Goal: Task Accomplishment & Management: Use online tool/utility

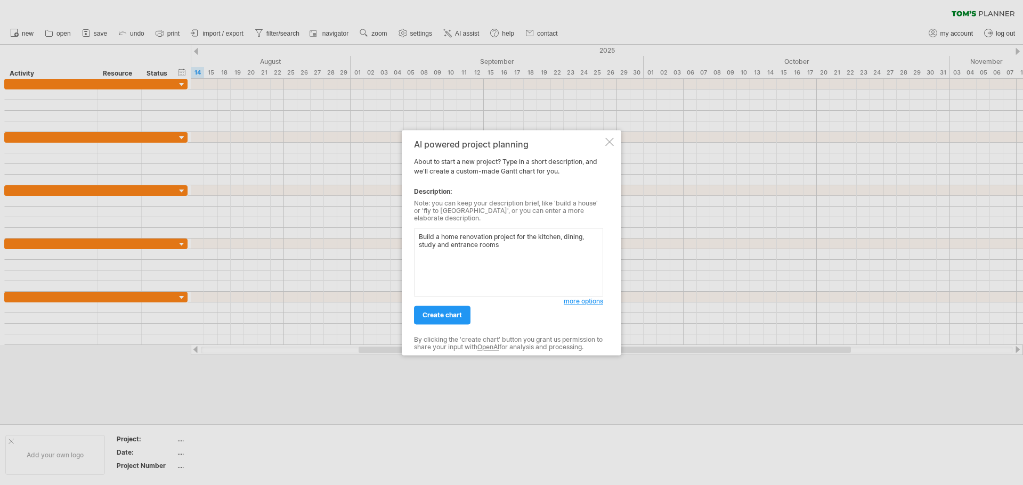
type textarea "Build a home renovation project for the kitchen, dining, study and entrance roo…"
click at [423, 322] on div "AI powered project planning About to start a new project? Type in a short descr…" at bounding box center [508, 243] width 189 height 206
click at [424, 316] on link "create chart" at bounding box center [442, 315] width 56 height 19
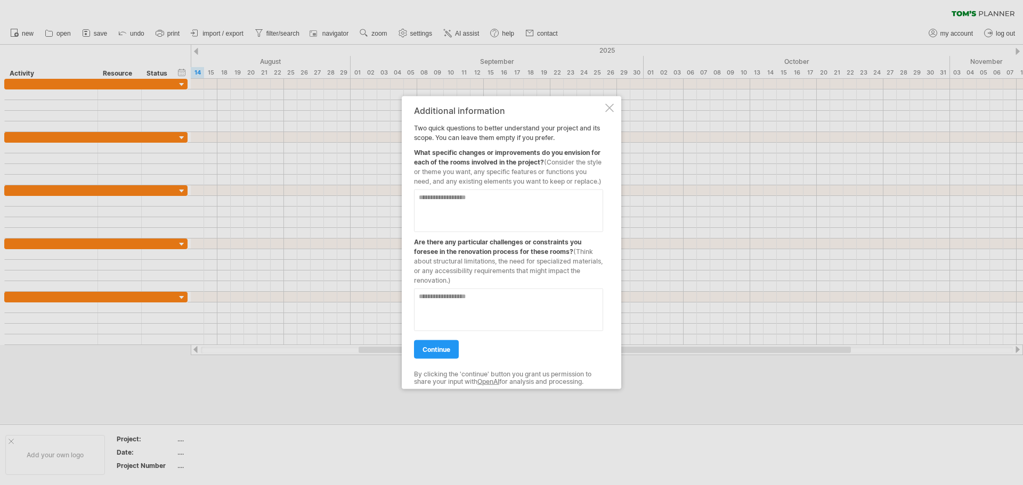
click at [475, 200] on textarea at bounding box center [508, 210] width 189 height 43
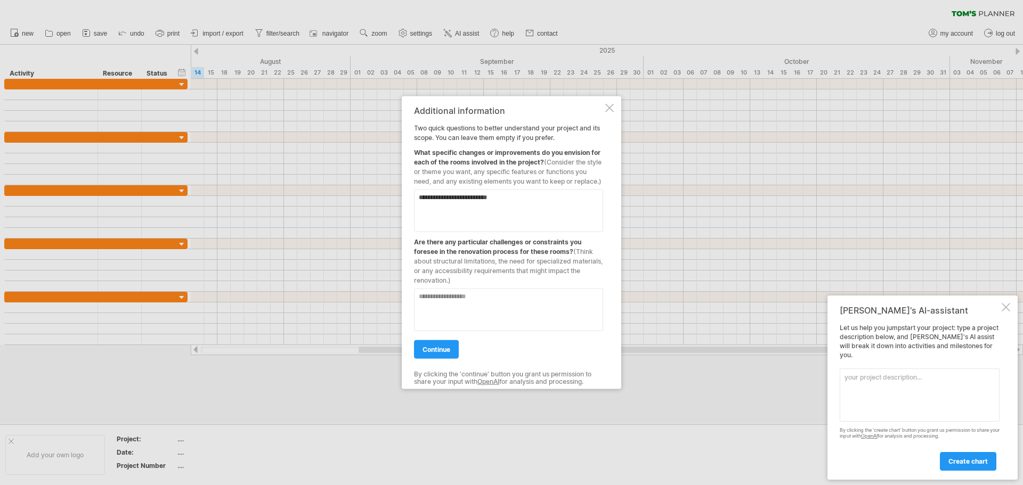
type textarea "**********"
click at [458, 298] on textarea at bounding box center [508, 309] width 189 height 43
type textarea "**********"
click at [444, 353] on span "continue" at bounding box center [436, 349] width 28 height 8
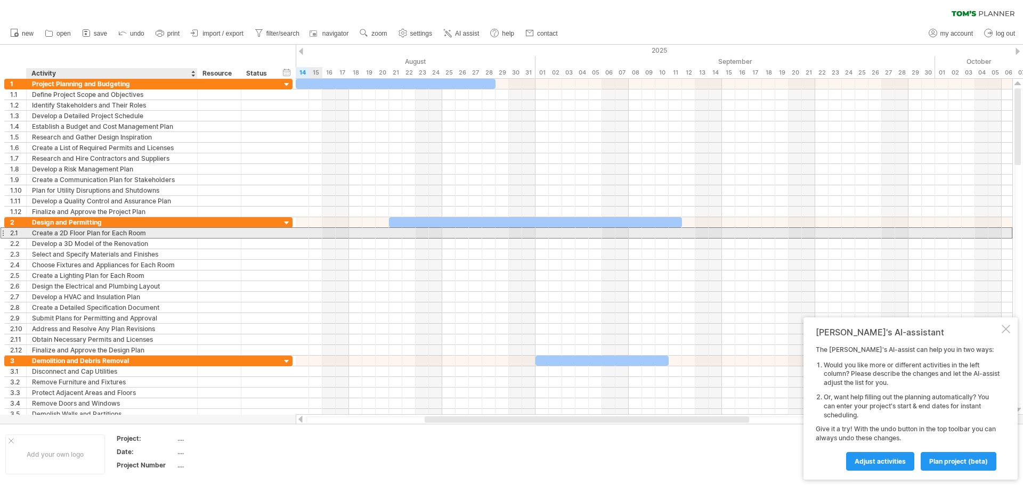
click at [92, 238] on div "Create a 2D Floor Plan for Each Room" at bounding box center [112, 233] width 160 height 10
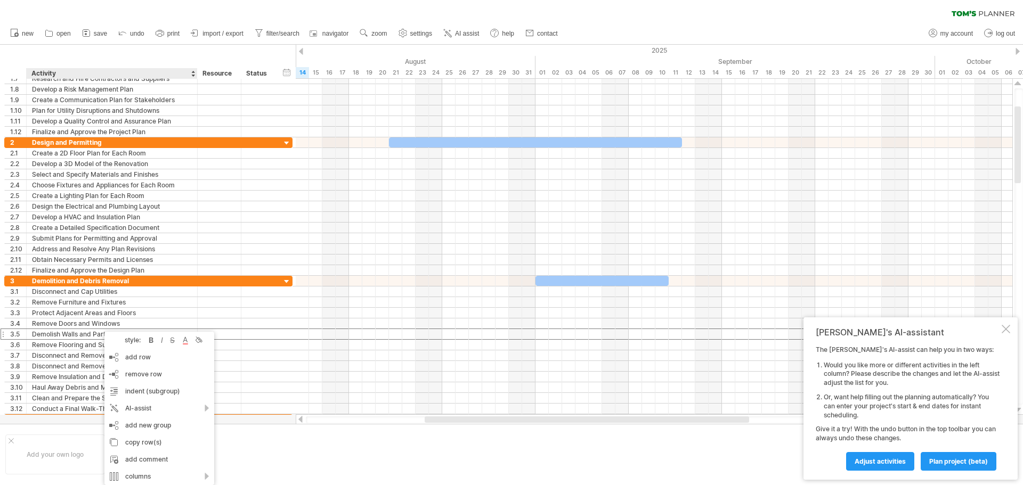
click at [48, 429] on div "Add your own logo Project: .... Date: .... Project Number ...." at bounding box center [511, 454] width 1023 height 61
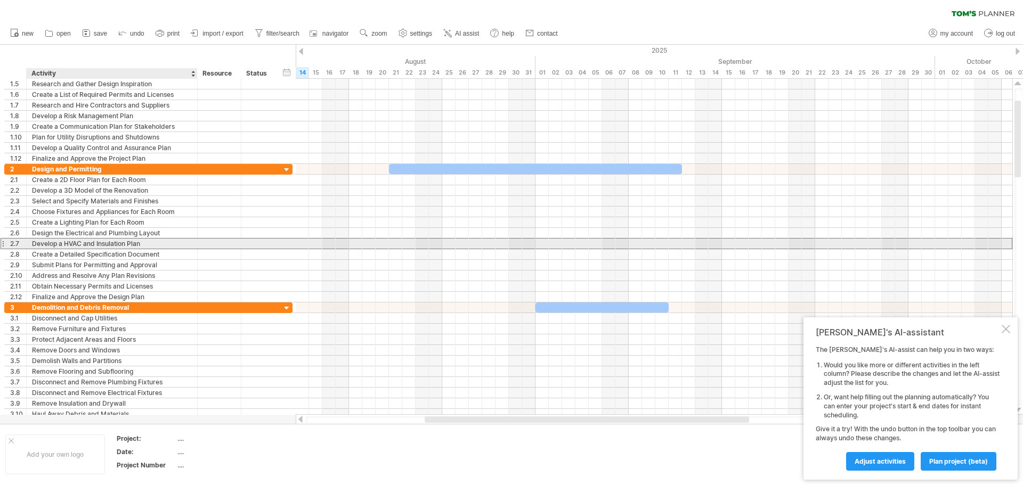
click at [65, 246] on div "Develop a HVAC and Insulation Plan" at bounding box center [112, 244] width 160 height 10
click at [47, 244] on div "Develop a HVAC and Insulation Plan" at bounding box center [112, 244] width 160 height 10
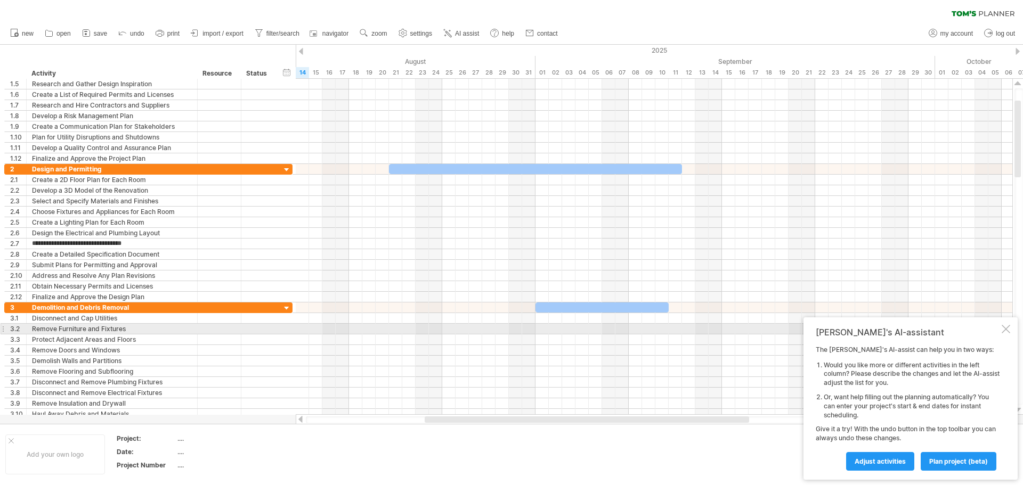
click at [1003, 331] on div at bounding box center [1005, 329] width 9 height 9
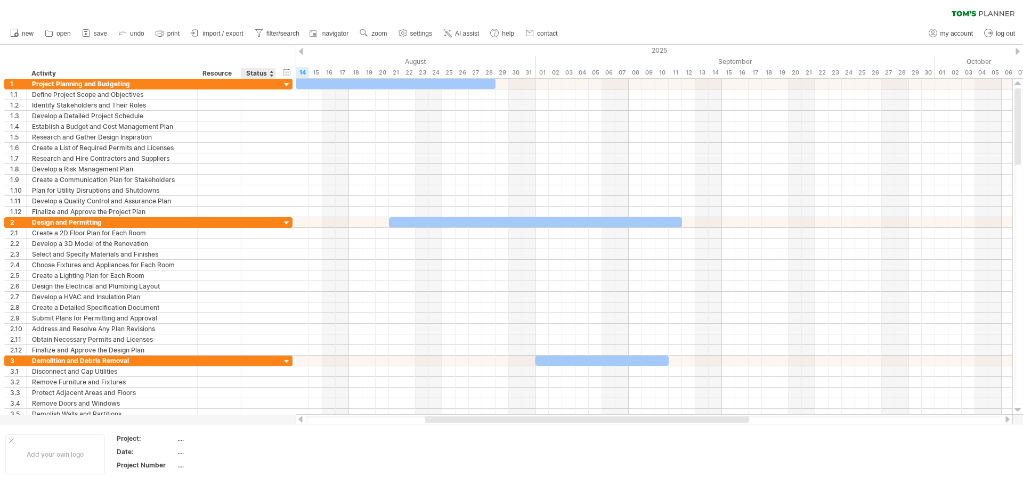
click at [271, 72] on div at bounding box center [271, 73] width 4 height 11
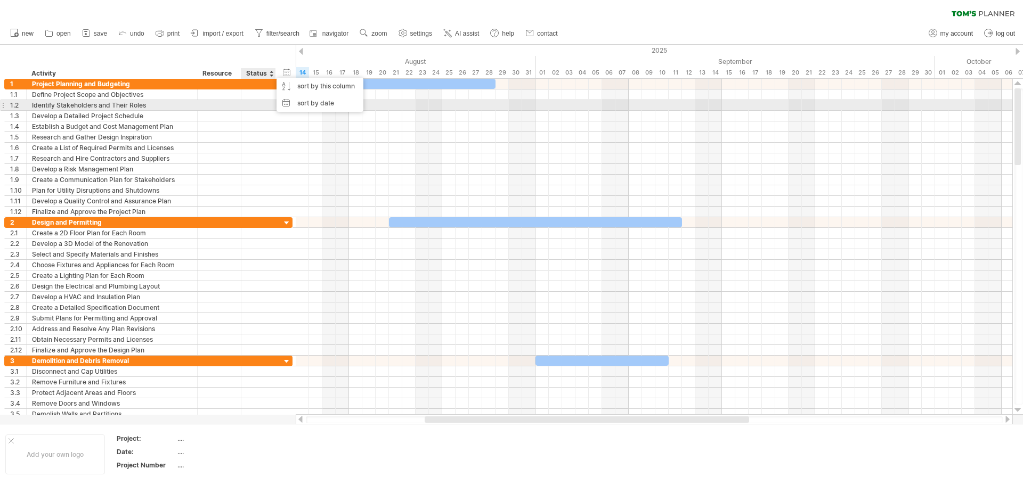
click at [258, 105] on div at bounding box center [258, 105] width 23 height 10
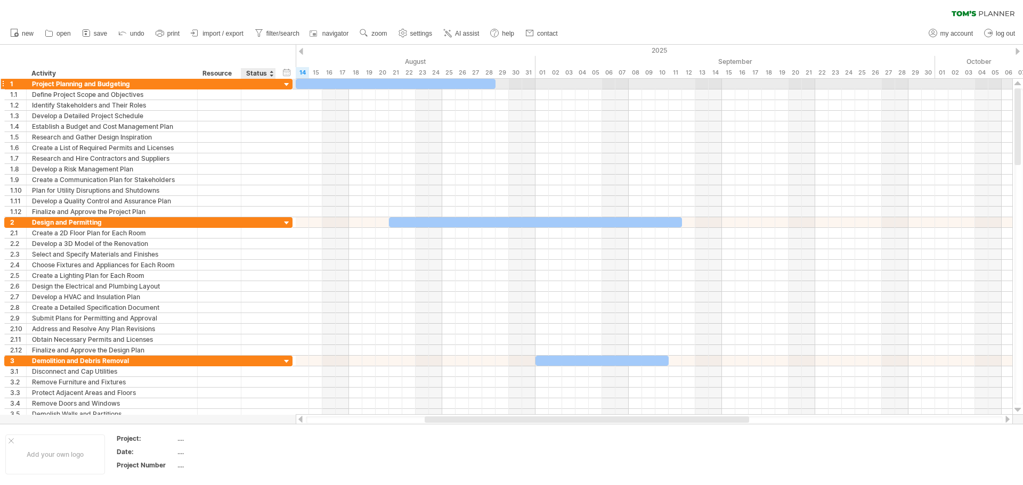
click at [287, 82] on div at bounding box center [287, 85] width 10 height 10
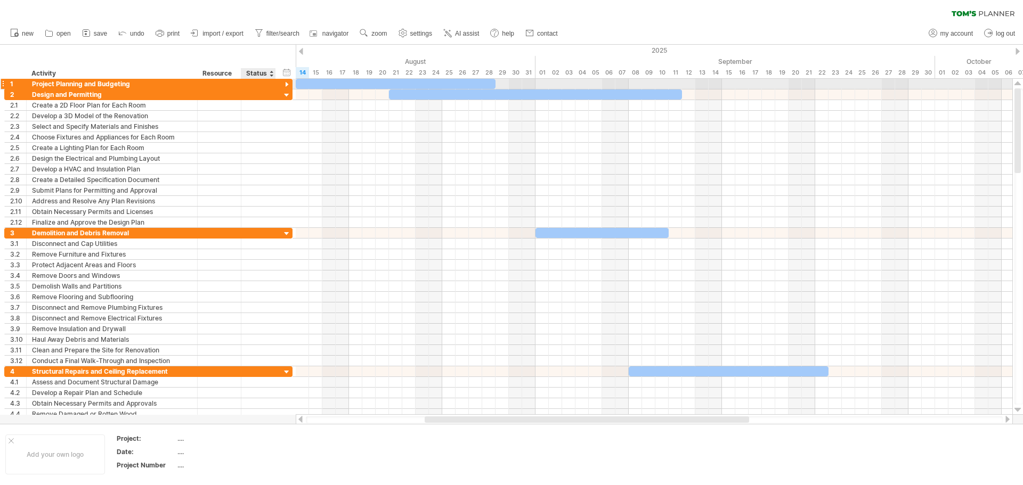
click at [284, 83] on div at bounding box center [287, 85] width 10 height 10
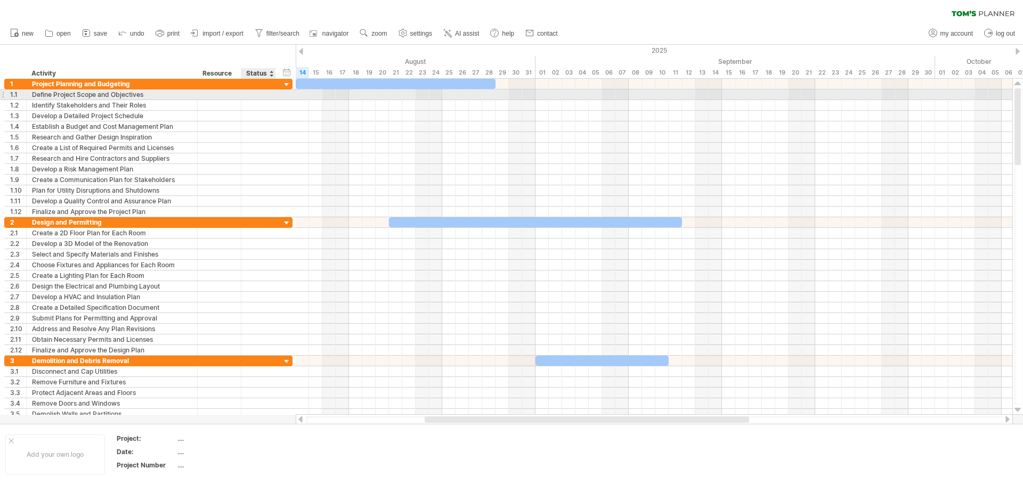
click at [264, 97] on div at bounding box center [258, 94] width 23 height 10
type input "*"
type input "*********"
click at [263, 96] on div "Completed" at bounding box center [258, 94] width 23 height 10
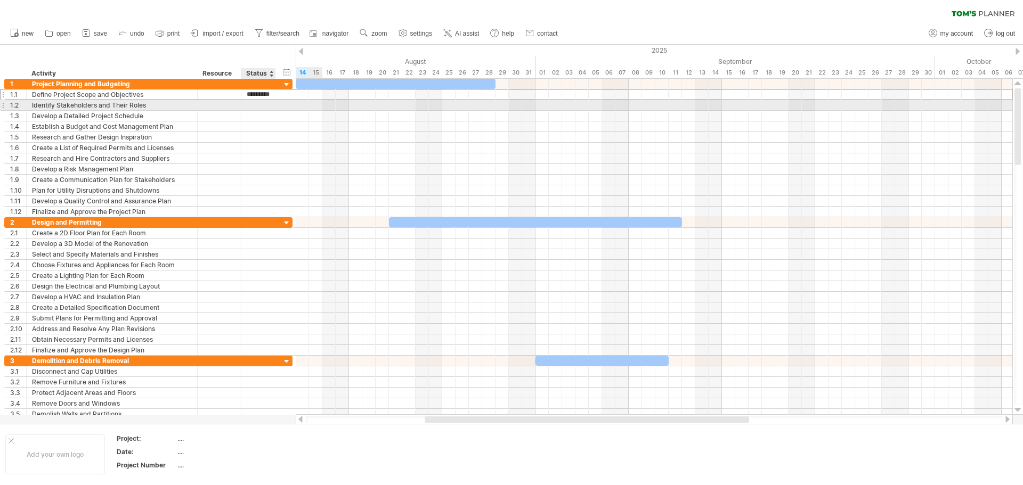
click at [270, 105] on div at bounding box center [258, 105] width 35 height 10
click at [4, 105] on div at bounding box center [3, 105] width 4 height 11
click at [2, 106] on div at bounding box center [3, 105] width 4 height 11
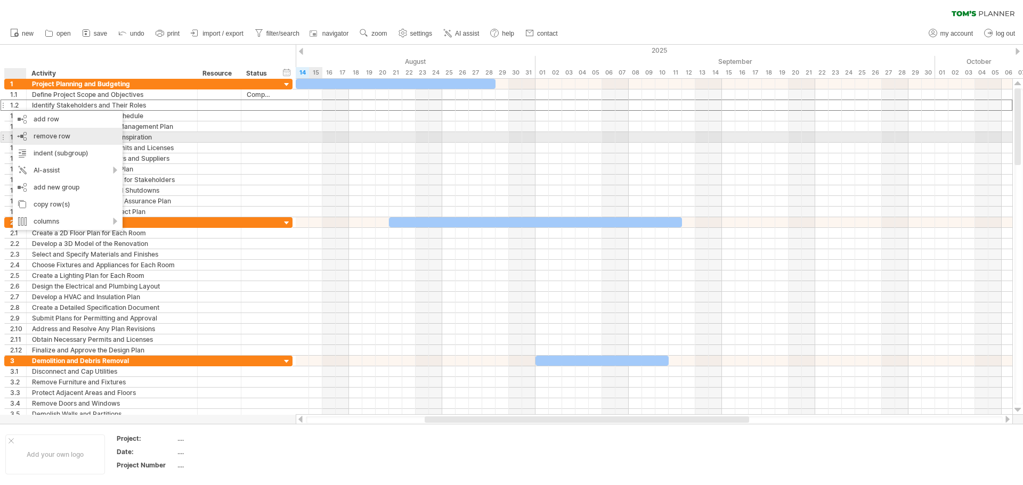
click at [36, 133] on span "remove row" at bounding box center [52, 136] width 37 height 8
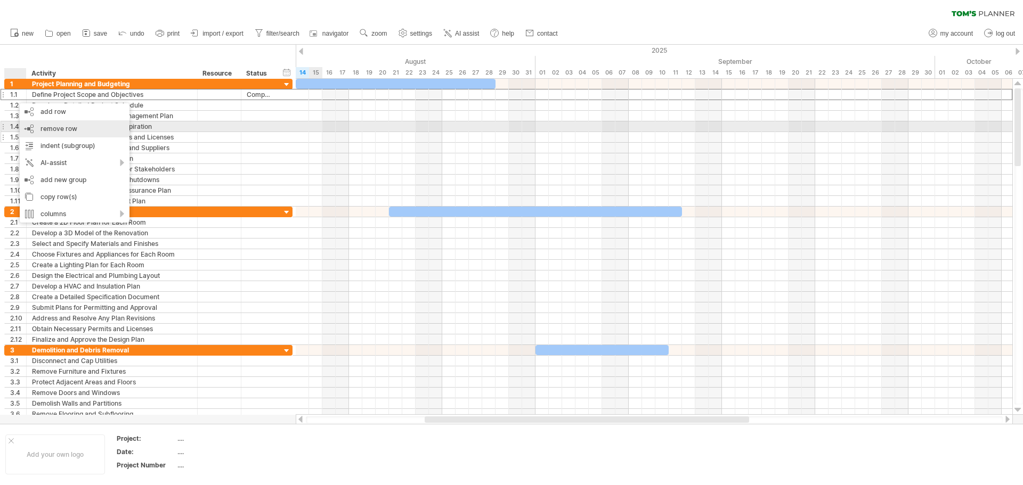
click at [51, 128] on span "remove row" at bounding box center [58, 129] width 37 height 8
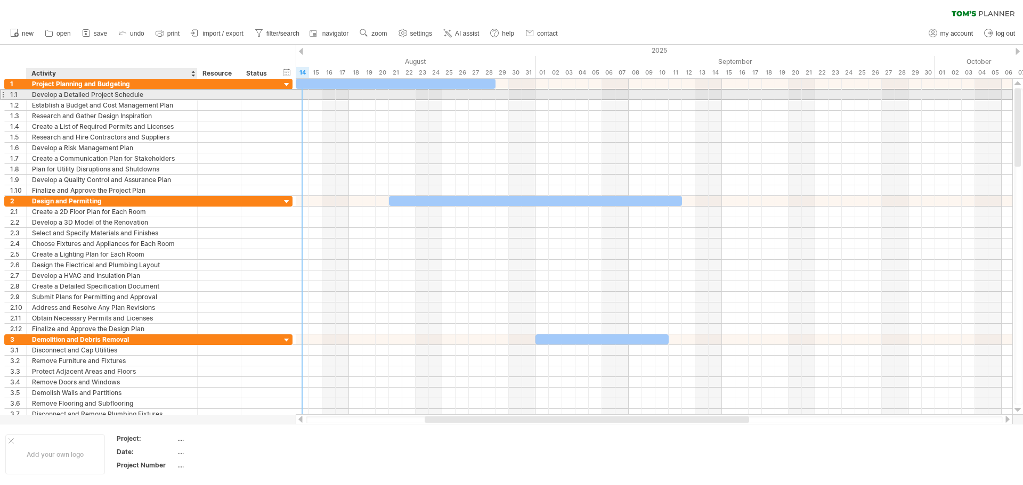
click at [132, 97] on div "Develop a Detailed Project Schedule" at bounding box center [112, 94] width 160 height 10
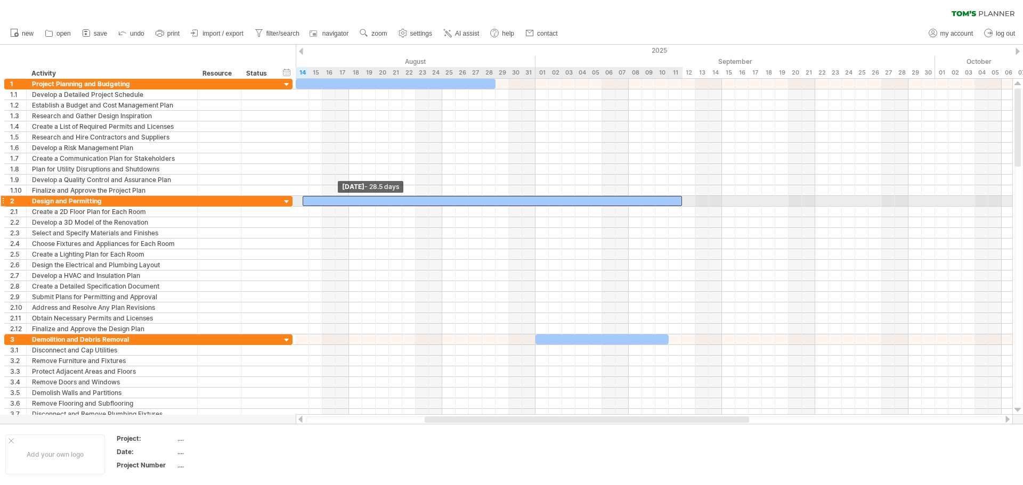
drag, startPoint x: 387, startPoint y: 203, endPoint x: 300, endPoint y: 202, distance: 86.8
click at [300, 202] on span at bounding box center [302, 201] width 4 height 10
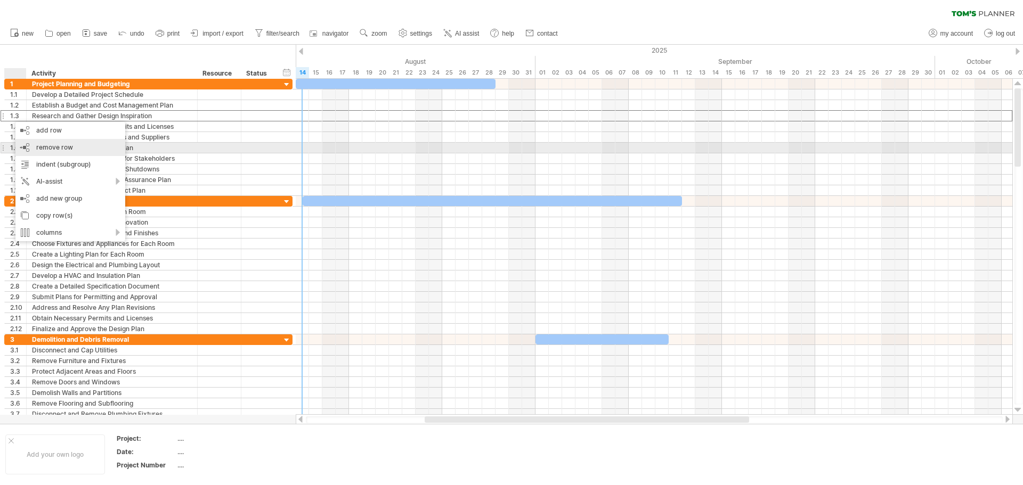
click at [71, 148] on span "remove row" at bounding box center [54, 147] width 37 height 8
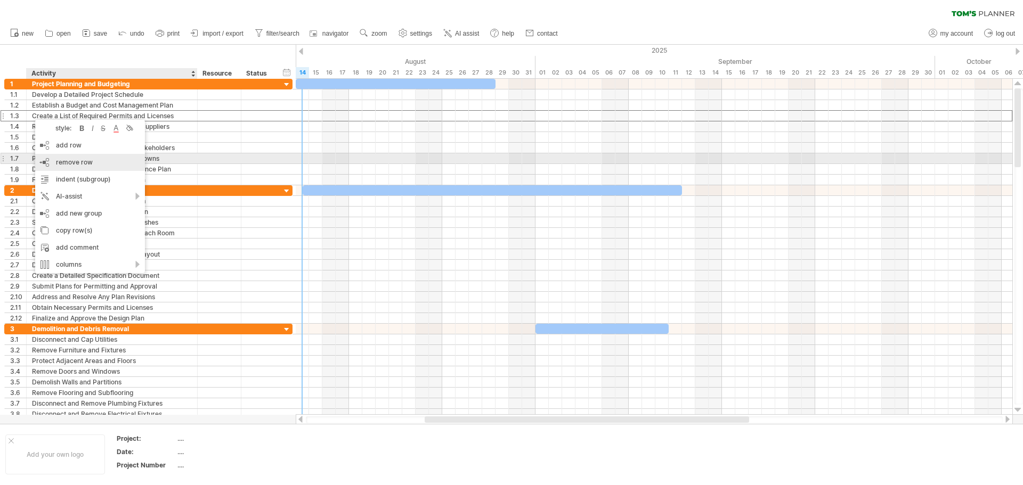
click at [87, 160] on span "remove row" at bounding box center [74, 162] width 37 height 8
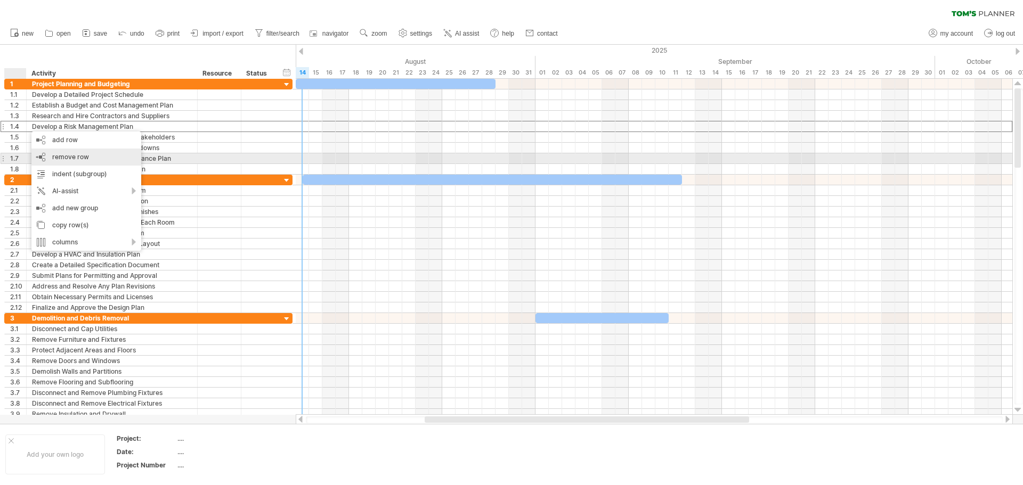
click at [70, 154] on span "remove row" at bounding box center [70, 157] width 37 height 8
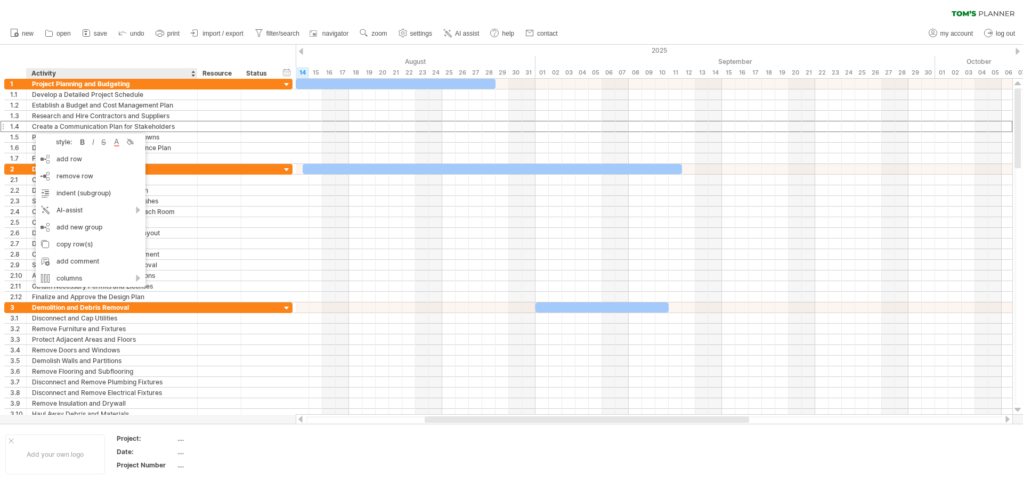
click at [14, 61] on div "hide start/end/duration show start/end/duration ******** Activity ******** Reso…" at bounding box center [148, 62] width 296 height 34
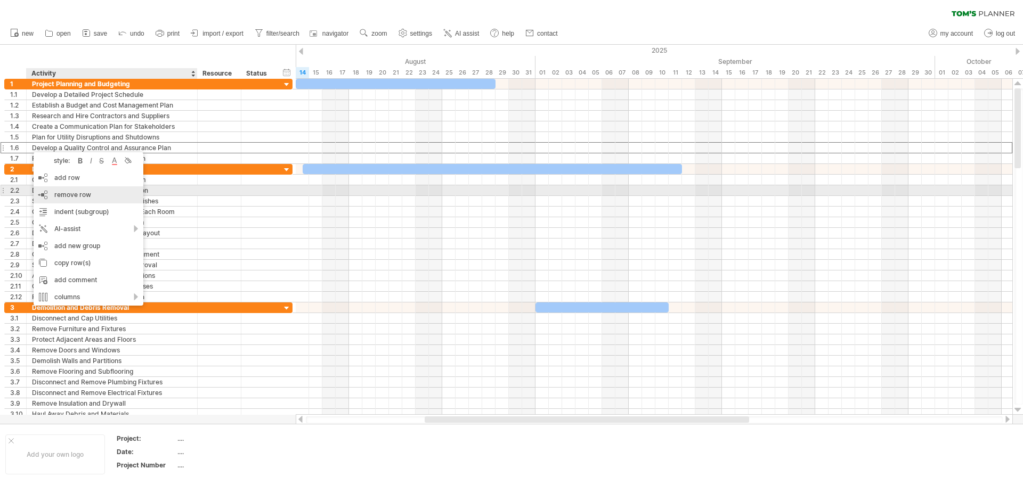
click at [83, 196] on span "remove row" at bounding box center [72, 195] width 37 height 8
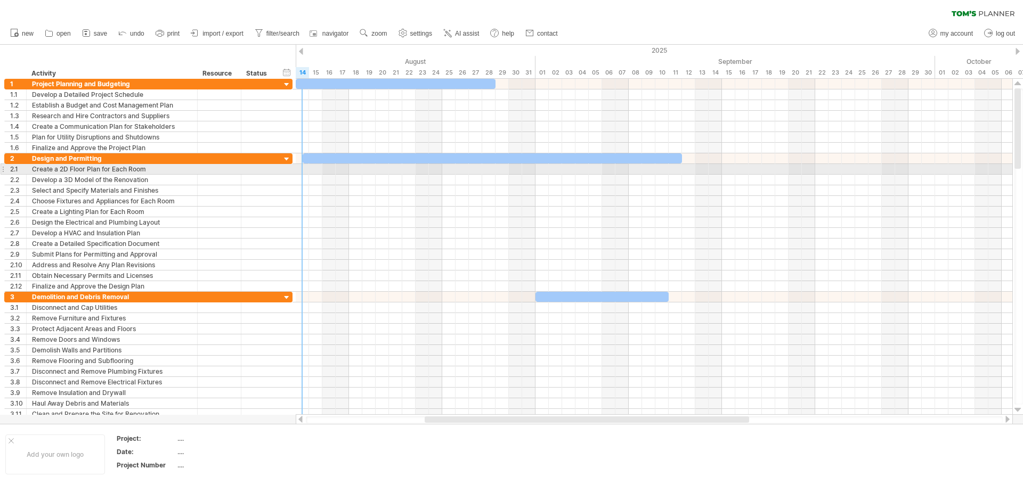
click at [305, 170] on div at bounding box center [654, 169] width 716 height 11
drag, startPoint x: 308, startPoint y: 170, endPoint x: 320, endPoint y: 168, distance: 12.4
click at [320, 168] on div at bounding box center [654, 169] width 716 height 11
drag, startPoint x: 302, startPoint y: 169, endPoint x: 320, endPoint y: 168, distance: 17.1
click at [320, 168] on div at bounding box center [654, 169] width 716 height 11
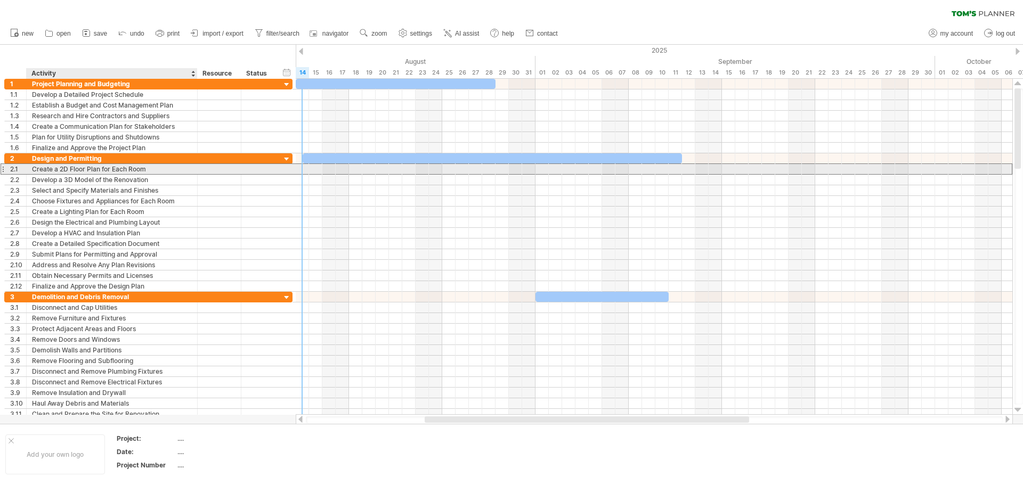
click at [199, 168] on div at bounding box center [220, 169] width 44 height 10
click at [271, 171] on div at bounding box center [258, 169] width 35 height 10
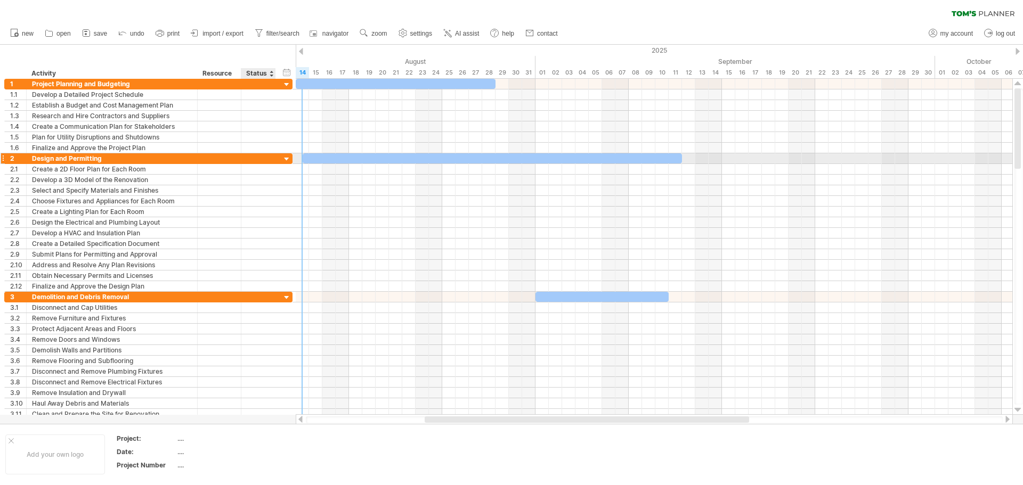
click at [283, 162] on div at bounding box center [287, 159] width 10 height 10
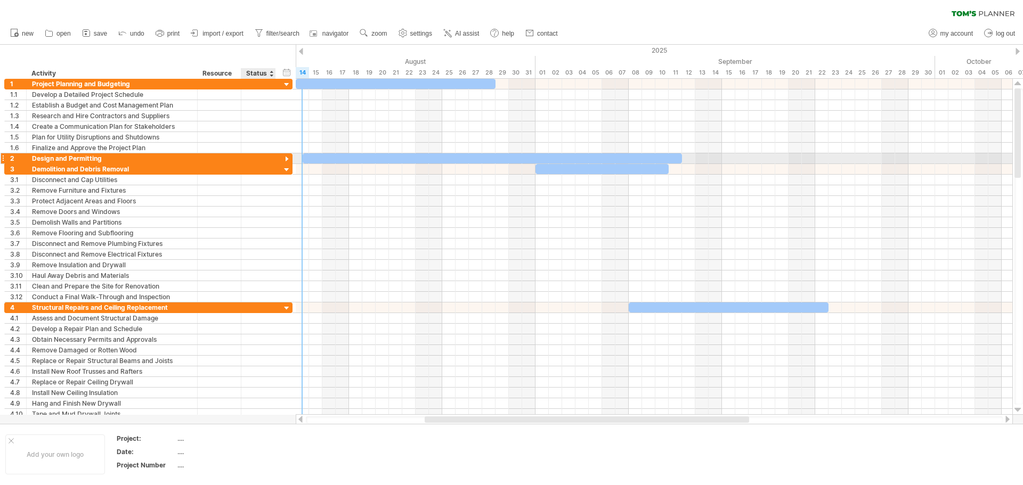
click at [287, 158] on div at bounding box center [287, 159] width 10 height 10
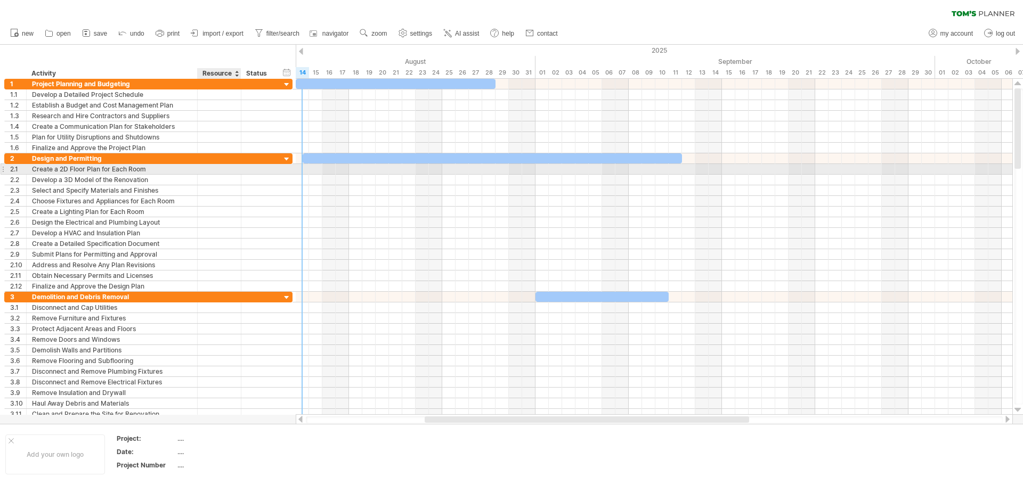
click at [244, 173] on div at bounding box center [258, 169] width 35 height 10
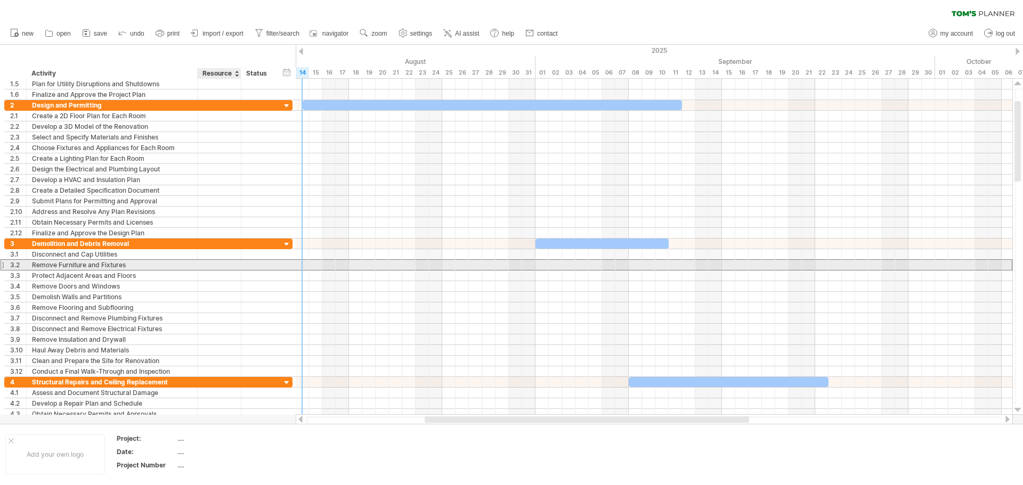
click at [246, 265] on div at bounding box center [258, 265] width 35 height 10
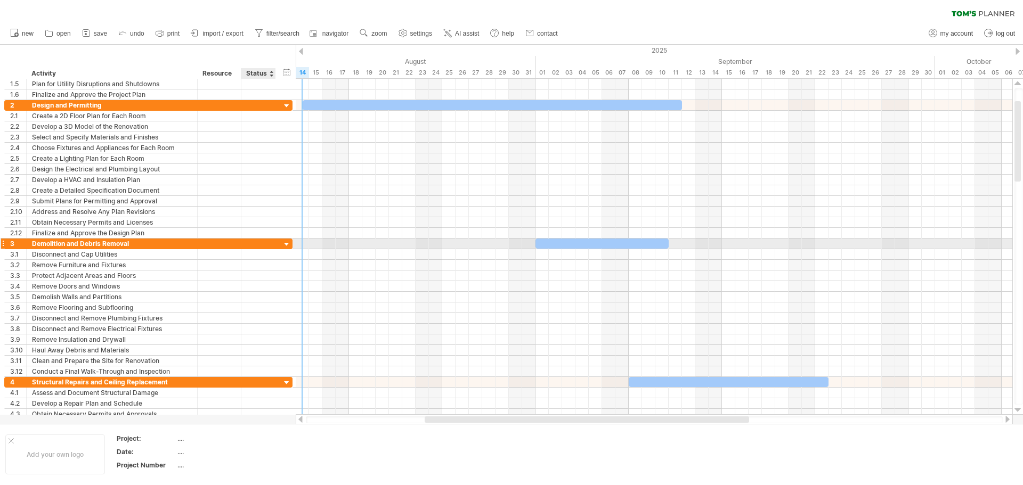
click at [288, 243] on div at bounding box center [287, 245] width 10 height 10
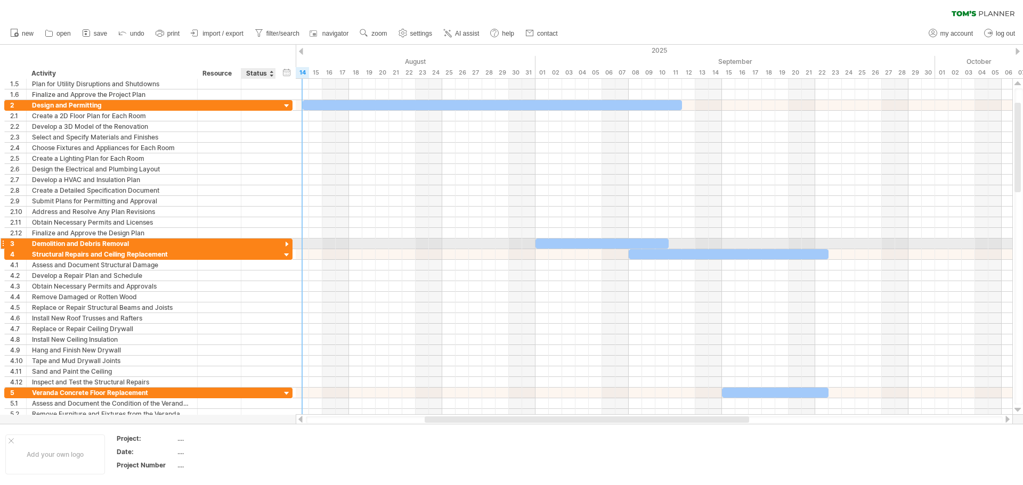
click at [288, 243] on div at bounding box center [287, 245] width 10 height 10
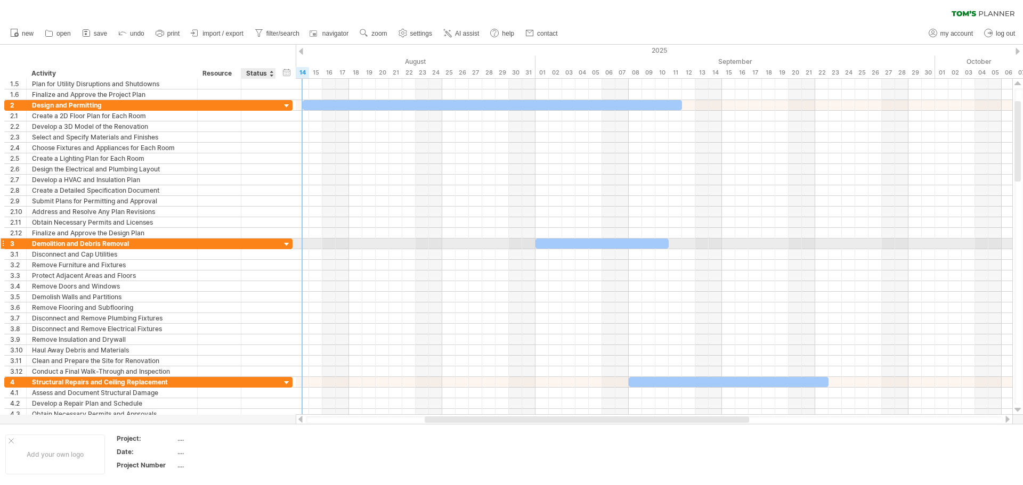
click at [288, 243] on div at bounding box center [287, 245] width 10 height 10
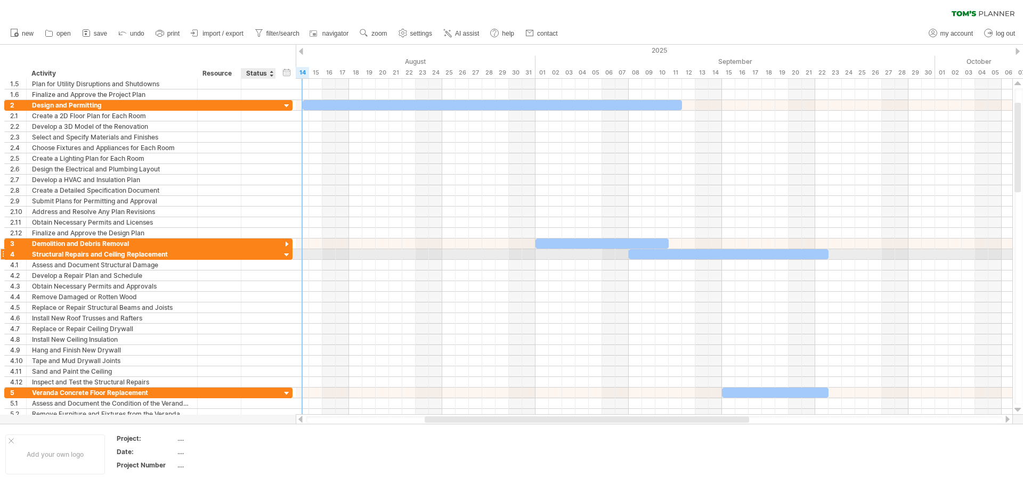
click at [287, 254] on div at bounding box center [287, 255] width 10 height 10
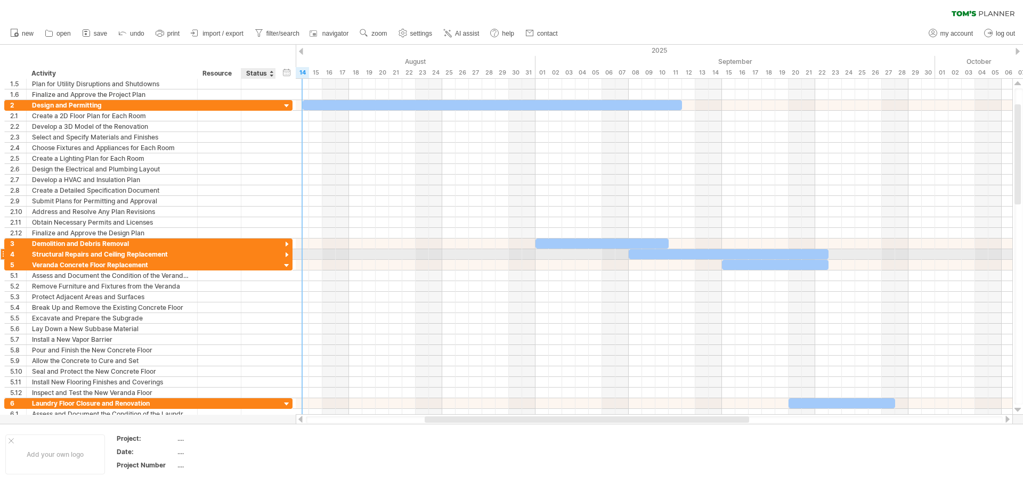
click at [287, 254] on div at bounding box center [287, 255] width 10 height 10
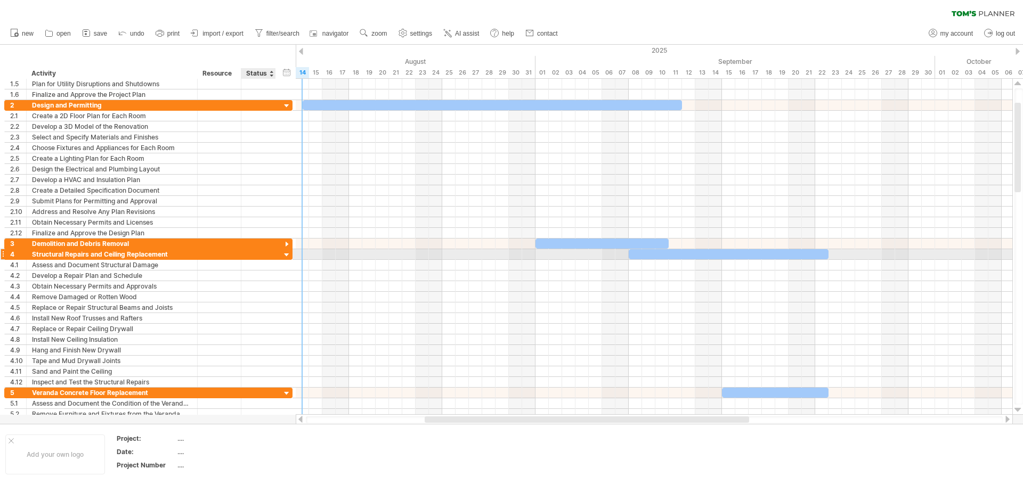
click at [288, 256] on div at bounding box center [287, 255] width 10 height 10
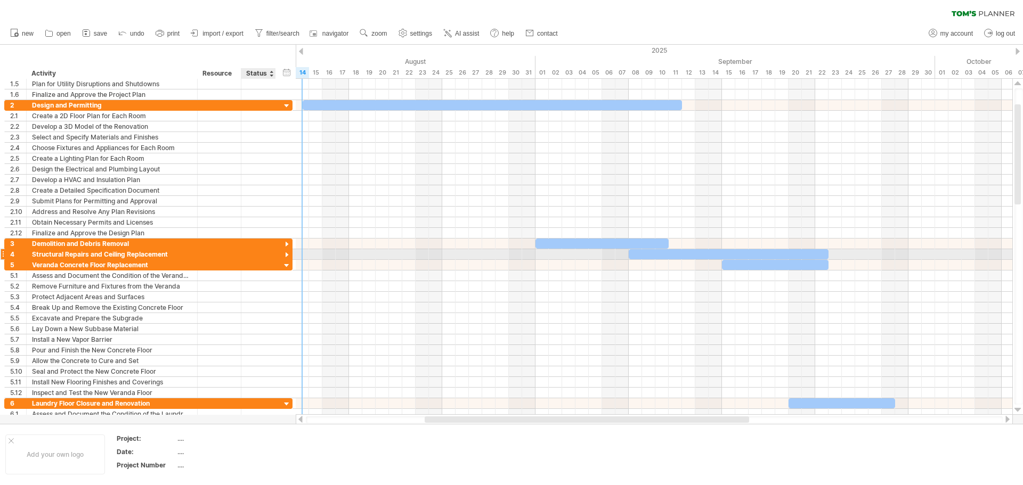
click at [288, 256] on div at bounding box center [287, 255] width 10 height 10
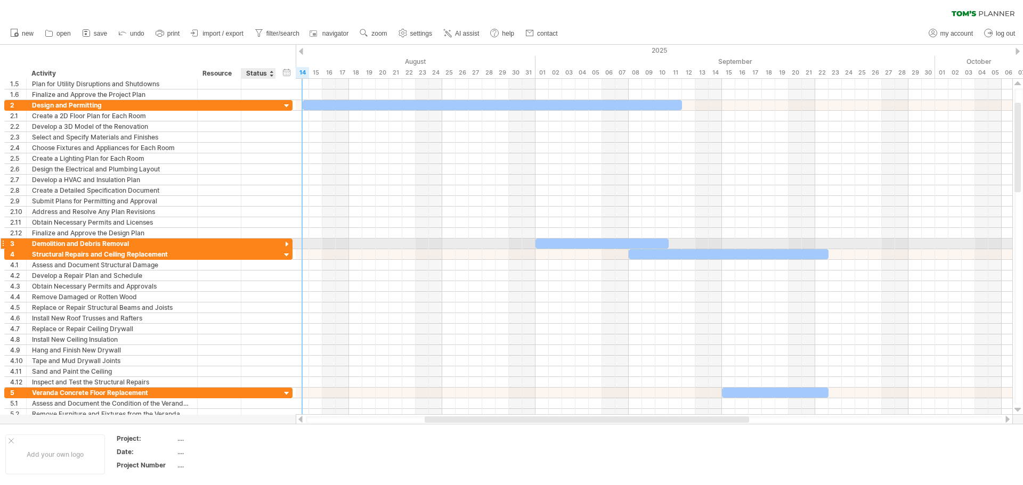
click at [285, 243] on div at bounding box center [287, 245] width 10 height 10
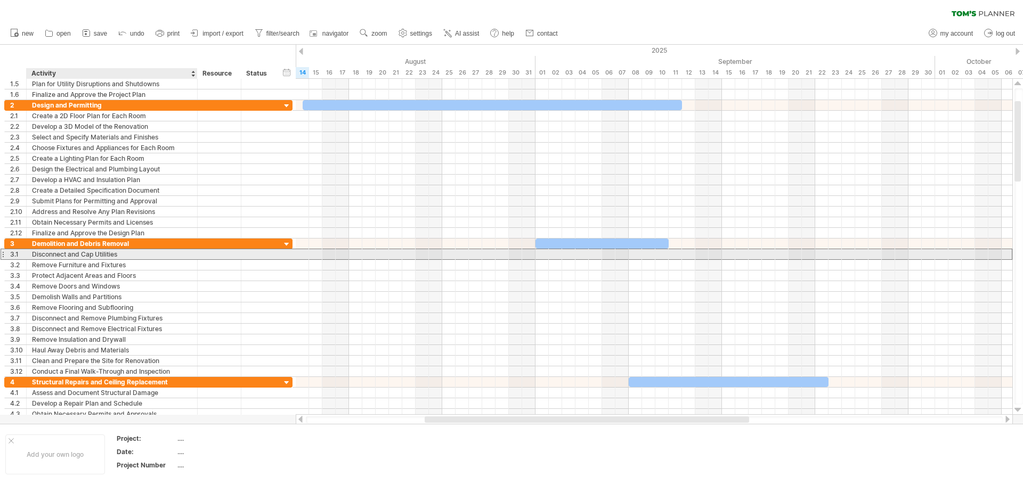
click at [134, 257] on div "Disconnect and Cap Utilities" at bounding box center [112, 254] width 160 height 10
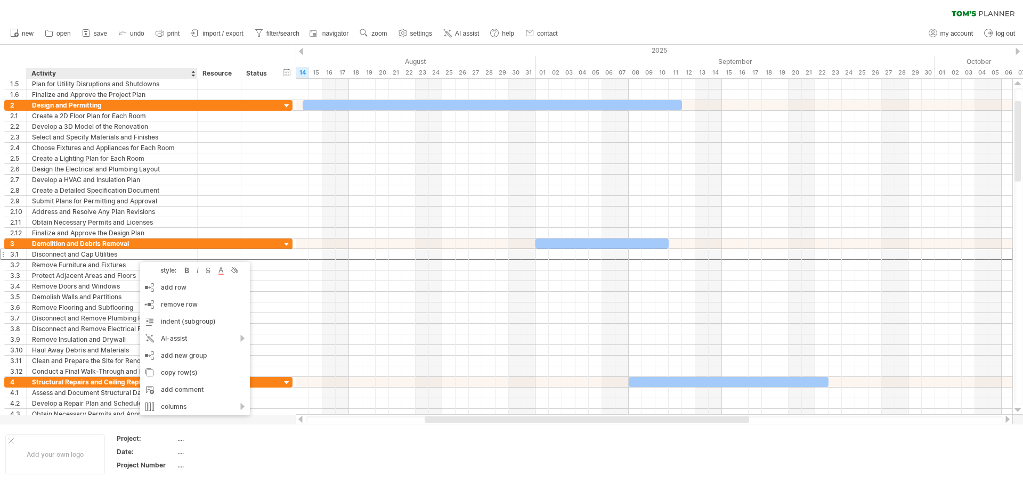
click at [652, 12] on div "clear filter reapply filter" at bounding box center [511, 11] width 1023 height 22
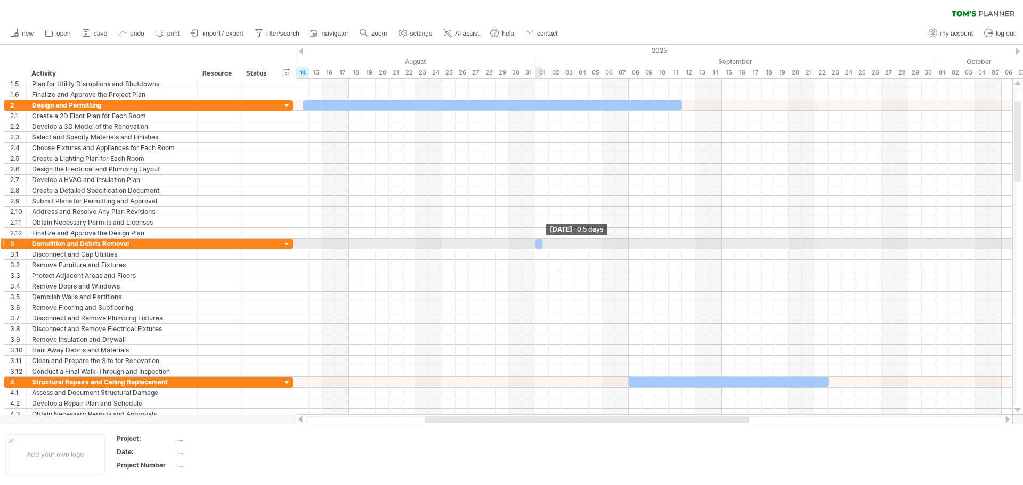
drag, startPoint x: 667, startPoint y: 244, endPoint x: 483, endPoint y: 244, distance: 184.8
click at [483, 244] on div "[DATE] - 0.5 days [DATE] - 28.5 days" at bounding box center [654, 247] width 716 height 336
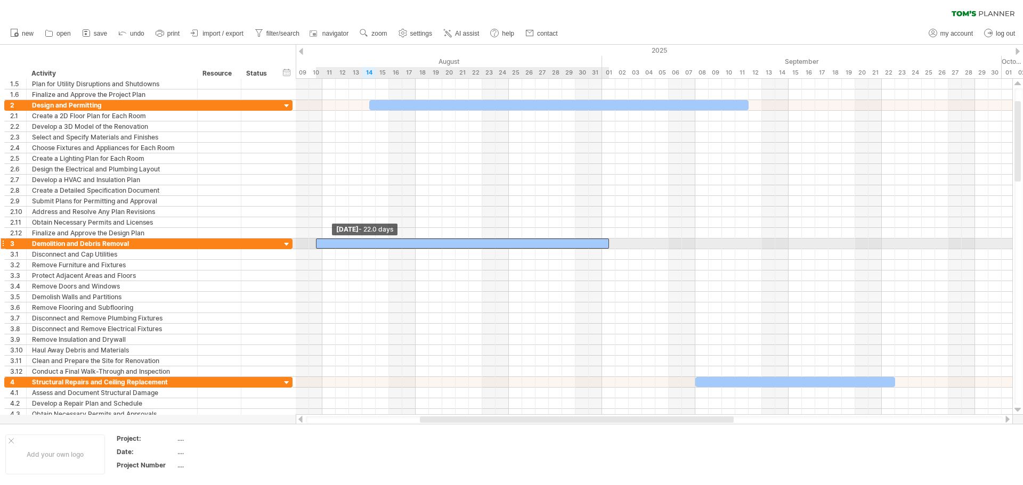
drag, startPoint x: 536, startPoint y: 244, endPoint x: 314, endPoint y: 249, distance: 221.6
click at [314, 249] on div "[DATE] - 0.5 days [DATE] - 22.0 days" at bounding box center [654, 247] width 716 height 336
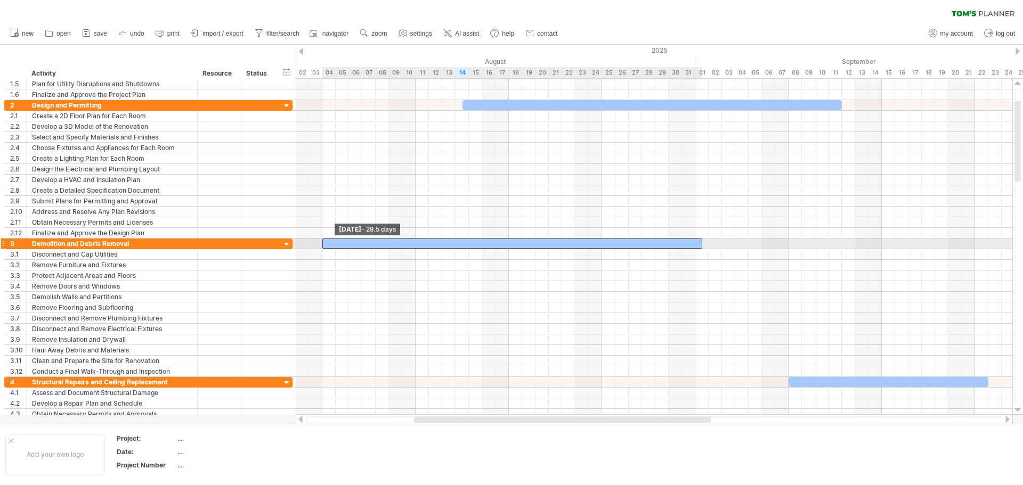
drag, startPoint x: 316, startPoint y: 246, endPoint x: 323, endPoint y: 244, distance: 7.6
click at [323, 244] on span at bounding box center [322, 244] width 4 height 10
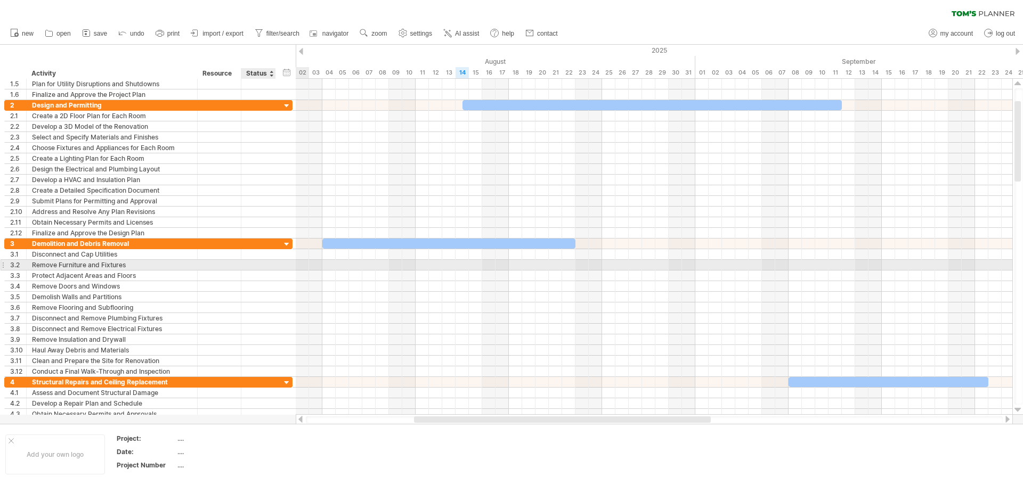
click at [260, 265] on div at bounding box center [258, 265] width 23 height 10
click at [326, 244] on div at bounding box center [448, 244] width 253 height 10
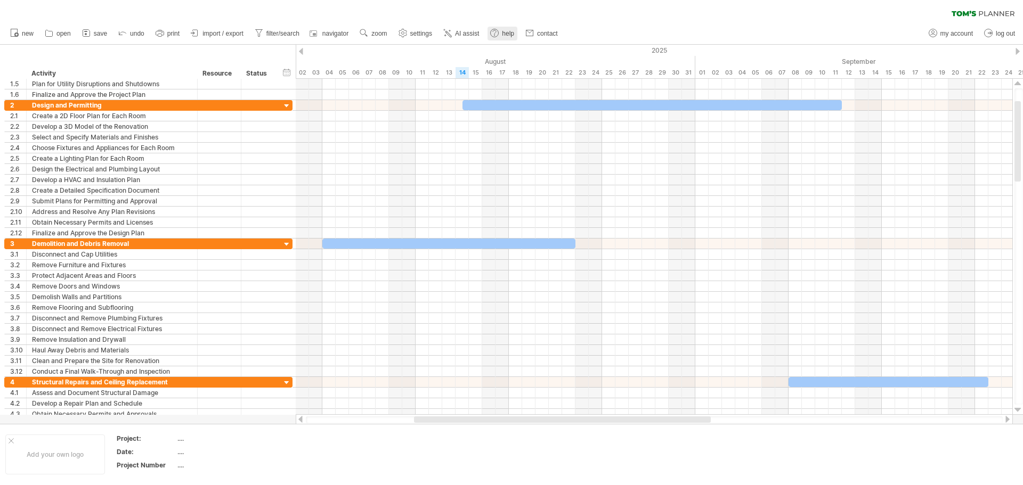
click at [509, 30] on span "help" at bounding box center [508, 33] width 12 height 7
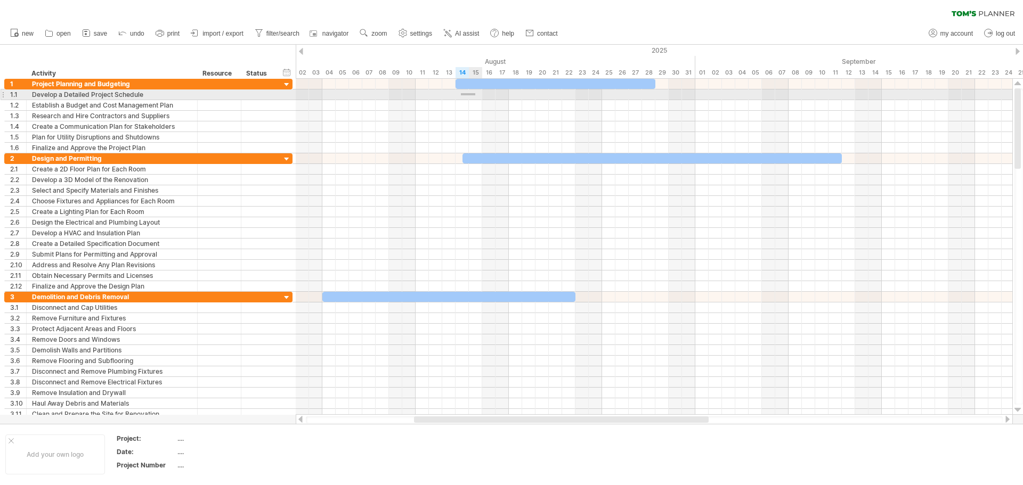
drag, startPoint x: 461, startPoint y: 95, endPoint x: 475, endPoint y: 93, distance: 14.5
click at [475, 93] on div at bounding box center [654, 94] width 716 height 11
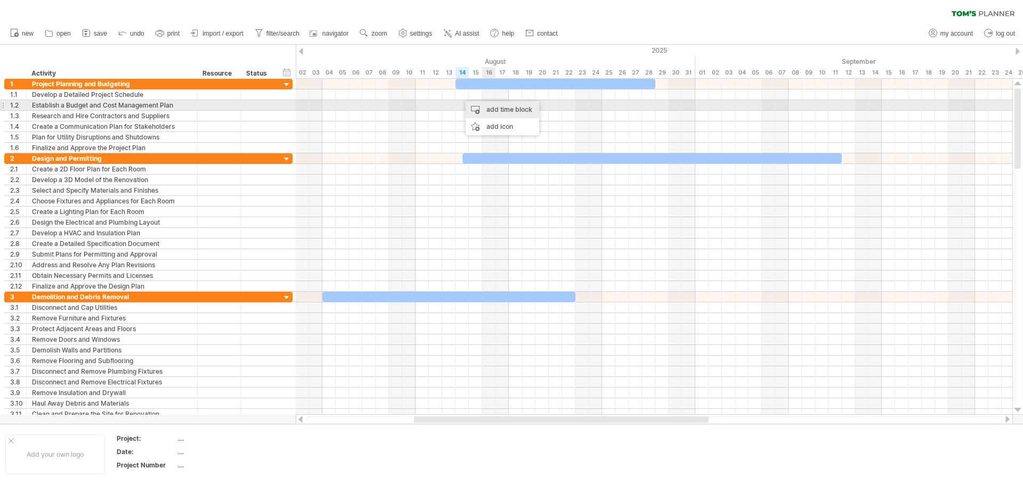
click at [500, 110] on div "add time block" at bounding box center [501, 109] width 73 height 17
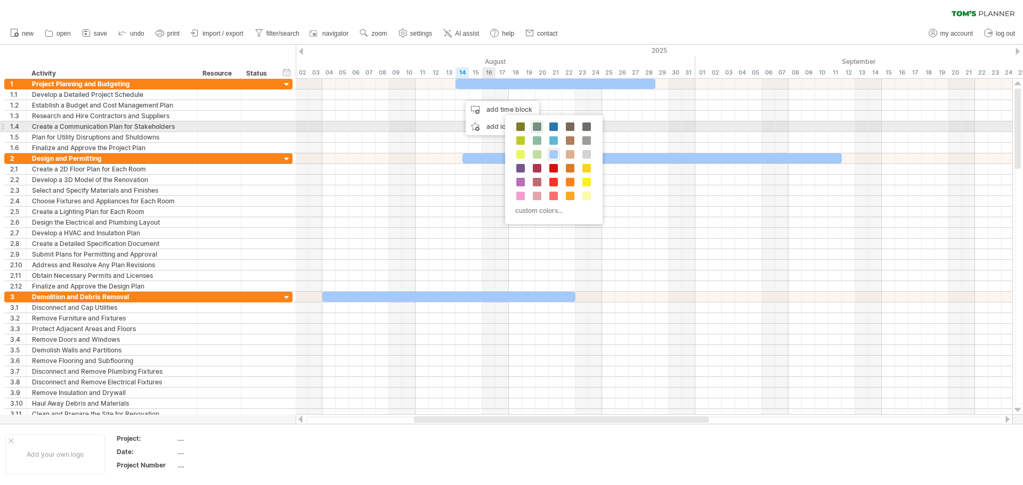
click at [535, 127] on span at bounding box center [537, 126] width 9 height 9
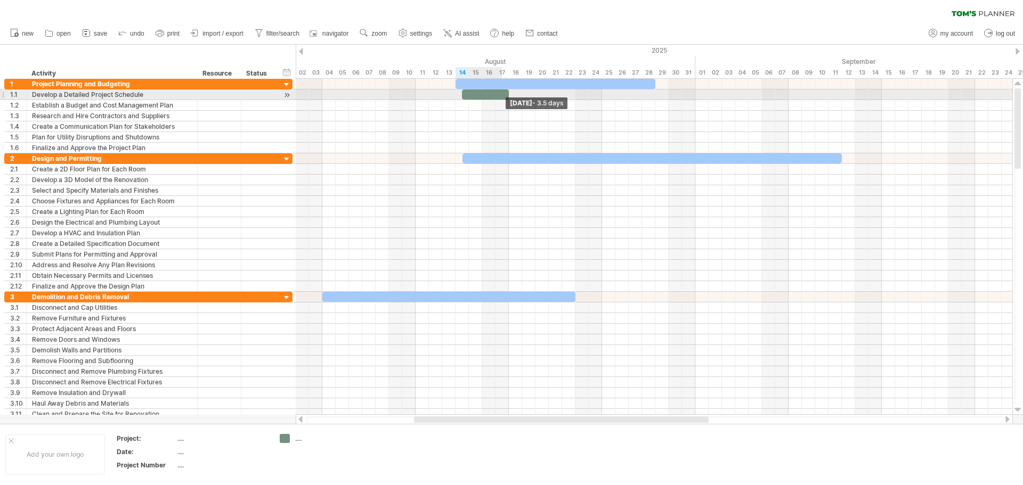
drag, startPoint x: 476, startPoint y: 94, endPoint x: 510, endPoint y: 97, distance: 33.7
click at [509, 97] on span at bounding box center [508, 94] width 4 height 10
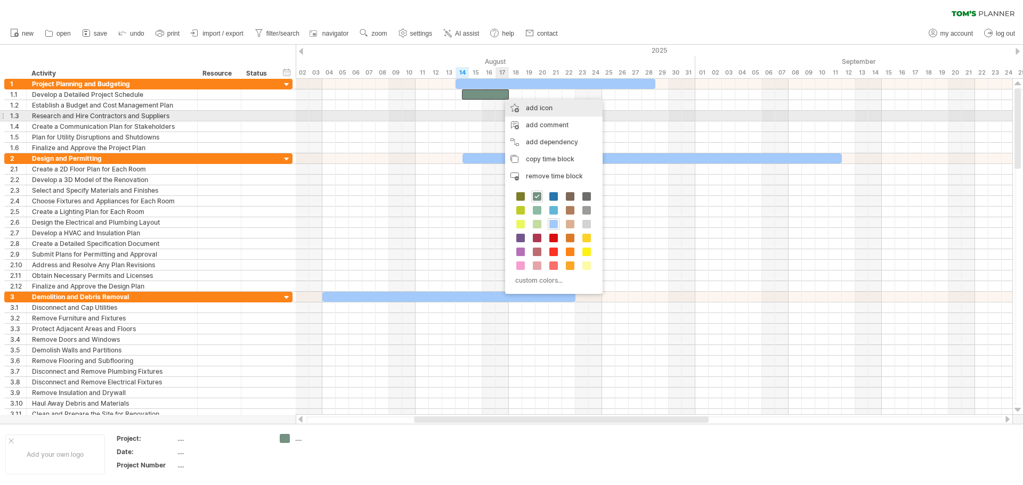
click at [537, 116] on div "add icon" at bounding box center [553, 108] width 97 height 17
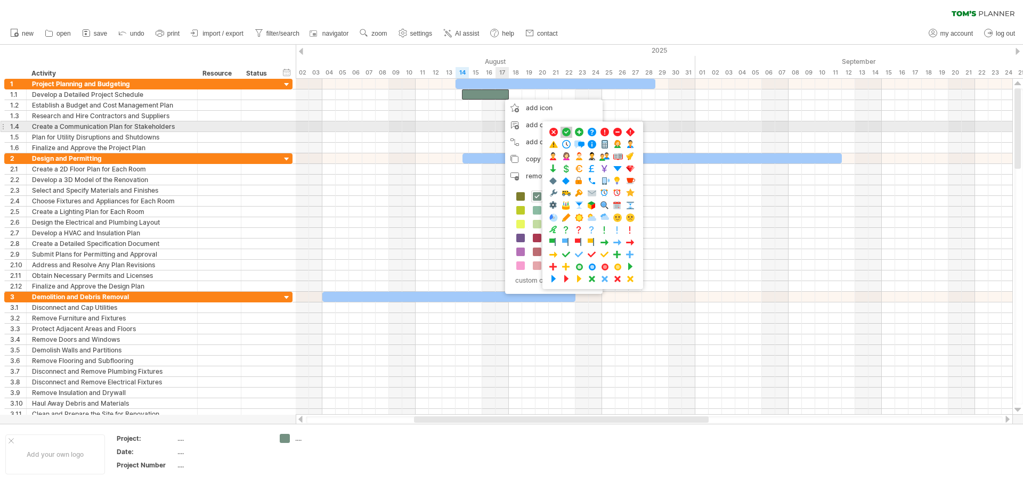
click at [569, 132] on span at bounding box center [566, 132] width 11 height 10
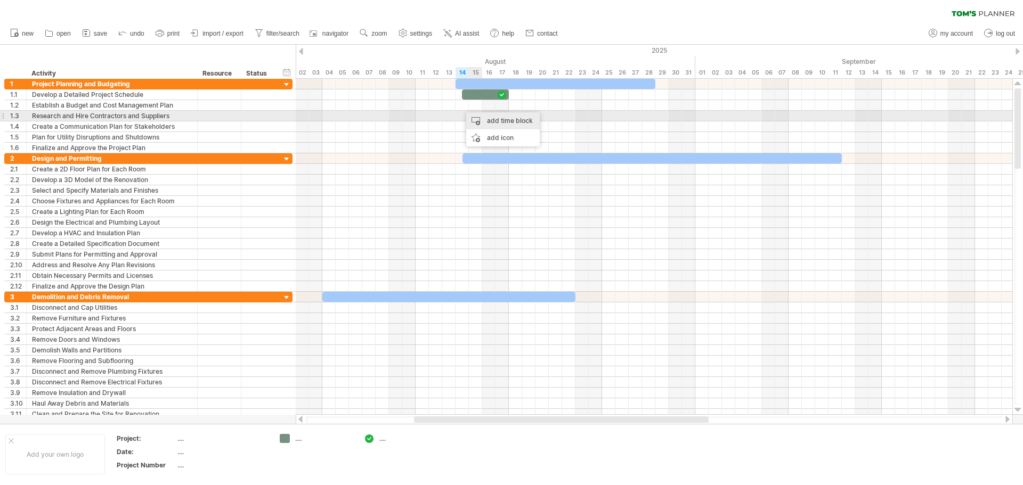
click at [492, 121] on div "add time block" at bounding box center [502, 120] width 73 height 17
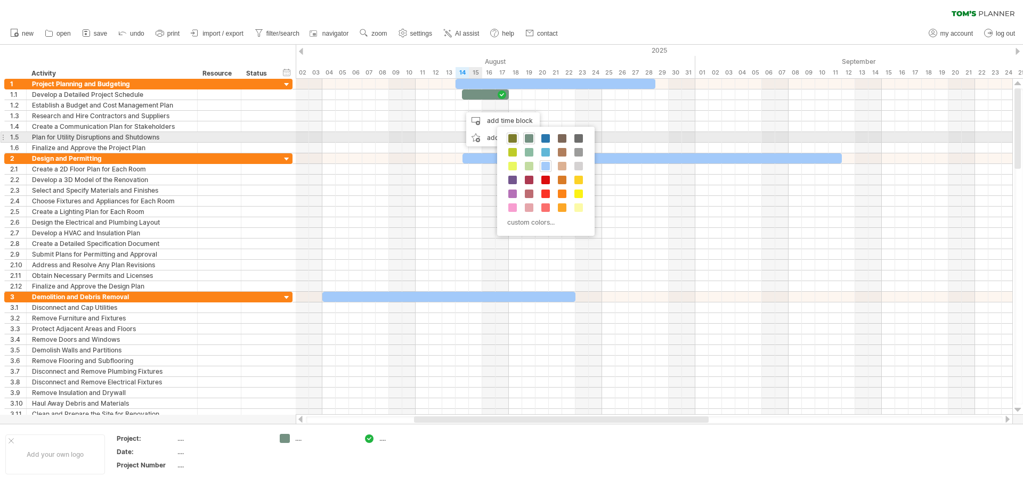
click at [513, 137] on span at bounding box center [512, 138] width 9 height 9
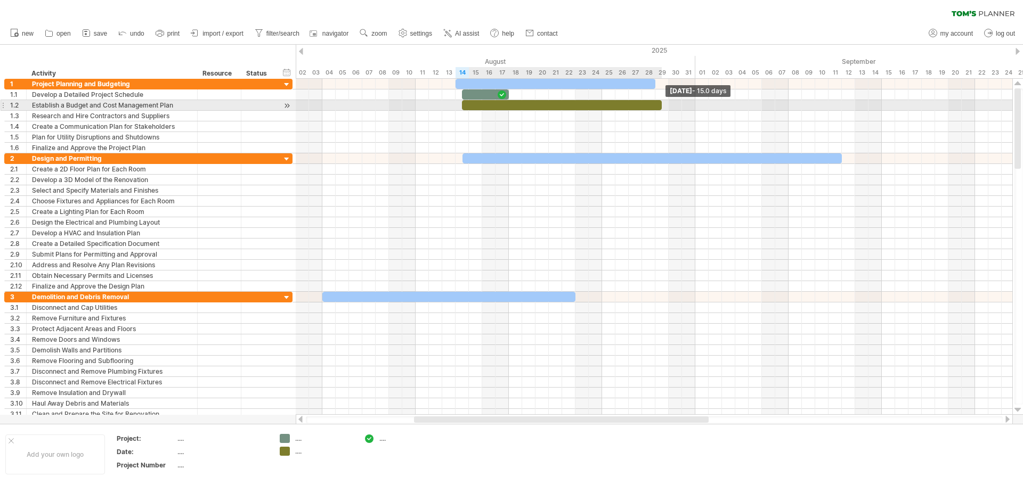
drag, startPoint x: 476, startPoint y: 106, endPoint x: 660, endPoint y: 108, distance: 184.3
click at [660, 105] on span at bounding box center [661, 105] width 4 height 10
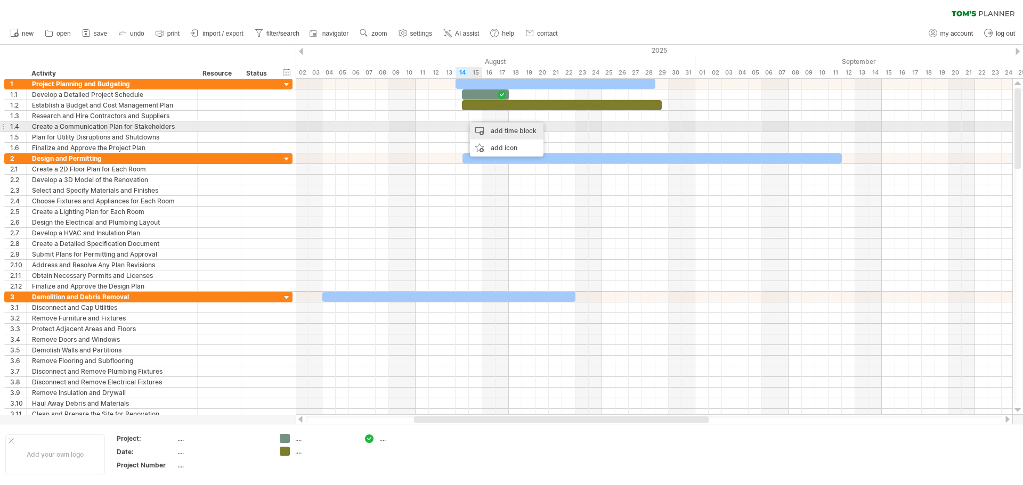
click at [501, 132] on div "add time block" at bounding box center [506, 130] width 73 height 17
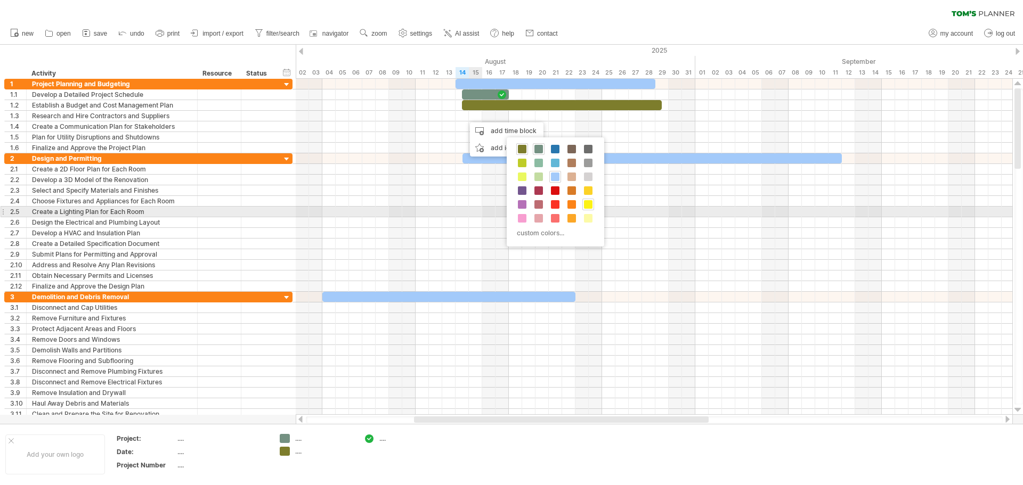
click at [588, 208] on span at bounding box center [588, 204] width 9 height 9
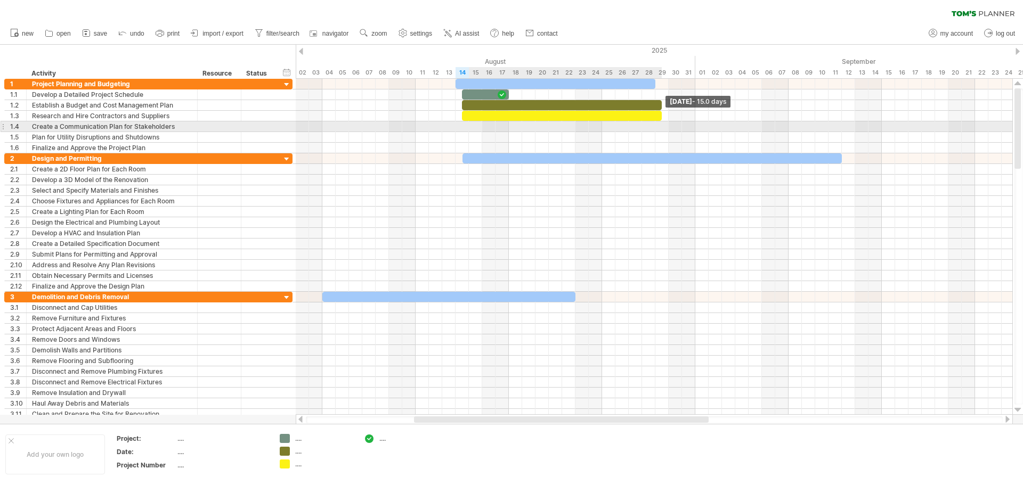
drag, startPoint x: 488, startPoint y: 114, endPoint x: 659, endPoint y: 122, distance: 171.2
click at [659, 122] on div "[DATE] - 15.0 days [DATE]" at bounding box center [654, 247] width 716 height 336
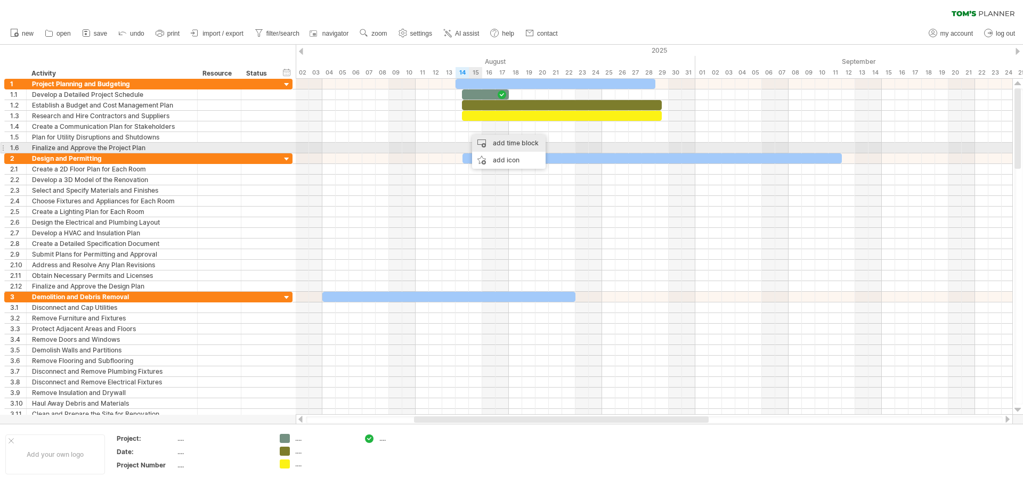
click at [501, 143] on div "add time block" at bounding box center [508, 143] width 73 height 17
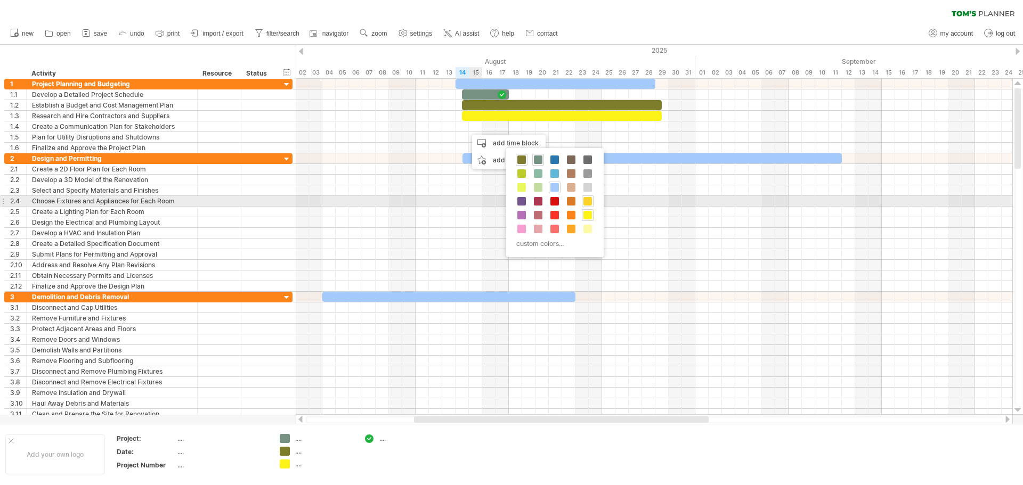
click at [584, 206] on div at bounding box center [588, 201] width 12 height 12
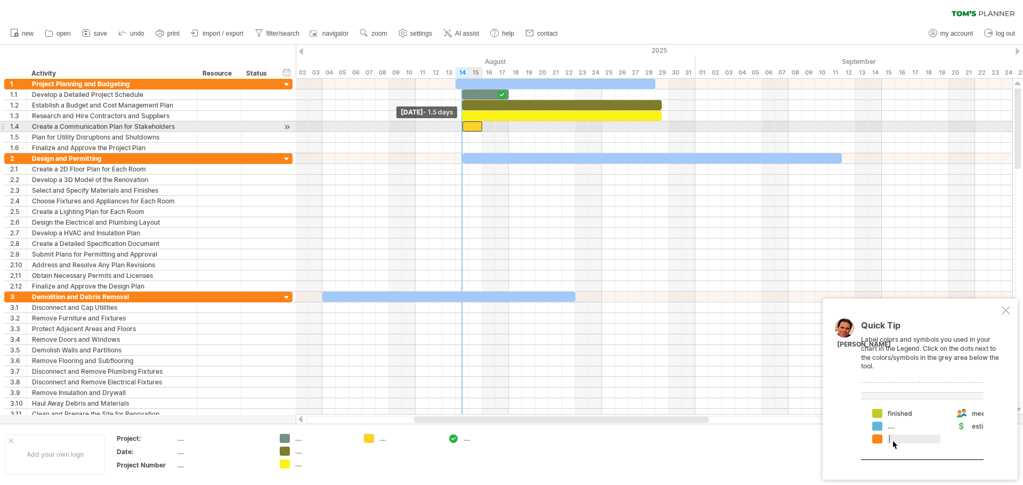
click at [462, 127] on span at bounding box center [462, 126] width 4 height 10
drag, startPoint x: 483, startPoint y: 128, endPoint x: 575, endPoint y: 129, distance: 92.1
click at [575, 129] on span at bounding box center [575, 126] width 4 height 10
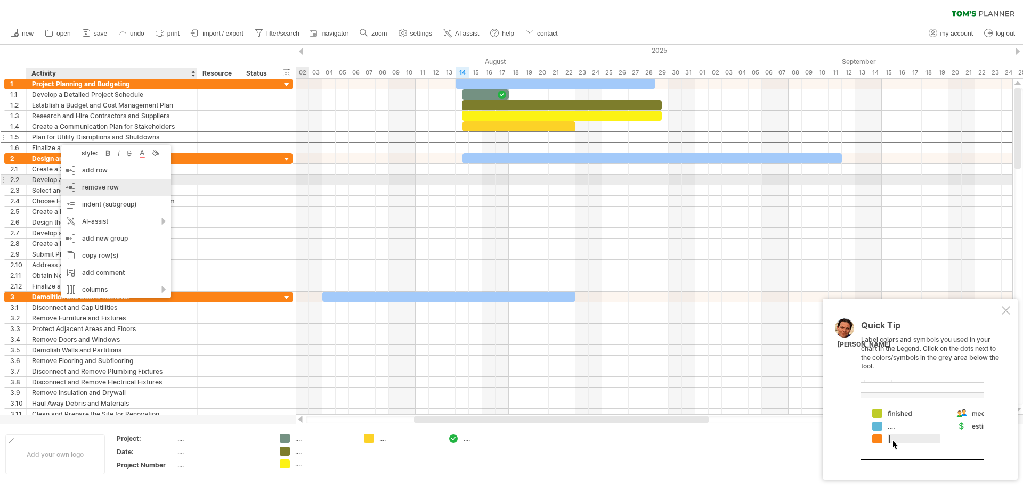
click at [127, 185] on div "remove row remove selected rows" at bounding box center [116, 187] width 110 height 17
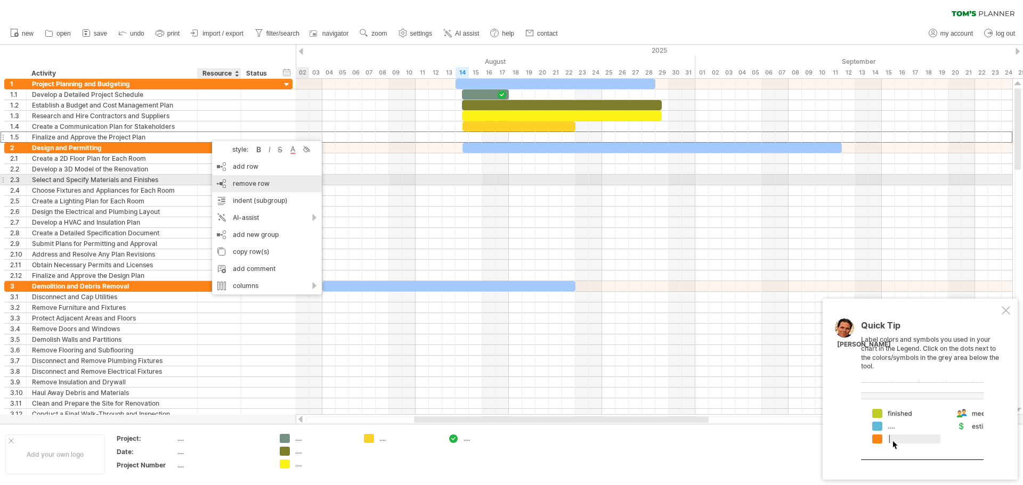
click at [261, 184] on span "remove row" at bounding box center [251, 183] width 37 height 8
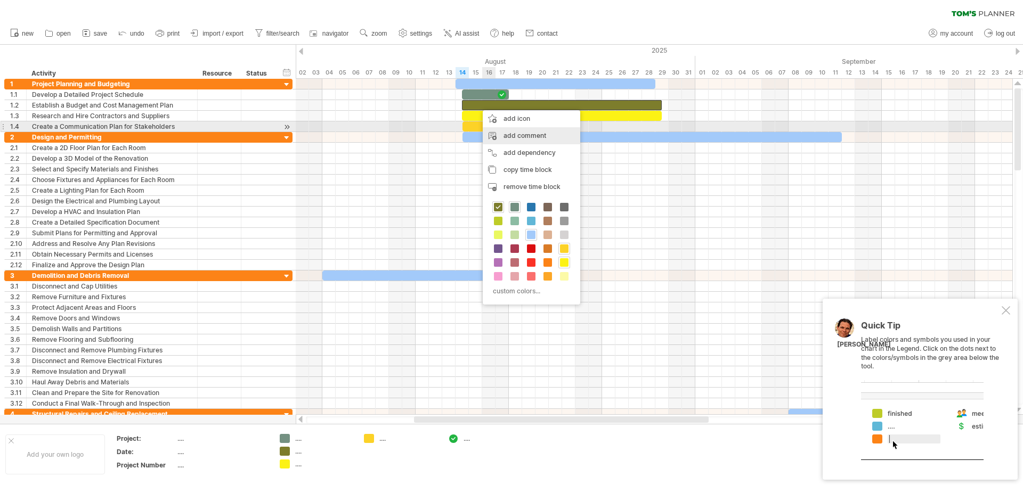
click at [522, 132] on div "add comment" at bounding box center [531, 135] width 97 height 17
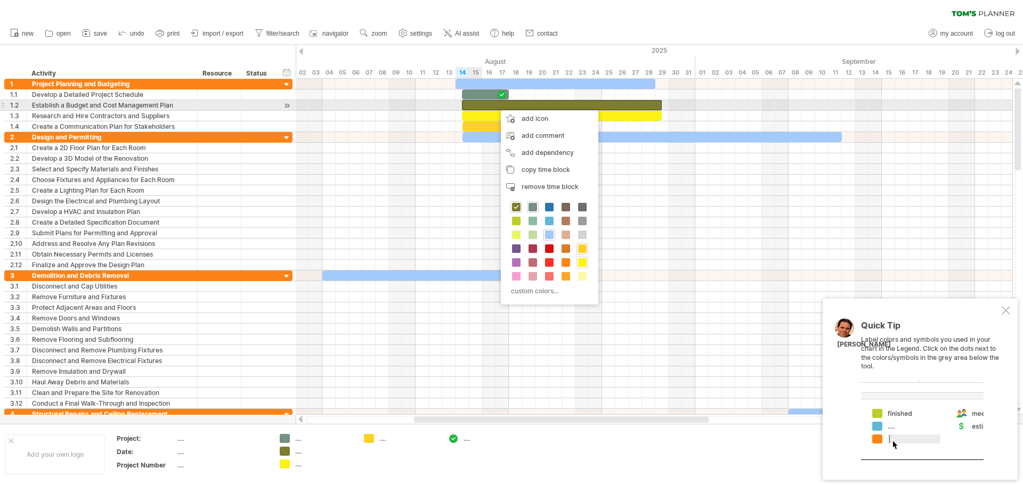
click at [472, 105] on div at bounding box center [562, 105] width 200 height 10
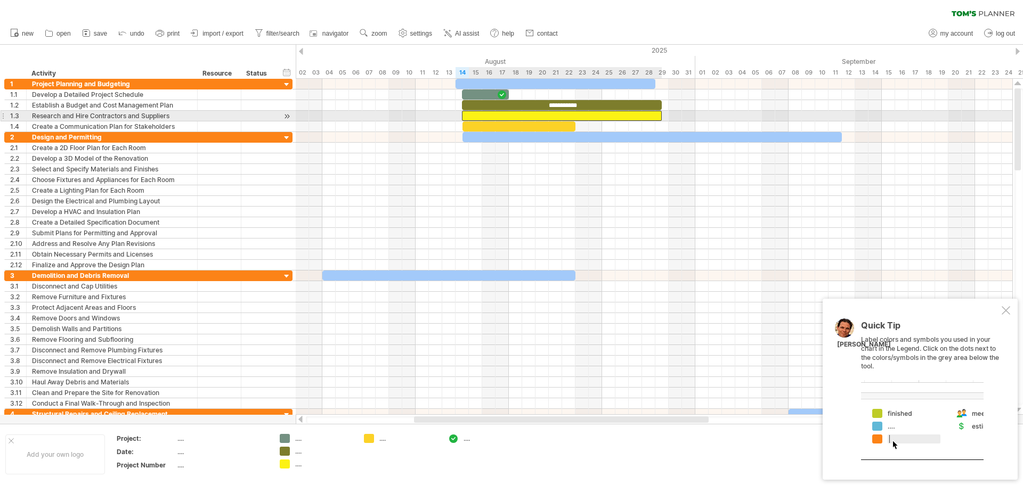
click at [531, 118] on div at bounding box center [562, 116] width 200 height 10
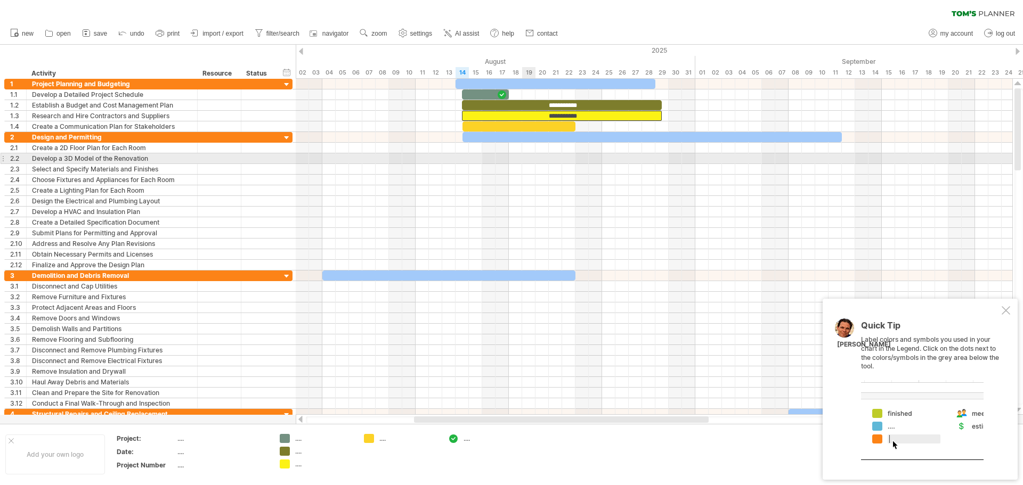
click at [527, 163] on div at bounding box center [654, 158] width 716 height 11
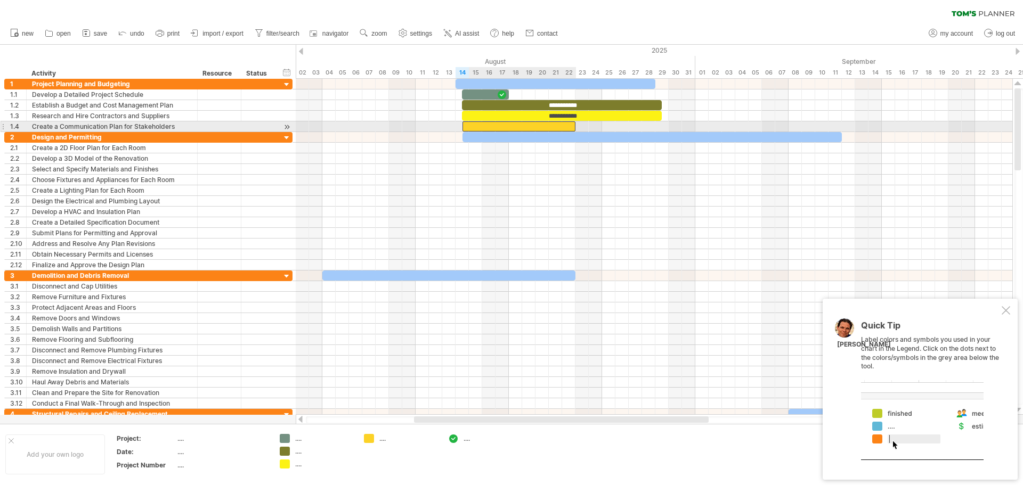
click at [513, 128] on div at bounding box center [518, 126] width 113 height 10
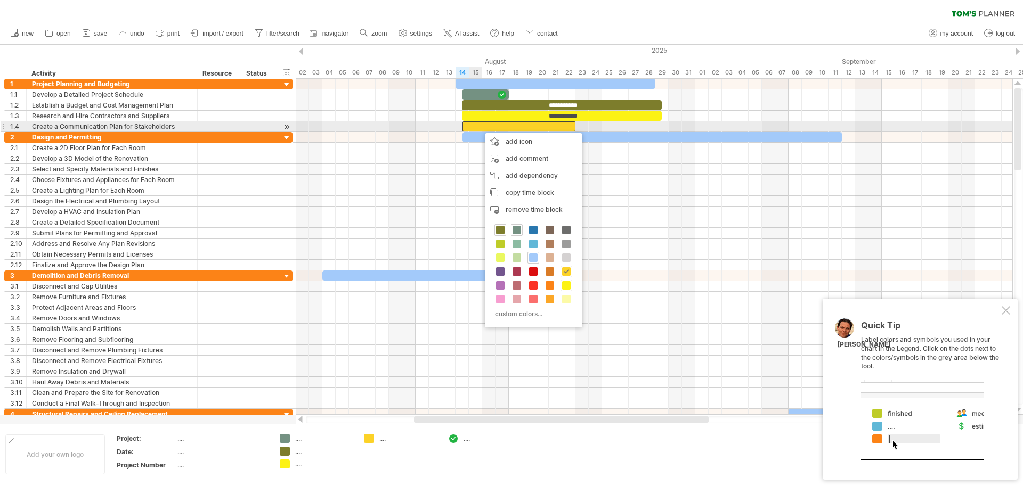
click at [479, 128] on div at bounding box center [518, 126] width 113 height 10
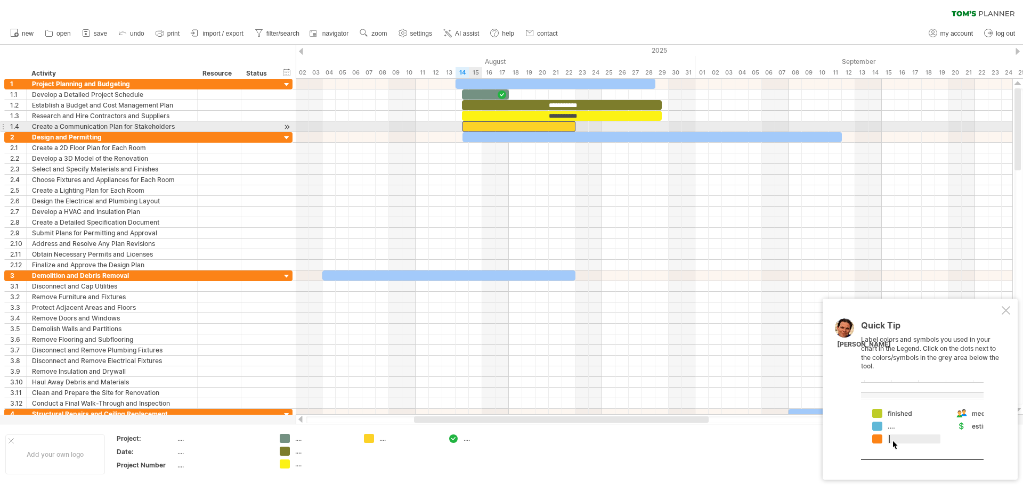
click at [479, 126] on div at bounding box center [518, 126] width 113 height 10
click at [481, 125] on div at bounding box center [518, 126] width 113 height 10
click at [488, 128] on div at bounding box center [518, 126] width 113 height 10
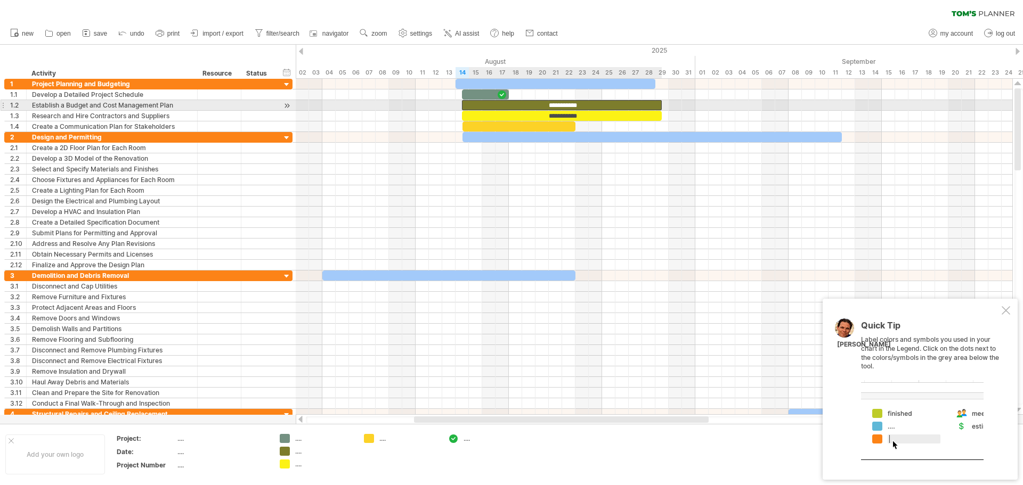
click at [493, 108] on div "**********" at bounding box center [562, 105] width 200 height 10
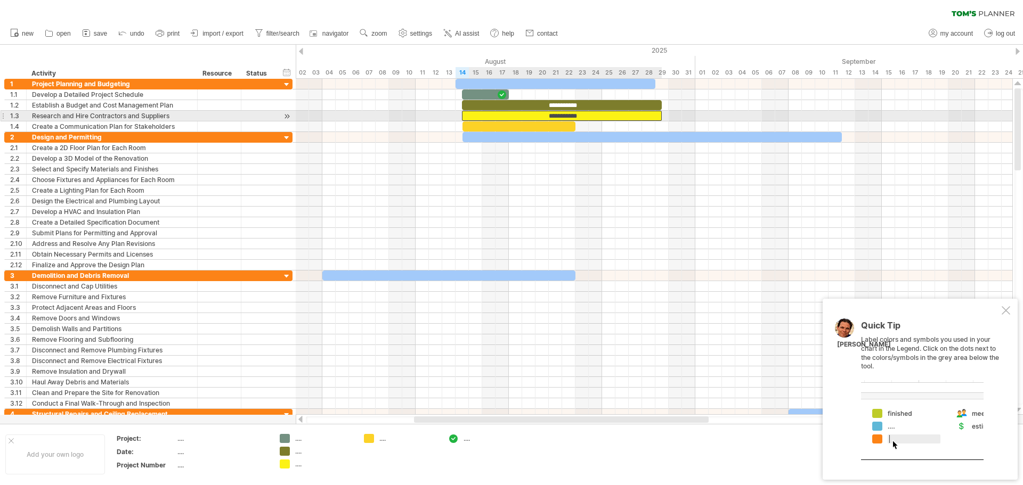
click at [503, 117] on div "**********" at bounding box center [562, 116] width 200 height 10
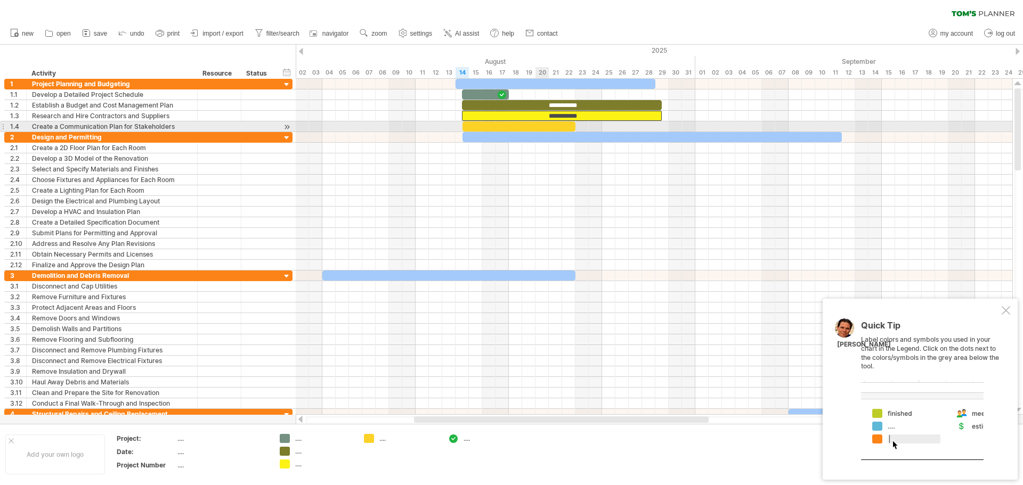
click at [537, 126] on div at bounding box center [518, 126] width 113 height 10
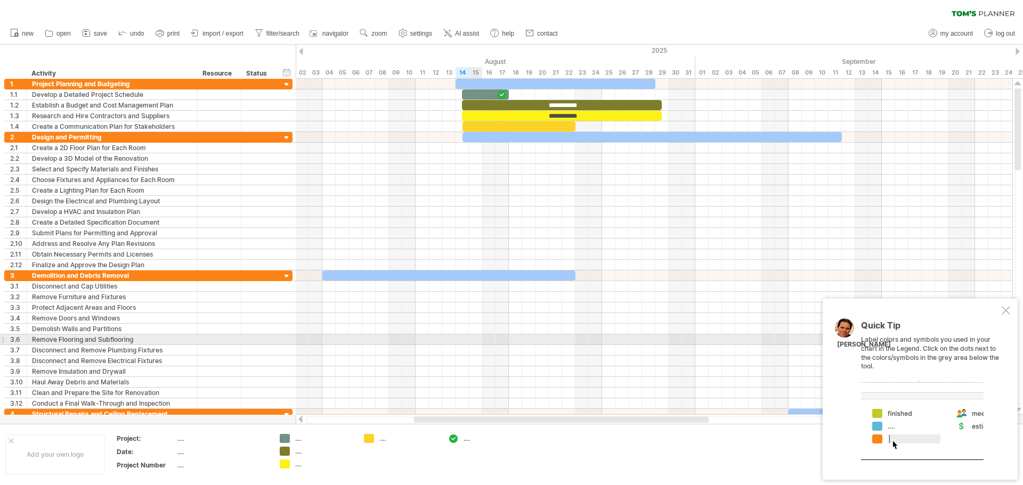
click at [472, 340] on div at bounding box center [654, 339] width 716 height 11
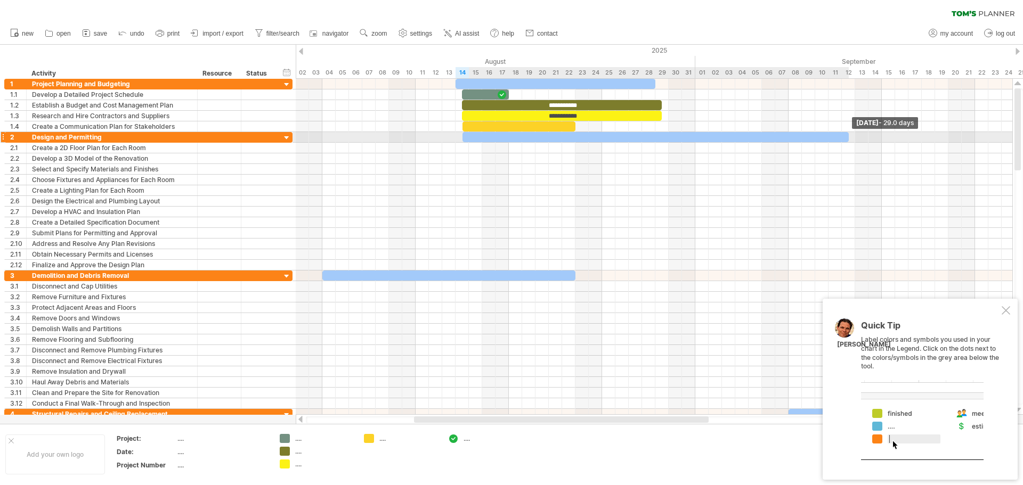
drag, startPoint x: 840, startPoint y: 137, endPoint x: 849, endPoint y: 137, distance: 8.5
click at [849, 137] on span at bounding box center [848, 137] width 4 height 10
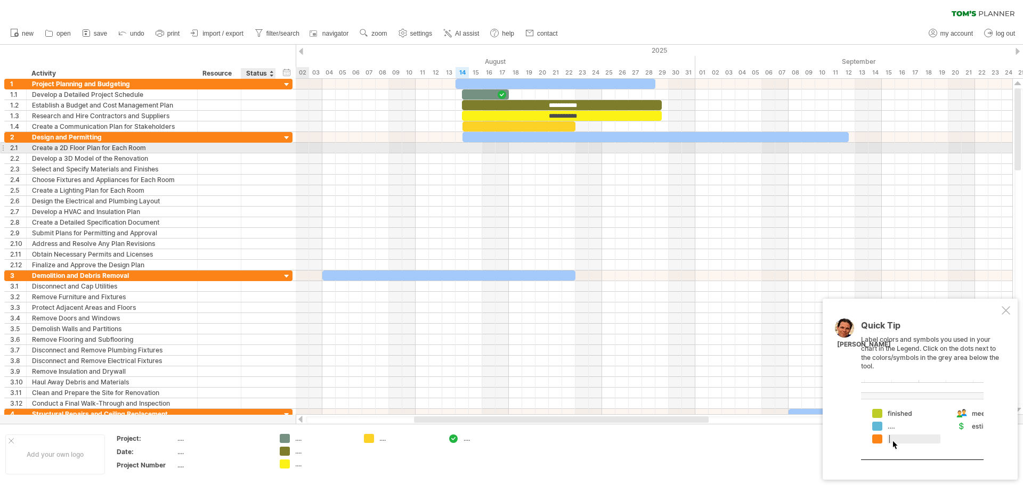
click at [261, 151] on div at bounding box center [258, 148] width 23 height 10
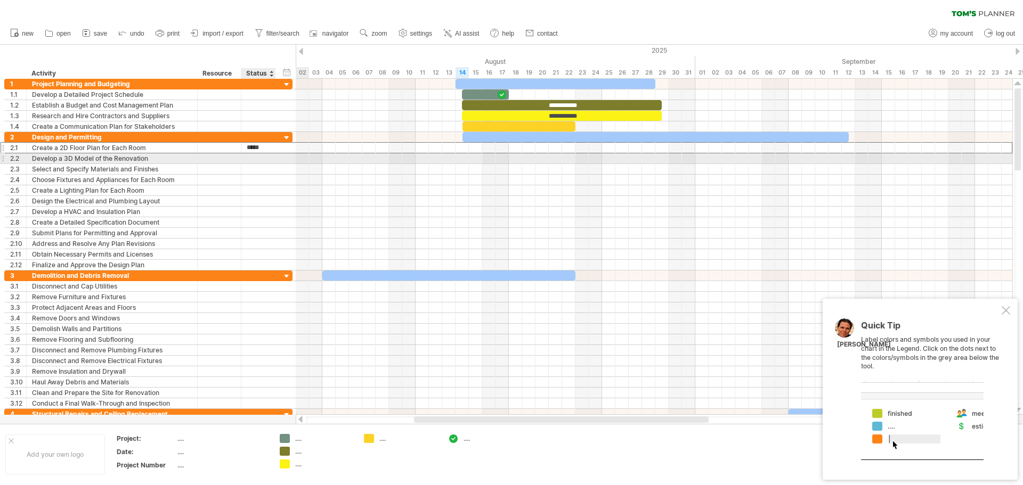
type input "**********"
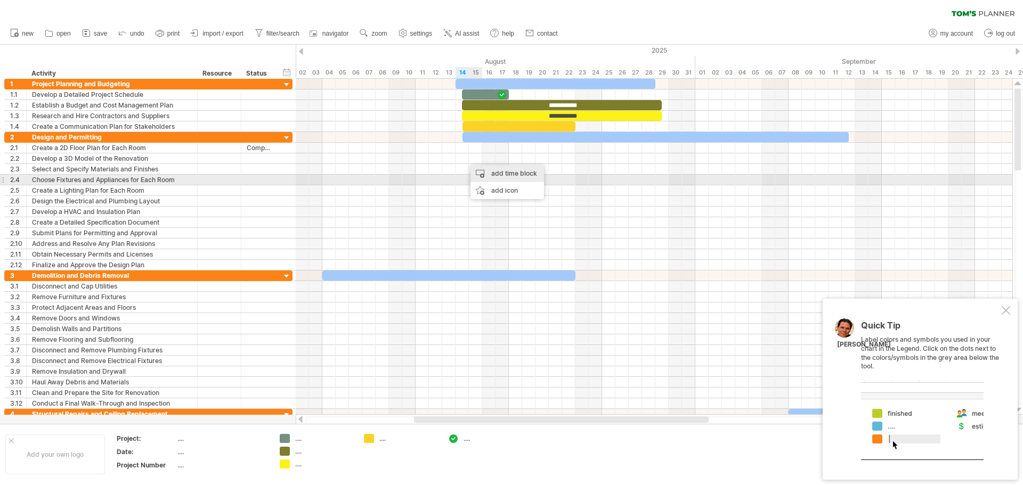
click at [495, 175] on div "add time block" at bounding box center [506, 173] width 73 height 17
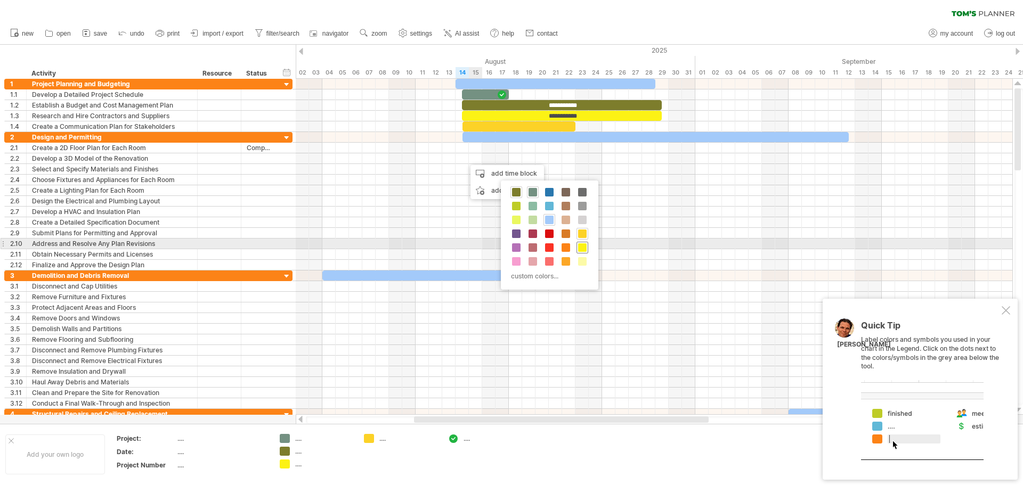
click at [587, 245] on div at bounding box center [582, 248] width 12 height 12
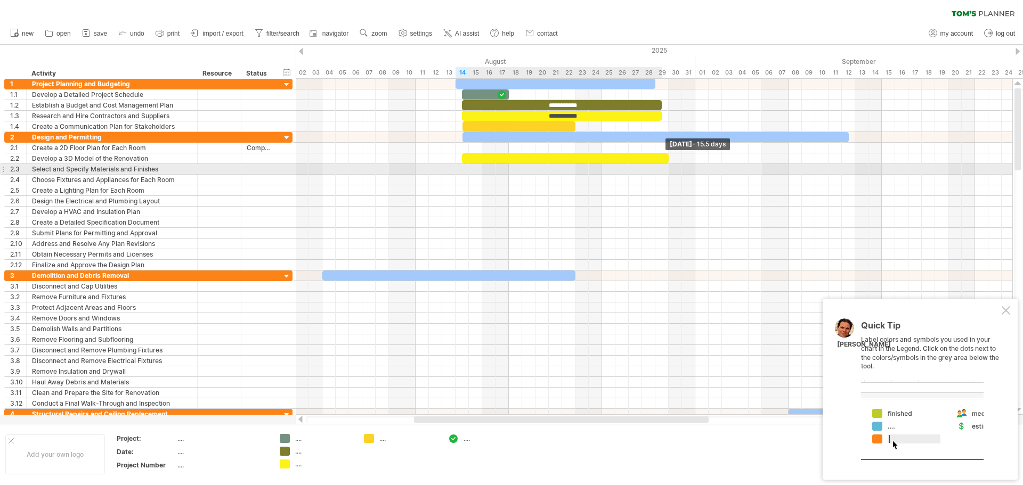
drag, startPoint x: 473, startPoint y: 159, endPoint x: 663, endPoint y: 165, distance: 189.7
click at [663, 165] on div "**********" at bounding box center [654, 247] width 716 height 336
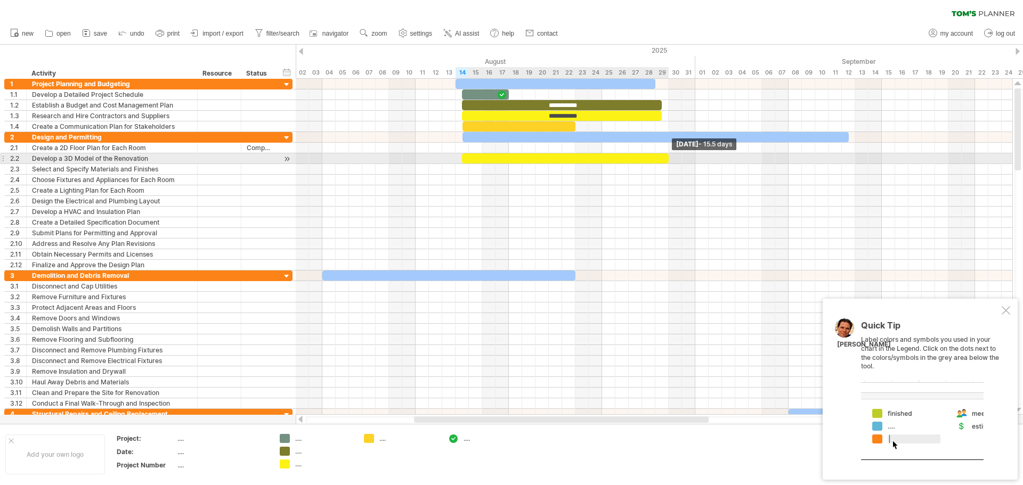
click at [664, 162] on div at bounding box center [565, 158] width 207 height 10
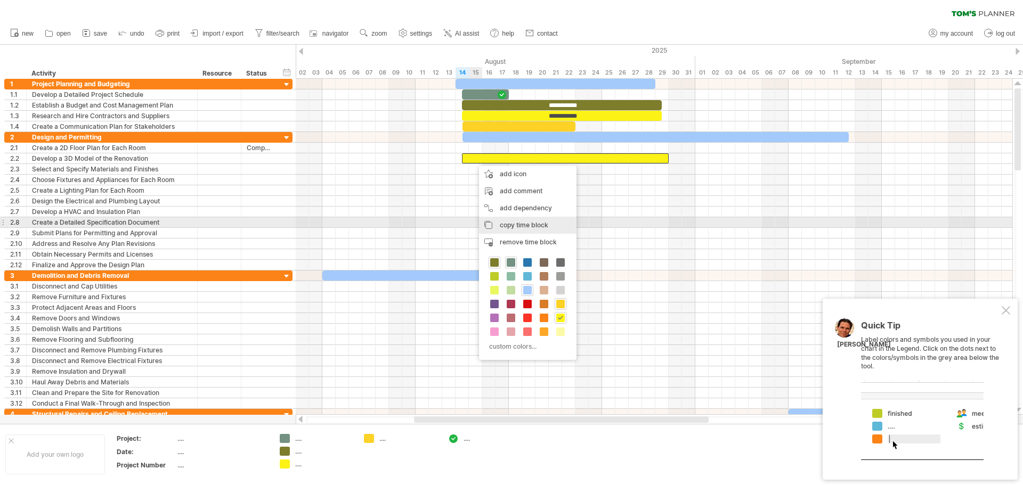
click at [535, 224] on span "copy time block" at bounding box center [524, 225] width 48 height 8
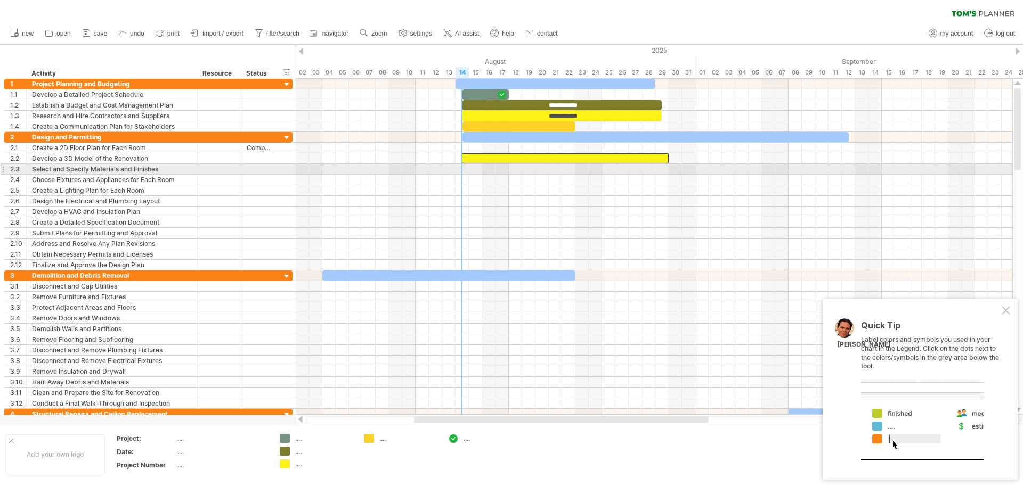
click at [467, 169] on div at bounding box center [654, 169] width 716 height 11
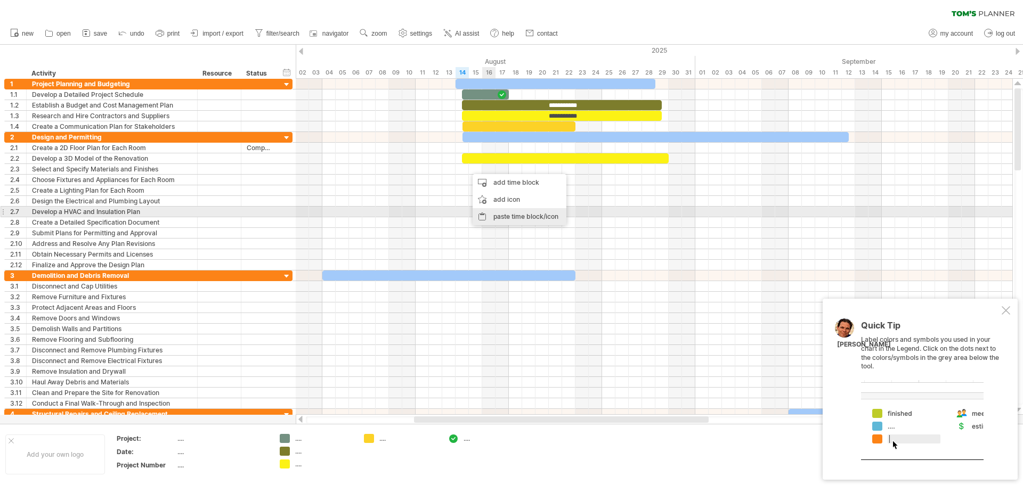
click at [537, 215] on div "paste time block/icon" at bounding box center [519, 216] width 94 height 17
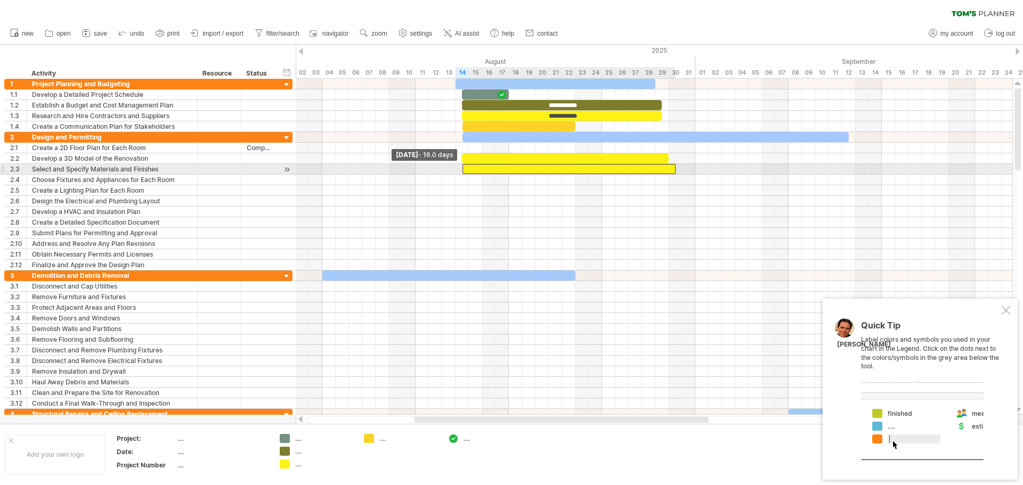
click at [462, 167] on span at bounding box center [462, 169] width 4 height 10
click at [670, 171] on div "**********" at bounding box center [654, 247] width 716 height 336
click at [289, 170] on div at bounding box center [287, 169] width 10 height 11
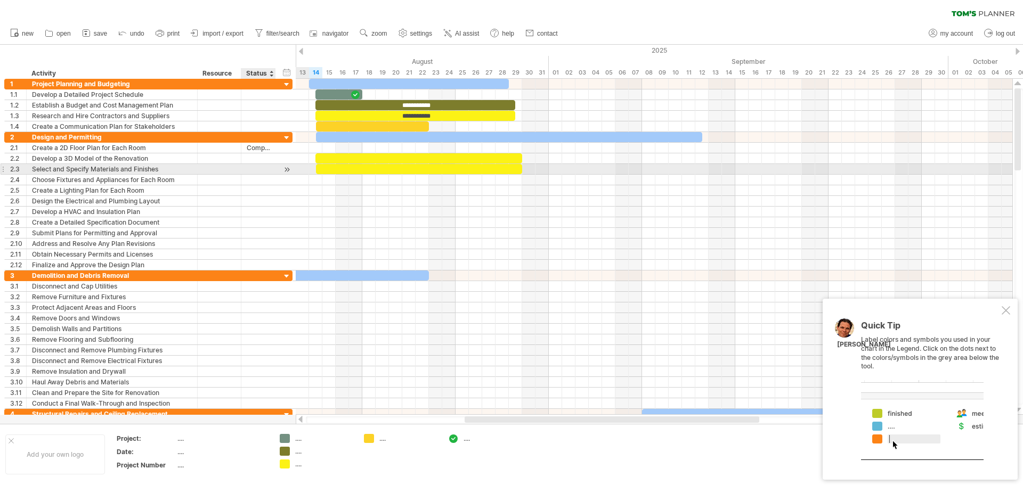
click at [289, 170] on div at bounding box center [287, 169] width 10 height 11
click at [288, 170] on div at bounding box center [287, 169] width 10 height 11
click at [135, 167] on div "Select and Specify Materials and Finishes" at bounding box center [112, 169] width 160 height 10
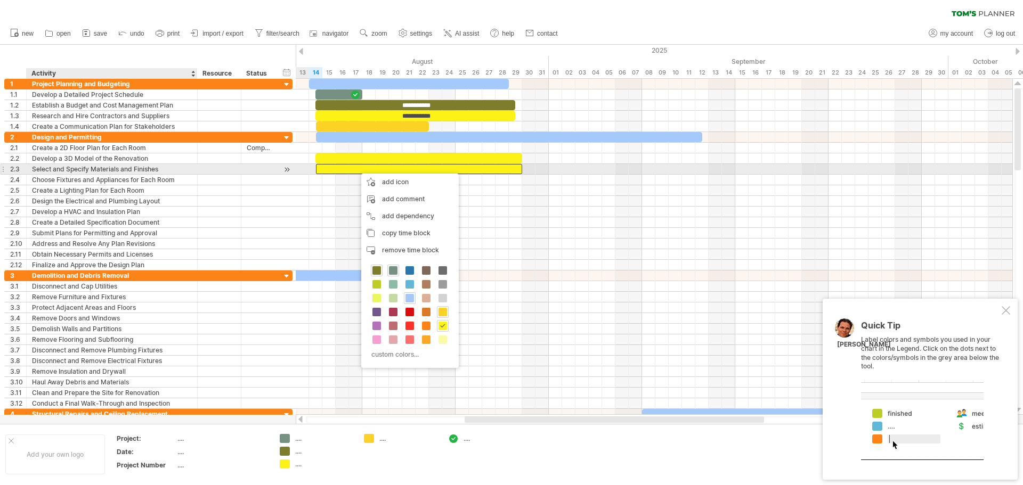
click at [194, 168] on div at bounding box center [195, 169] width 5 height 11
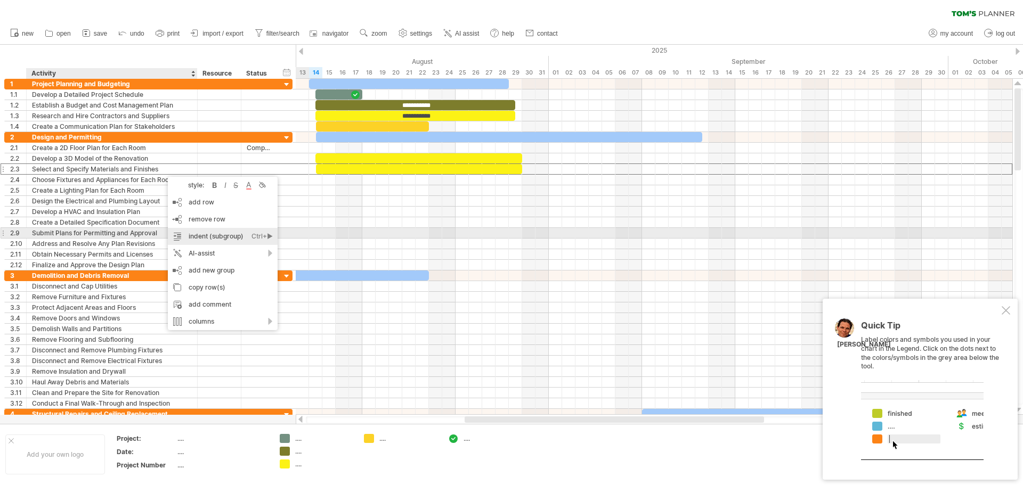
click at [259, 237] on div "Ctrl+►" at bounding box center [261, 236] width 21 height 17
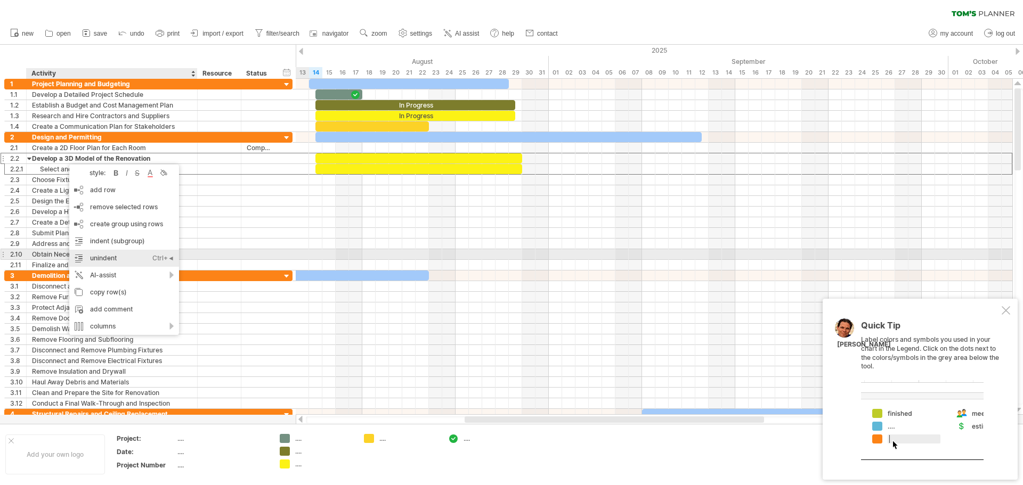
click at [92, 252] on div "unindent Ctrl+◄ Cmd+◄" at bounding box center [124, 258] width 110 height 17
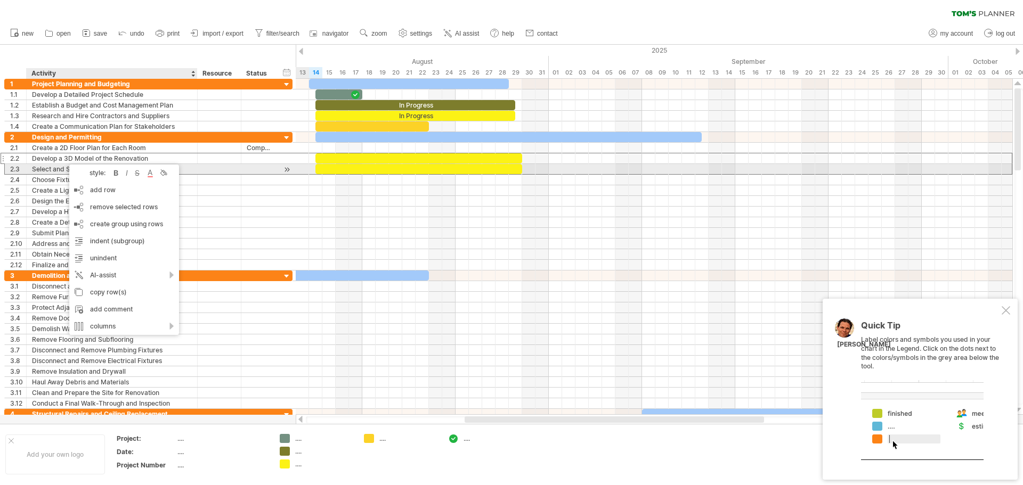
click at [47, 167] on div "Select and Specify Materials and Finishes" at bounding box center [112, 169] width 160 height 10
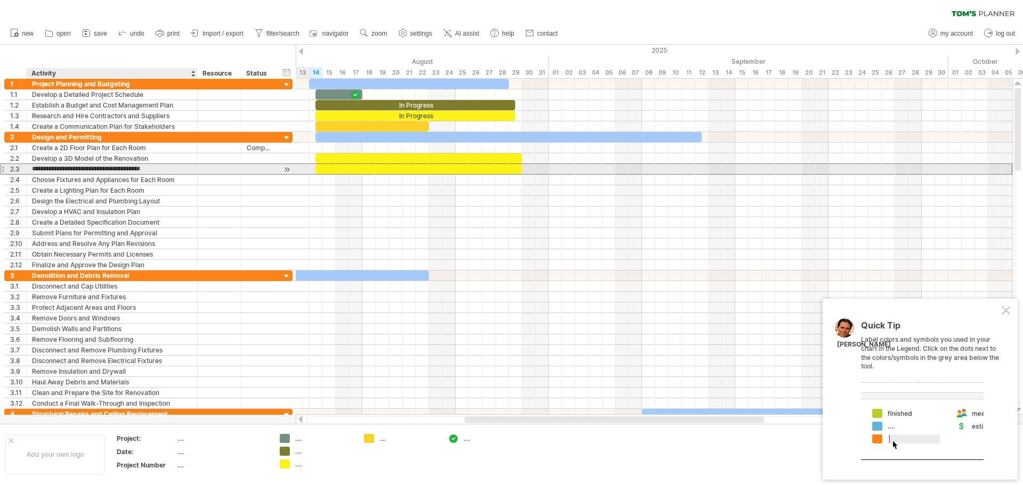
click at [197, 174] on div "**********" at bounding box center [148, 201] width 288 height 138
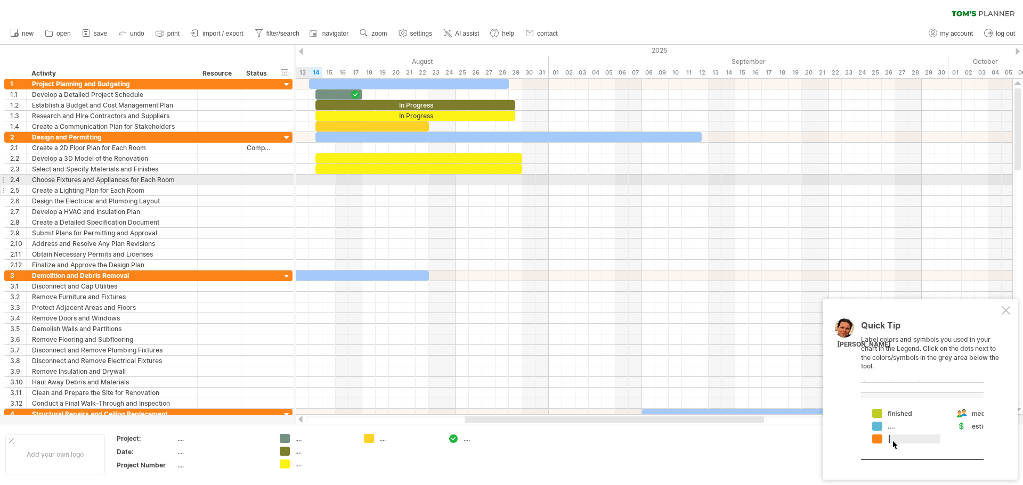
click at [118, 185] on div "Create a Lighting Plan for Each Room" at bounding box center [112, 190] width 160 height 10
click at [116, 179] on div "Choose Fixtures and Appliances for Each Room" at bounding box center [112, 180] width 160 height 10
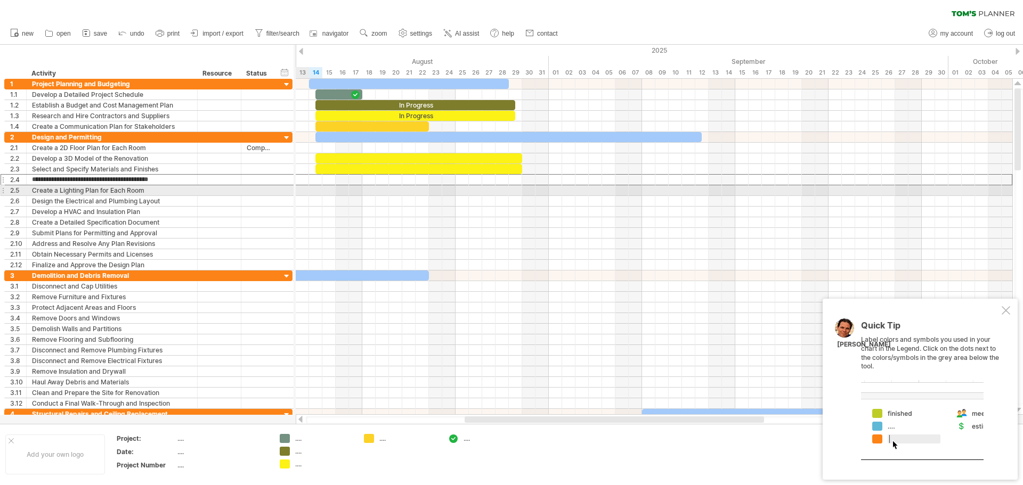
click at [125, 194] on div "Create a Lighting Plan for Each Room" at bounding box center [112, 190] width 160 height 10
click at [117, 58] on div "hide start/end/duration show start/end/duration ******** Activity ******** Reso…" at bounding box center [146, 62] width 293 height 34
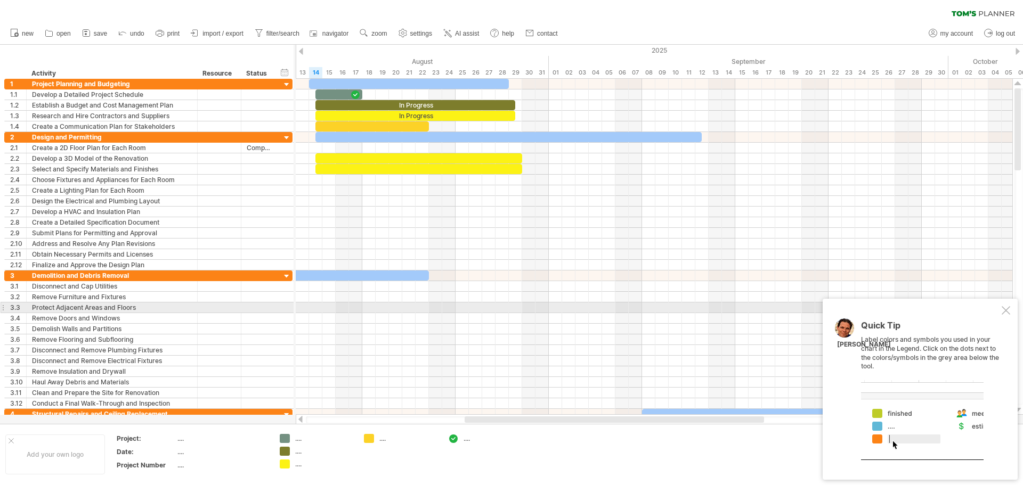
click at [1001, 309] on div at bounding box center [1005, 310] width 9 height 9
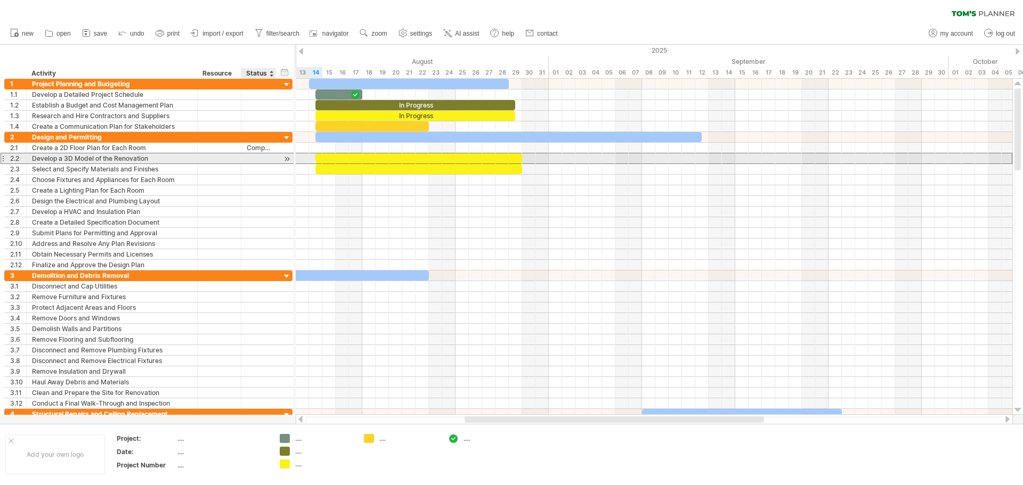
click at [250, 160] on div at bounding box center [258, 158] width 23 height 10
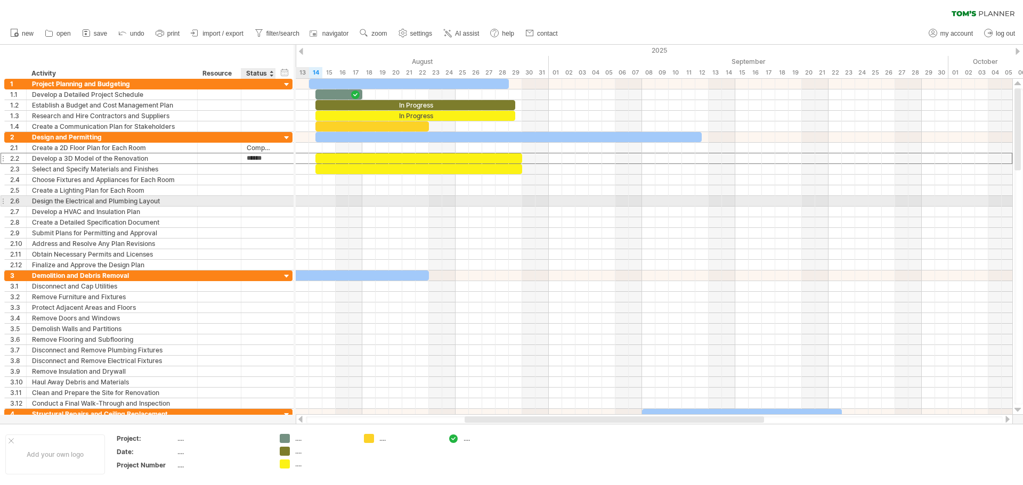
type input "*******"
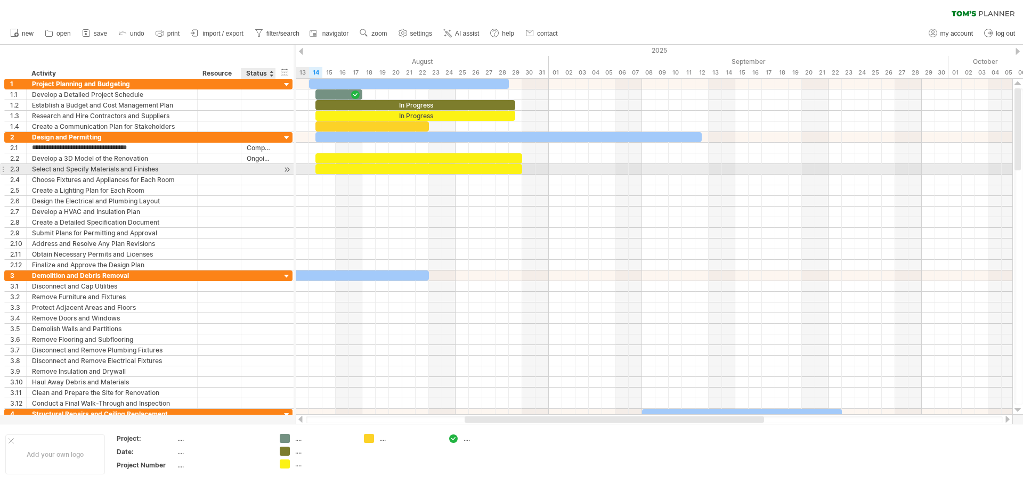
click at [261, 168] on div at bounding box center [258, 169] width 23 height 10
type input "*******"
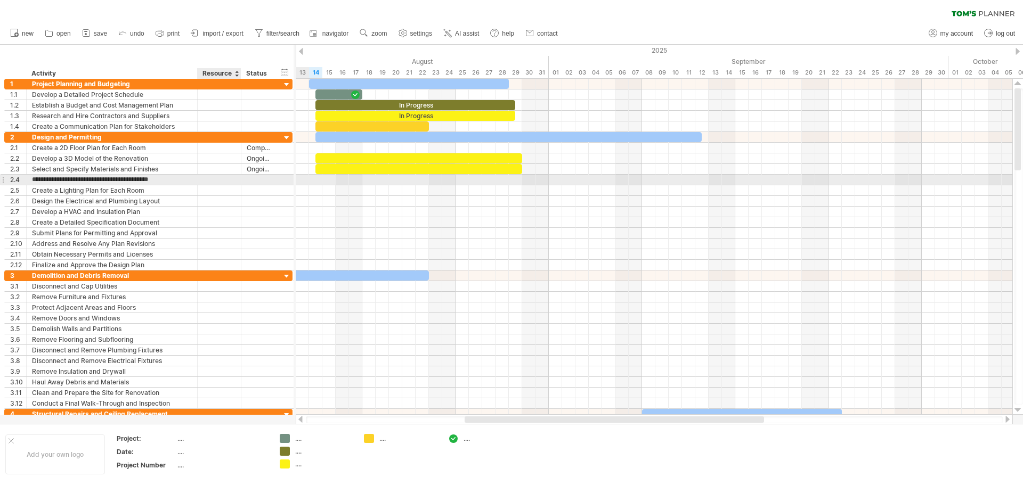
click at [247, 180] on div at bounding box center [258, 180] width 23 height 10
type input "*"
type input "*******"
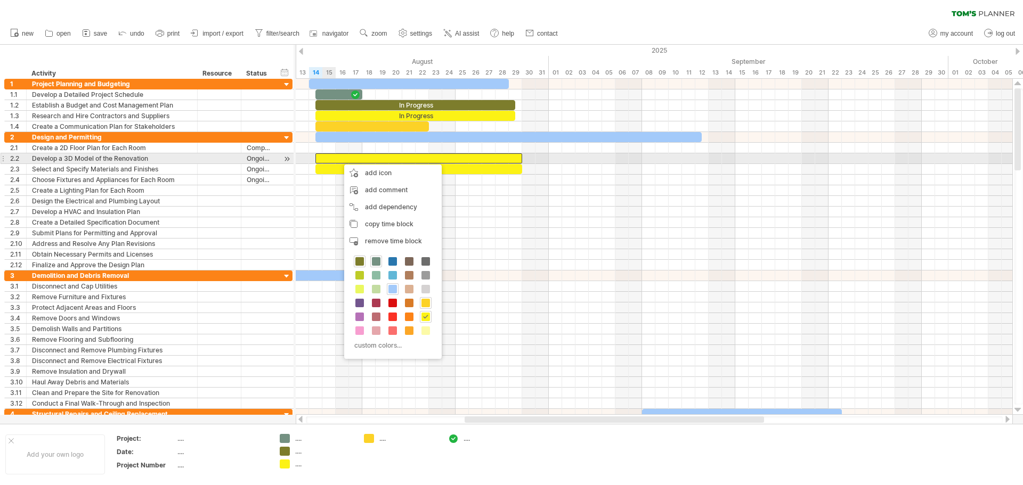
click at [324, 160] on div at bounding box center [418, 158] width 207 height 10
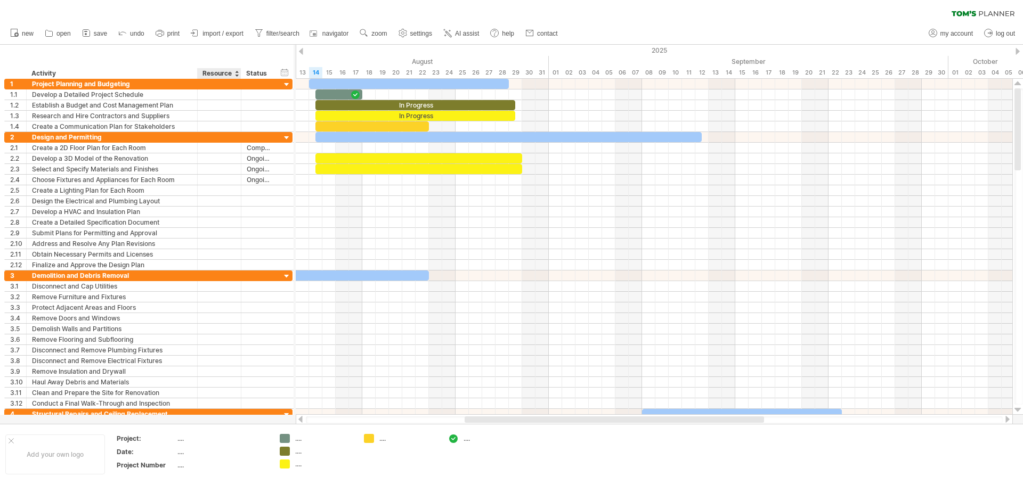
click at [235, 73] on div at bounding box center [236, 73] width 4 height 11
click at [165, 63] on div "hide start/end/duration show start/end/duration ******** Activity ******** Reso…" at bounding box center [146, 62] width 293 height 34
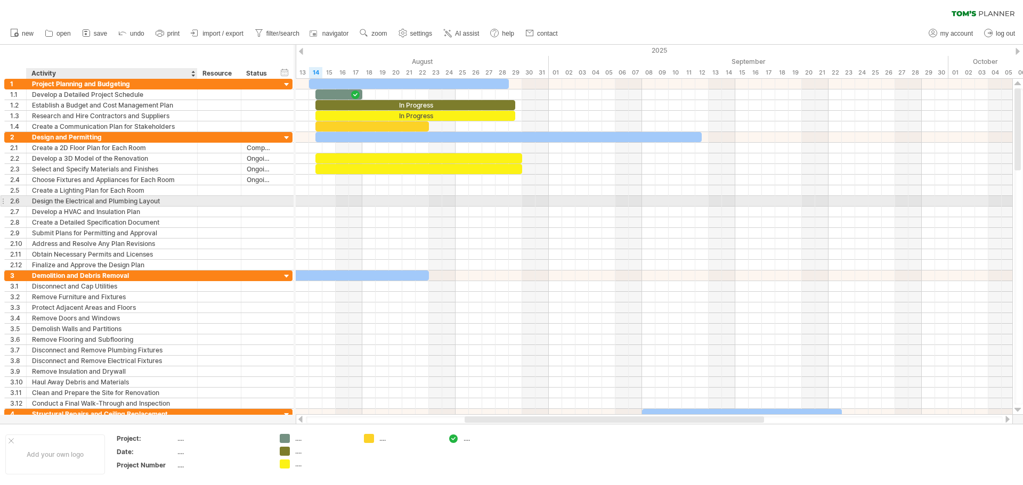
click at [84, 205] on div "Design the Electrical and Plumbing Layout" at bounding box center [112, 201] width 160 height 10
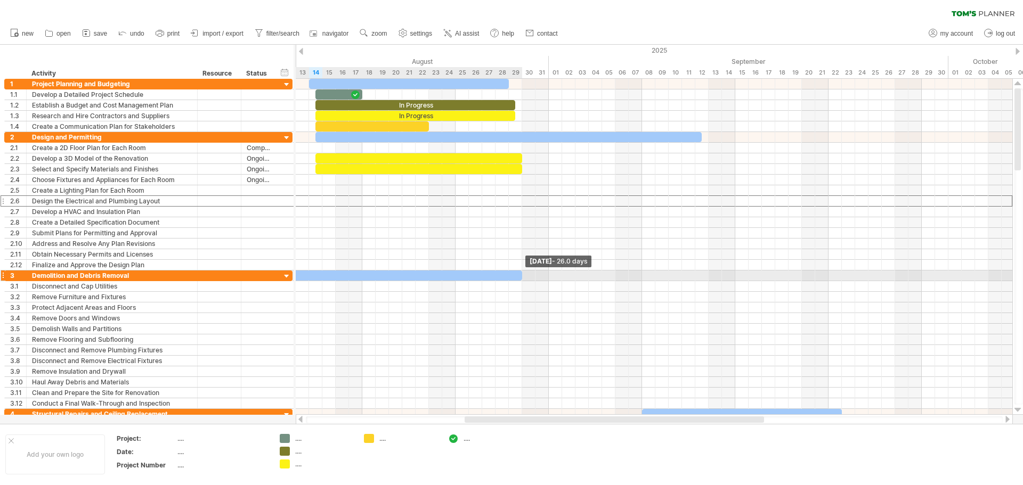
drag, startPoint x: 428, startPoint y: 275, endPoint x: 520, endPoint y: 277, distance: 91.6
click at [520, 277] on span at bounding box center [522, 276] width 4 height 10
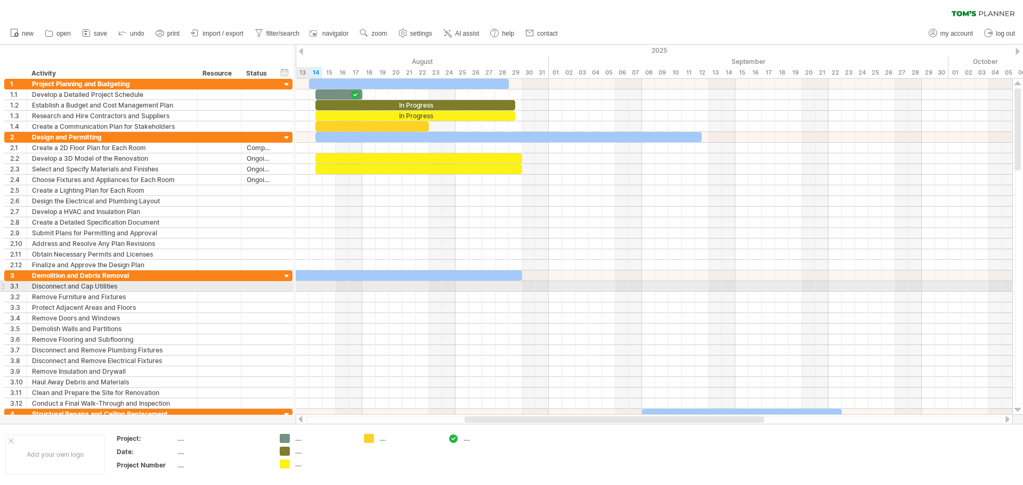
click at [301, 288] on div at bounding box center [654, 286] width 716 height 11
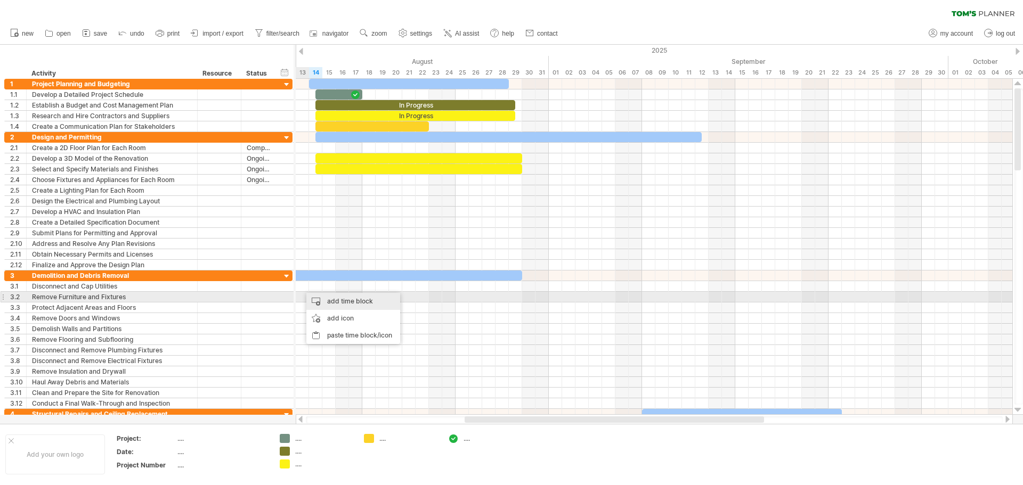
click at [336, 301] on div "add time block" at bounding box center [353, 301] width 94 height 17
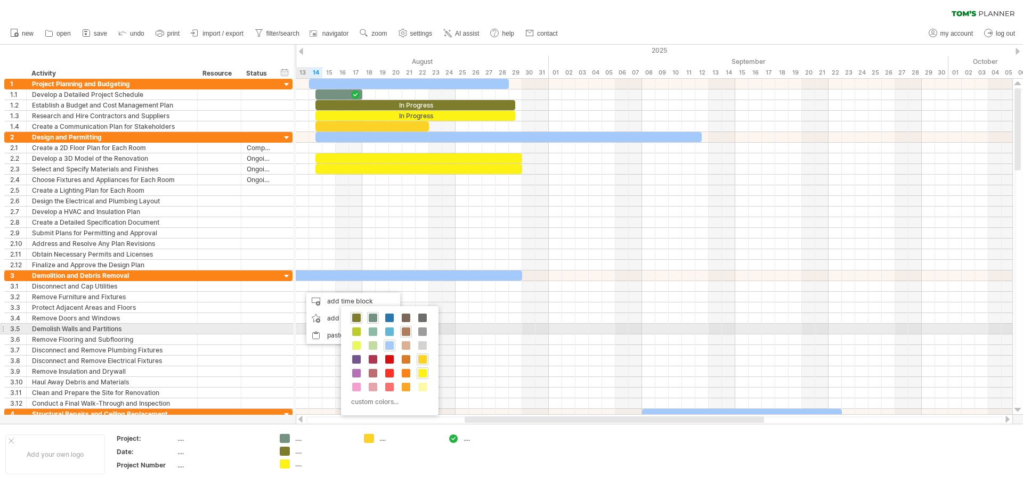
click at [403, 334] on span at bounding box center [406, 332] width 9 height 9
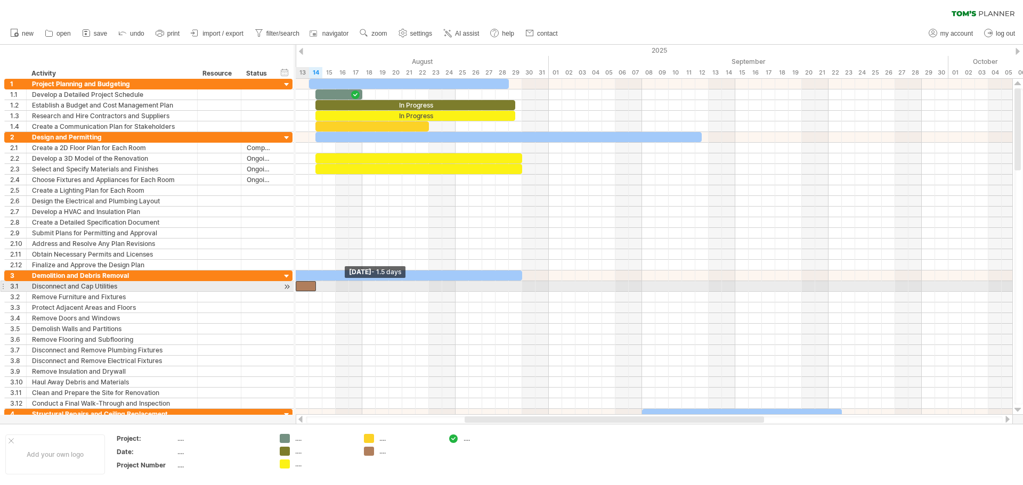
drag, startPoint x: 302, startPoint y: 285, endPoint x: 296, endPoint y: 284, distance: 5.9
click at [296, 284] on span at bounding box center [295, 286] width 4 height 10
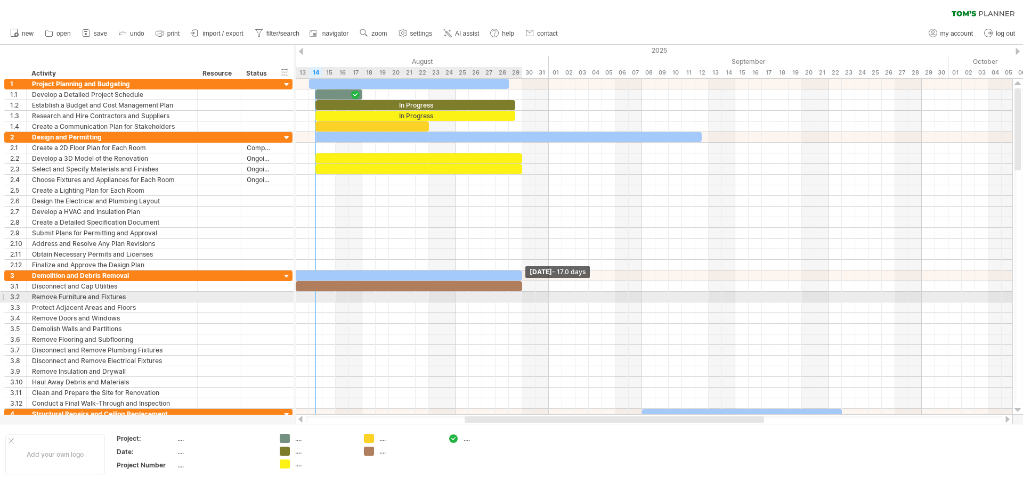
drag, startPoint x: 313, startPoint y: 288, endPoint x: 517, endPoint y: 302, distance: 203.9
click at [517, 302] on div "In Progress In Progress [DATE] - 17.0 days [DATE] - 1.5 days" at bounding box center [654, 247] width 716 height 336
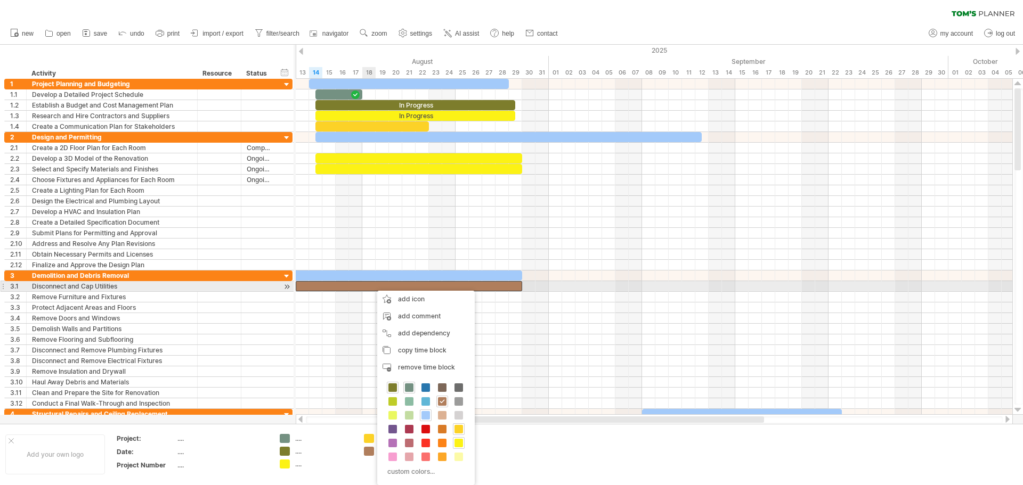
click at [370, 284] on div at bounding box center [409, 286] width 226 height 10
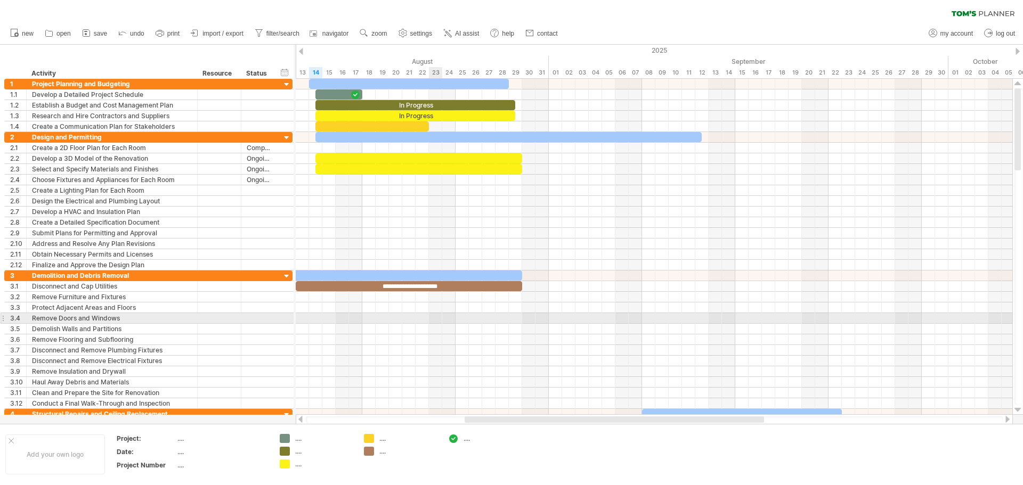
click at [433, 321] on div at bounding box center [654, 318] width 716 height 11
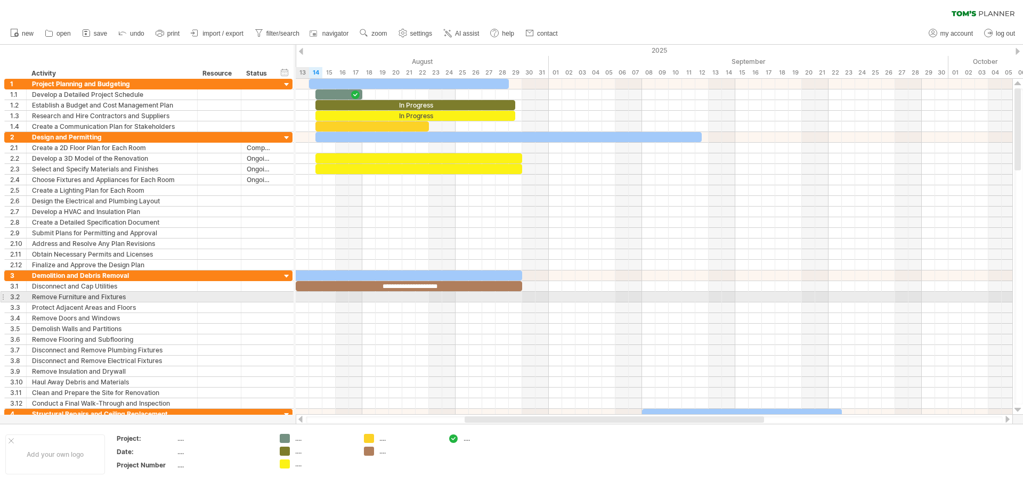
click at [298, 297] on div at bounding box center [654, 297] width 716 height 11
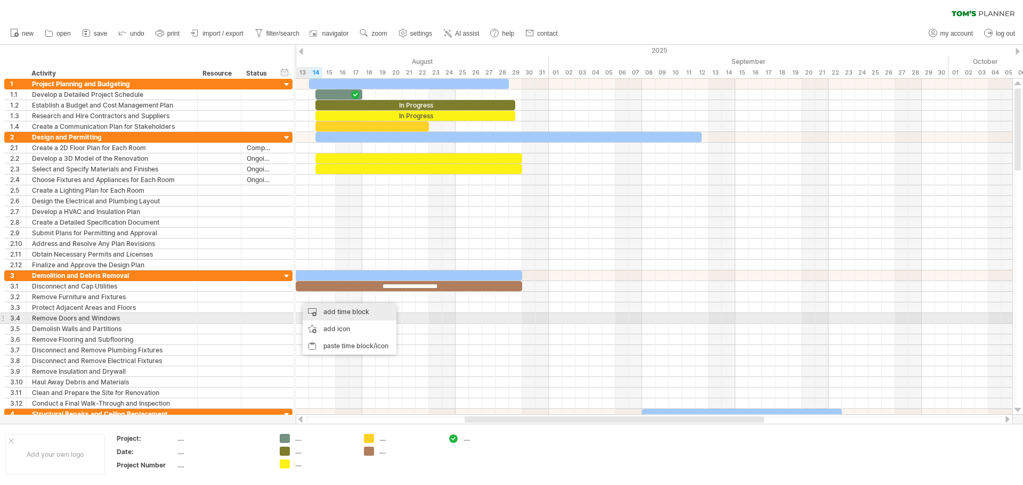
click at [334, 317] on div "add time block" at bounding box center [349, 312] width 94 height 17
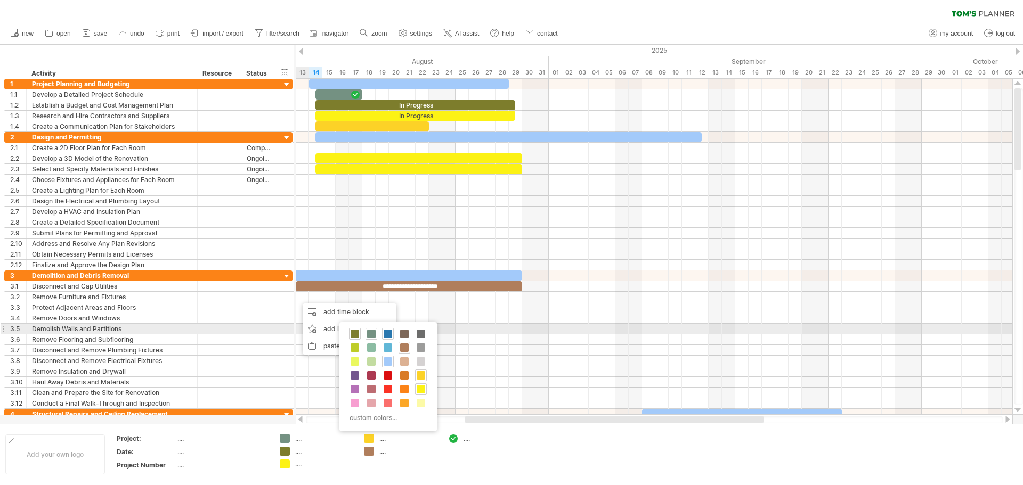
click at [388, 334] on span at bounding box center [387, 334] width 9 height 9
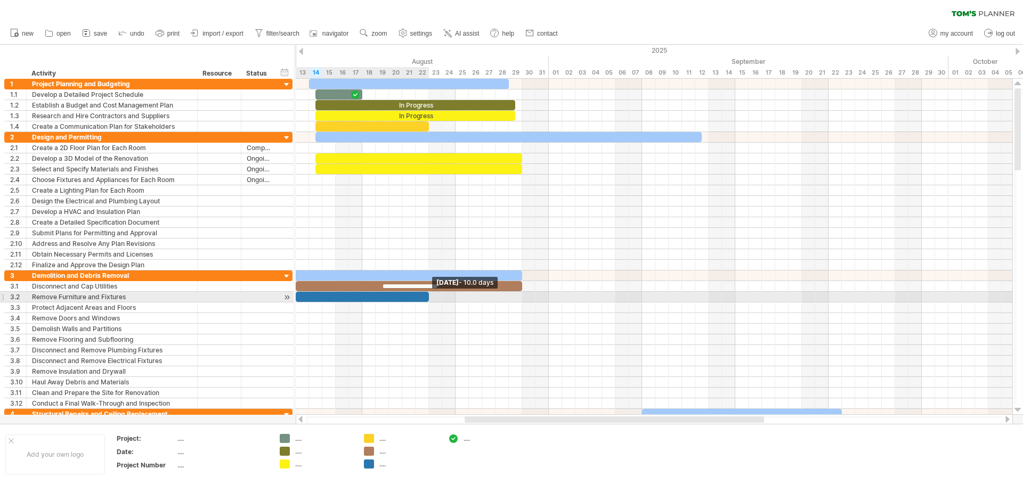
drag, startPoint x: 309, startPoint y: 299, endPoint x: 428, endPoint y: 298, distance: 118.8
click at [428, 298] on span at bounding box center [429, 297] width 4 height 10
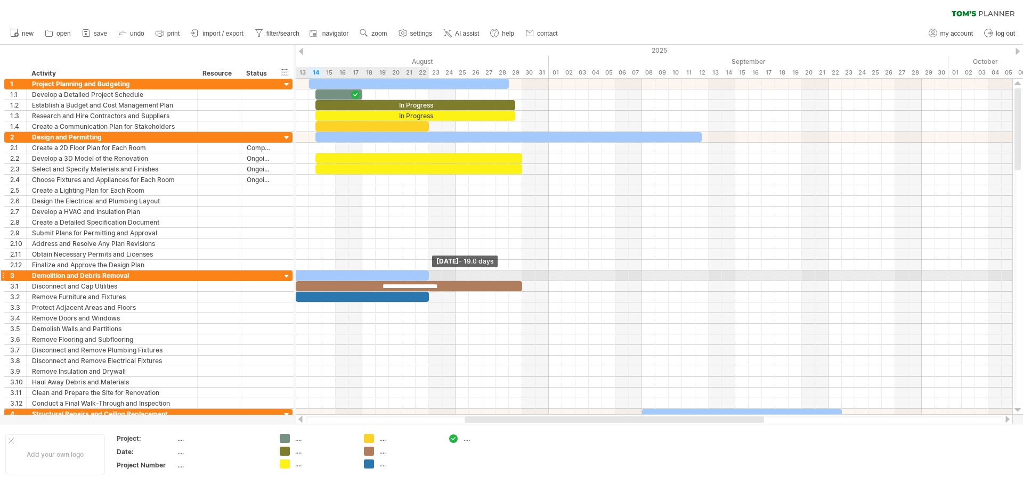
drag, startPoint x: 524, startPoint y: 277, endPoint x: 430, endPoint y: 277, distance: 93.7
click at [430, 277] on span at bounding box center [429, 276] width 4 height 10
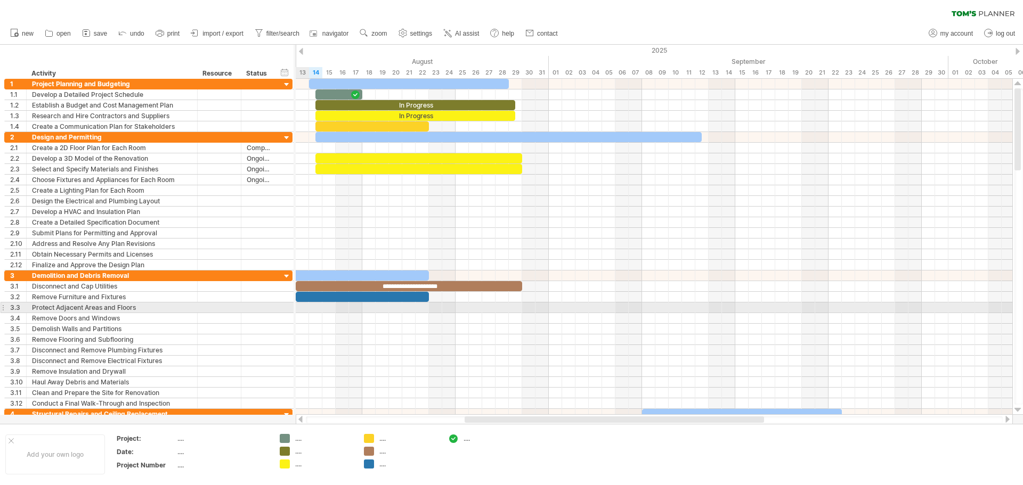
click at [297, 309] on div at bounding box center [654, 307] width 716 height 11
click at [271, 310] on div at bounding box center [258, 307] width 35 height 10
click at [262, 309] on div at bounding box center [258, 307] width 23 height 10
click at [262, 309] on input "text" at bounding box center [258, 307] width 23 height 10
type input "**********"
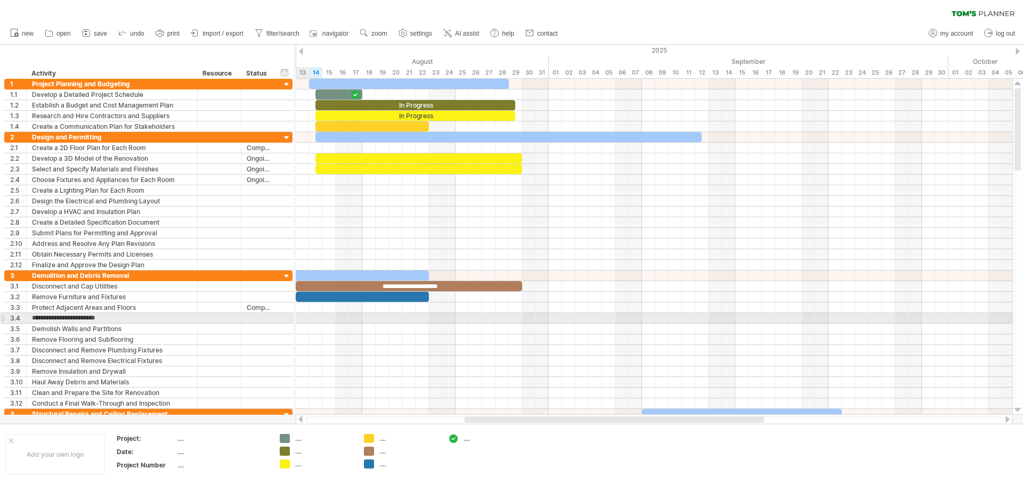
click at [299, 320] on div at bounding box center [654, 318] width 716 height 11
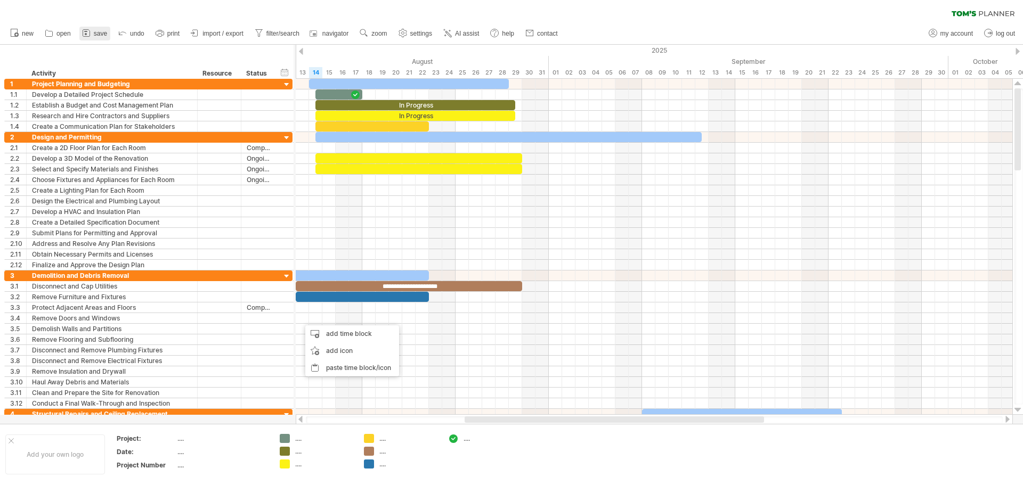
click at [93, 32] on link "save" at bounding box center [94, 34] width 31 height 14
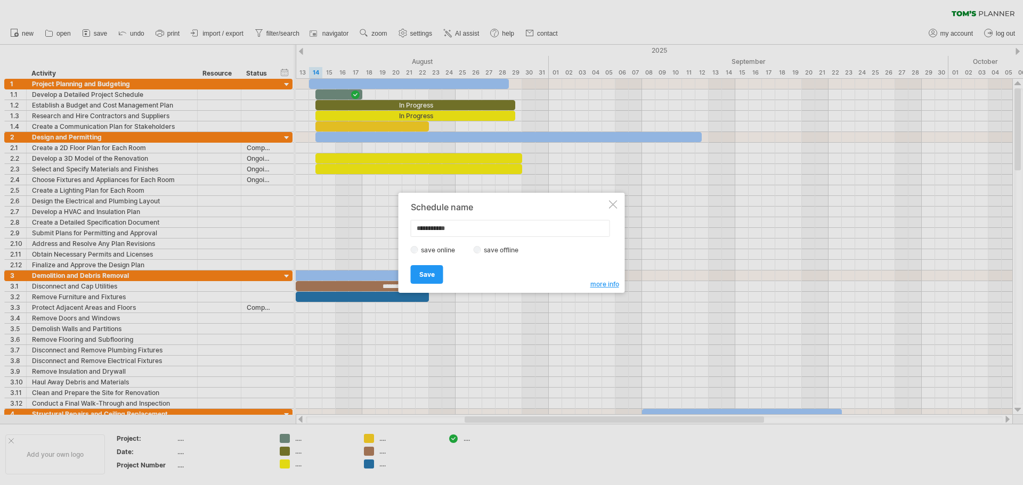
drag, startPoint x: 469, startPoint y: 230, endPoint x: 392, endPoint y: 228, distance: 76.7
click at [392, 228] on div "Trying to reach [DOMAIN_NAME] Connected again... 0% clear filter new 1" at bounding box center [511, 242] width 1023 height 485
type input "**********"
click at [424, 269] on link "Save" at bounding box center [427, 274] width 32 height 19
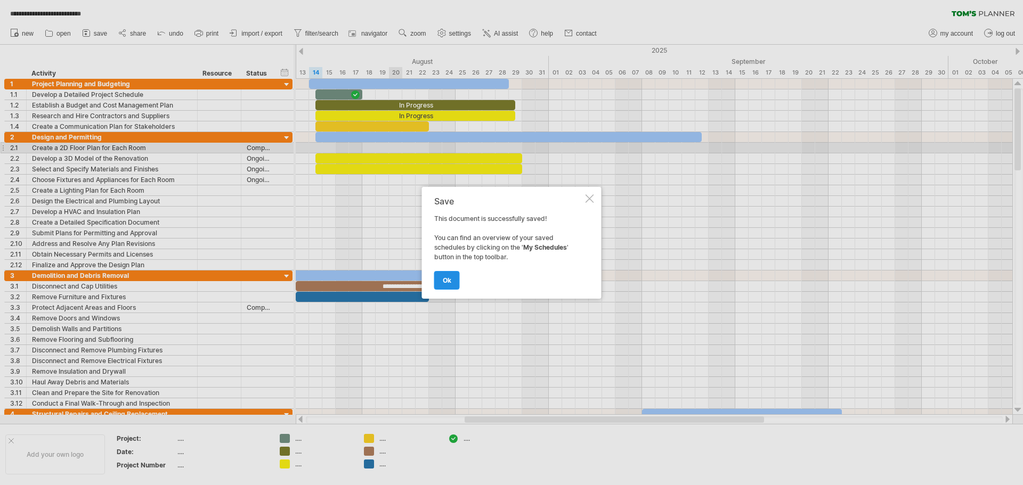
click at [452, 275] on link "ok" at bounding box center [447, 280] width 26 height 19
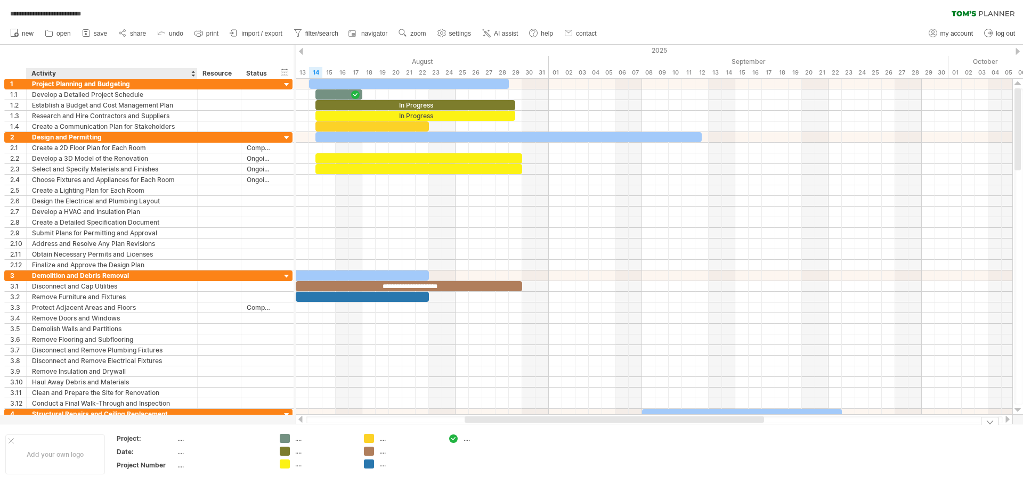
click at [180, 441] on div "...." at bounding box center [221, 438] width 89 height 9
type input "**********"
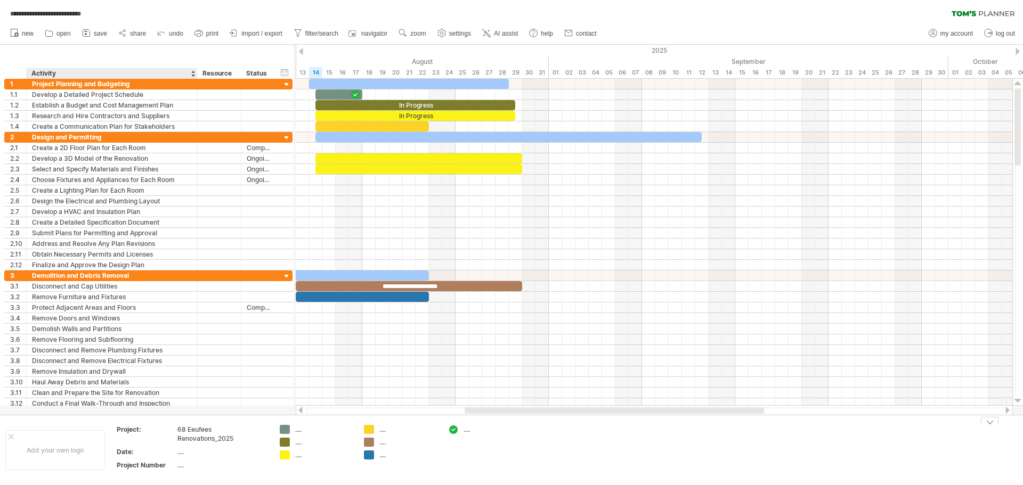
click at [184, 450] on div "...." at bounding box center [221, 451] width 89 height 9
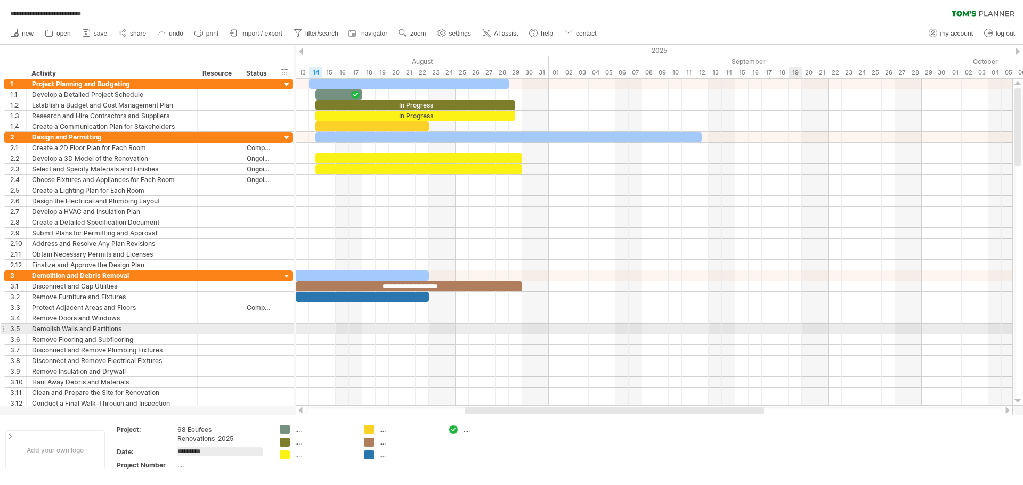
type input "**********"
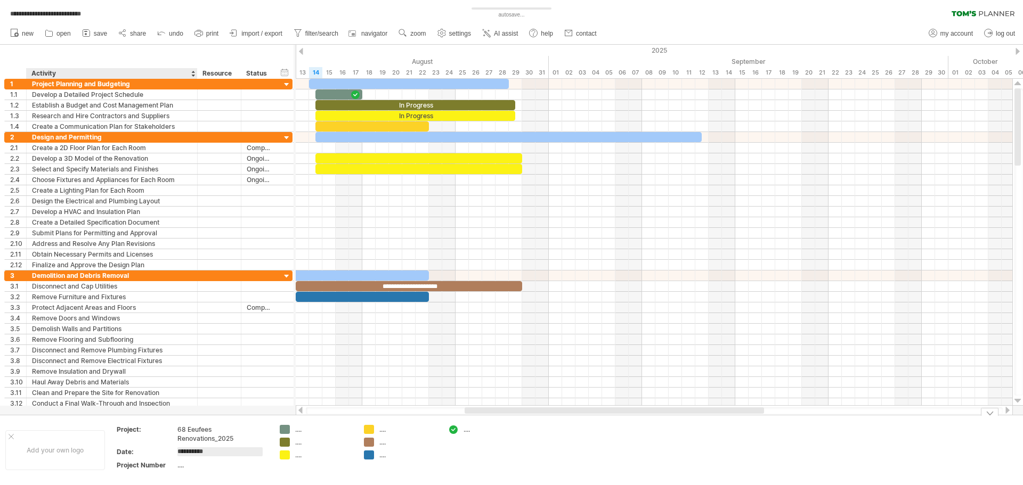
click at [187, 468] on div "...." at bounding box center [221, 465] width 89 height 9
type input "***"
click at [299, 431] on div "...." at bounding box center [324, 429] width 58 height 9
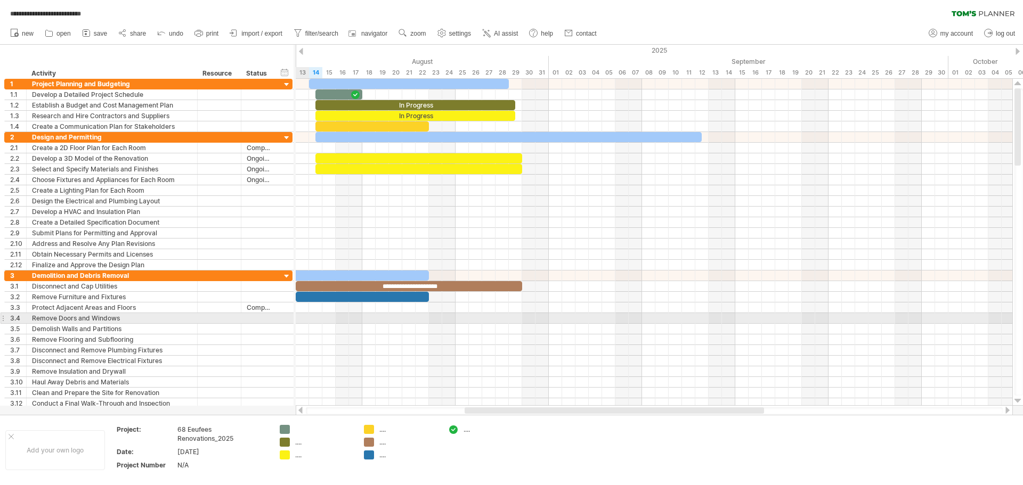
click at [299, 320] on div at bounding box center [654, 318] width 716 height 11
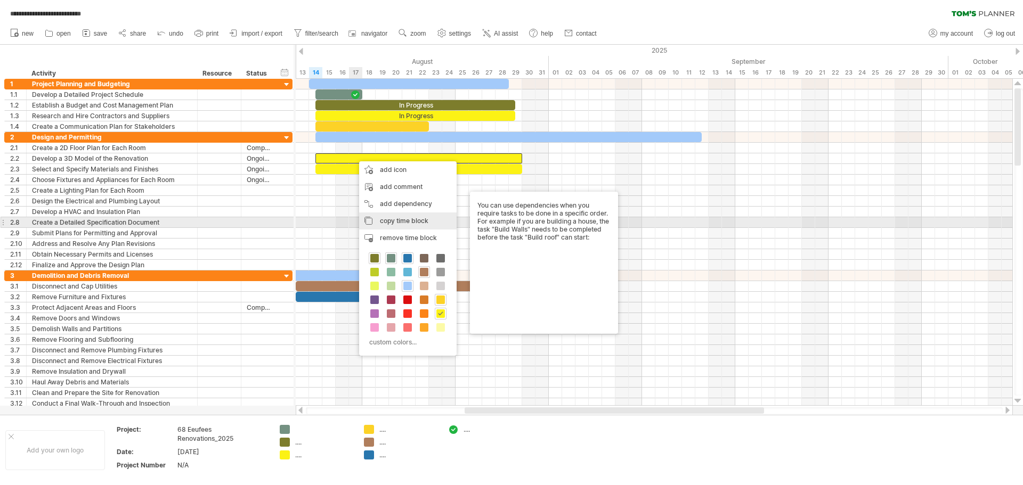
click at [414, 219] on span "copy time block" at bounding box center [404, 221] width 48 height 8
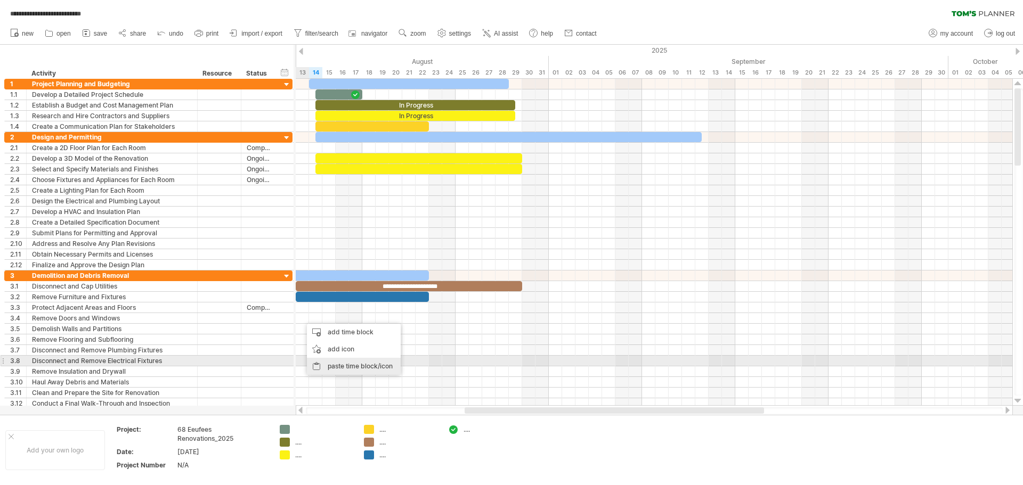
click at [346, 366] on div "paste time block/icon" at bounding box center [354, 366] width 94 height 17
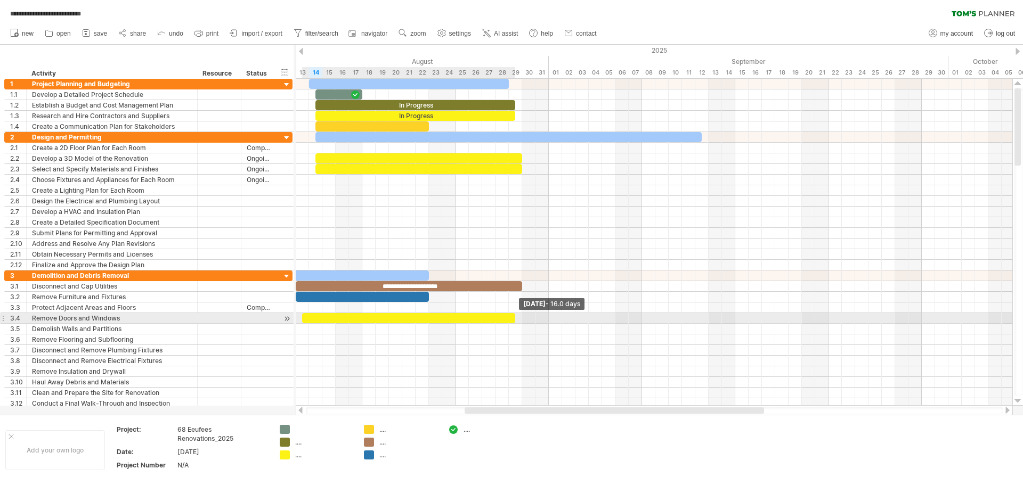
drag, startPoint x: 509, startPoint y: 321, endPoint x: 516, endPoint y: 320, distance: 7.5
click at [516, 320] on span at bounding box center [515, 318] width 4 height 10
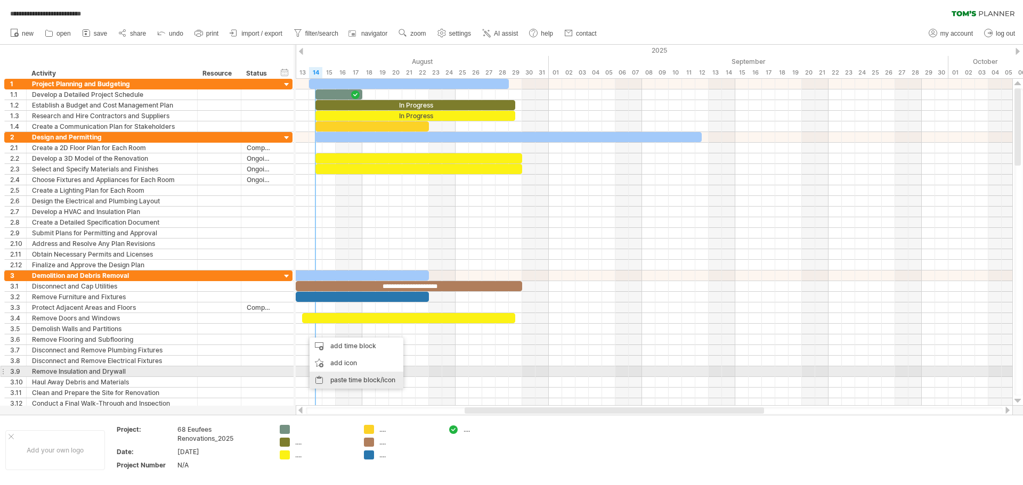
click at [364, 377] on div "paste time block/icon" at bounding box center [356, 380] width 94 height 17
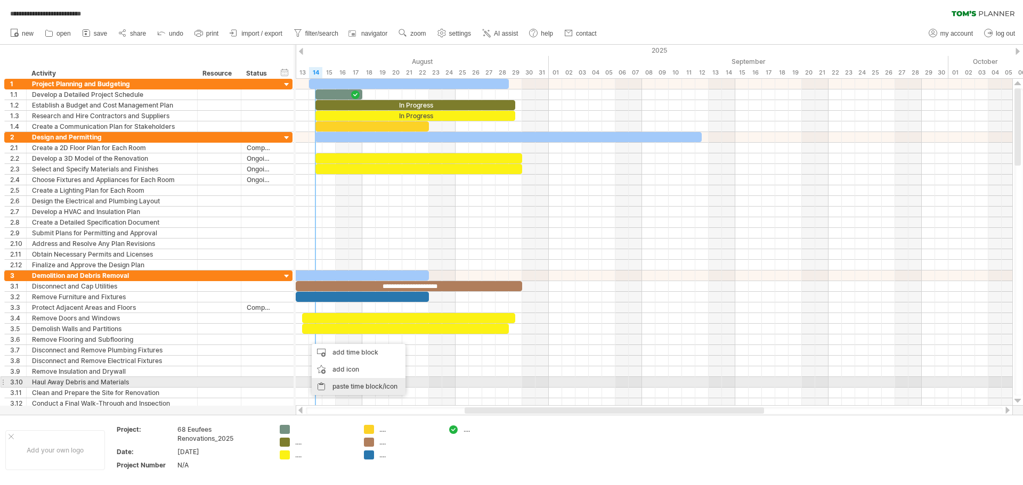
click at [364, 387] on div "paste time block/icon" at bounding box center [359, 386] width 94 height 17
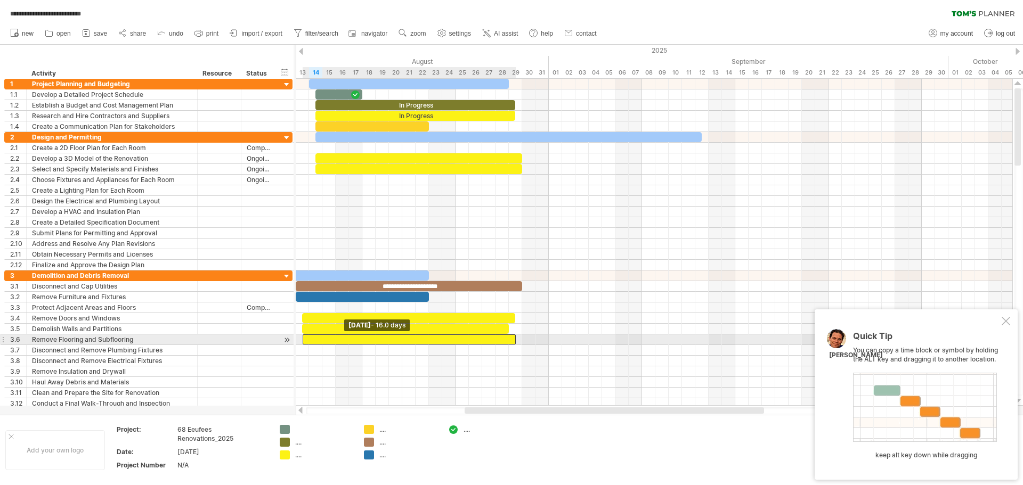
click at [303, 341] on span at bounding box center [302, 339] width 4 height 10
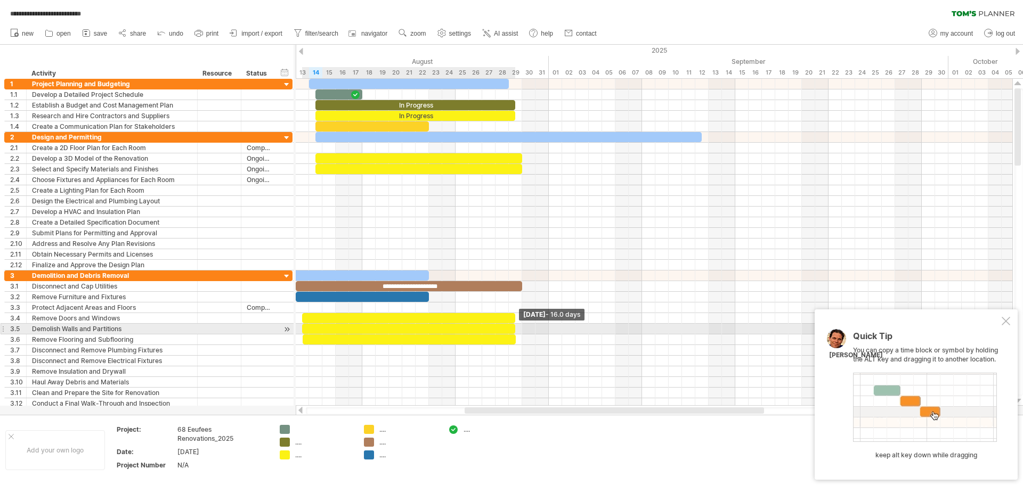
drag, startPoint x: 508, startPoint y: 331, endPoint x: 514, endPoint y: 330, distance: 6.0
click at [514, 330] on span at bounding box center [515, 329] width 4 height 10
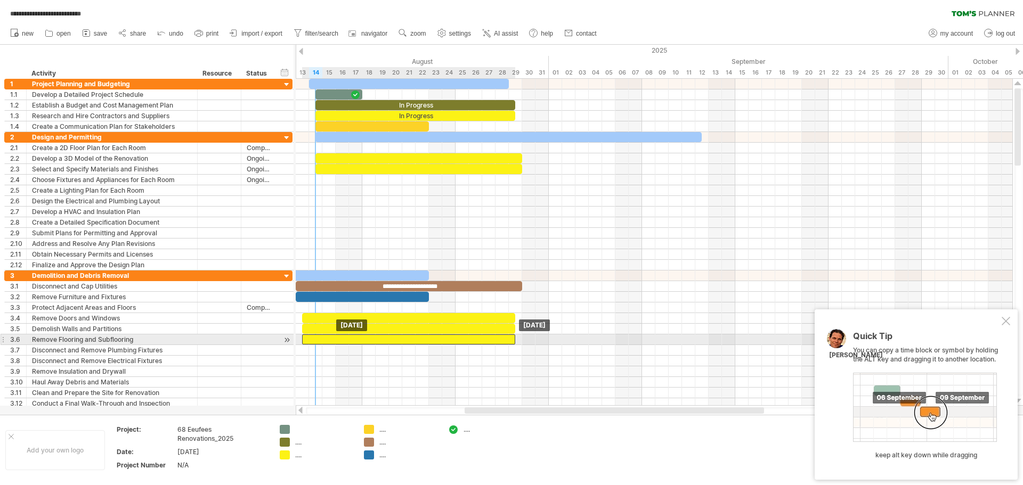
click at [321, 340] on div at bounding box center [408, 339] width 213 height 10
click at [457, 339] on div at bounding box center [408, 339] width 213 height 10
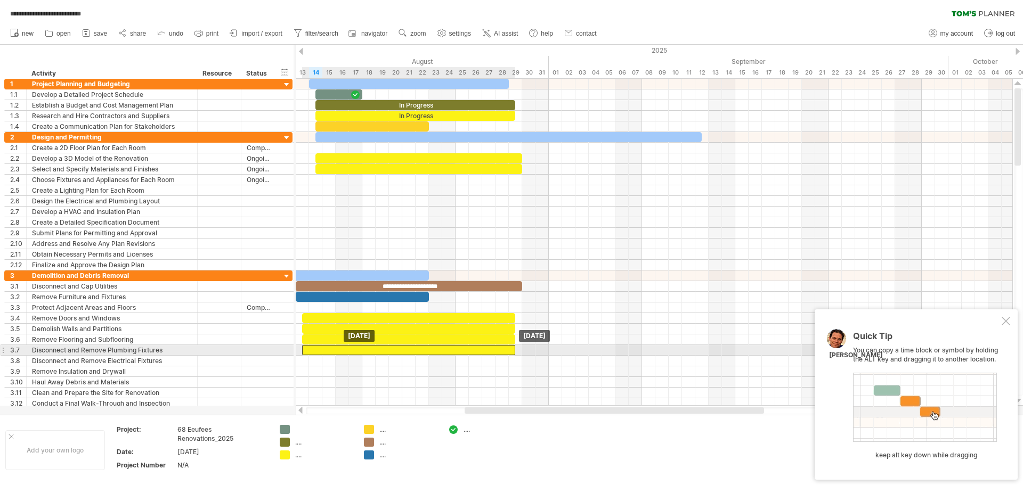
drag, startPoint x: 438, startPoint y: 341, endPoint x: 439, endPoint y: 353, distance: 11.8
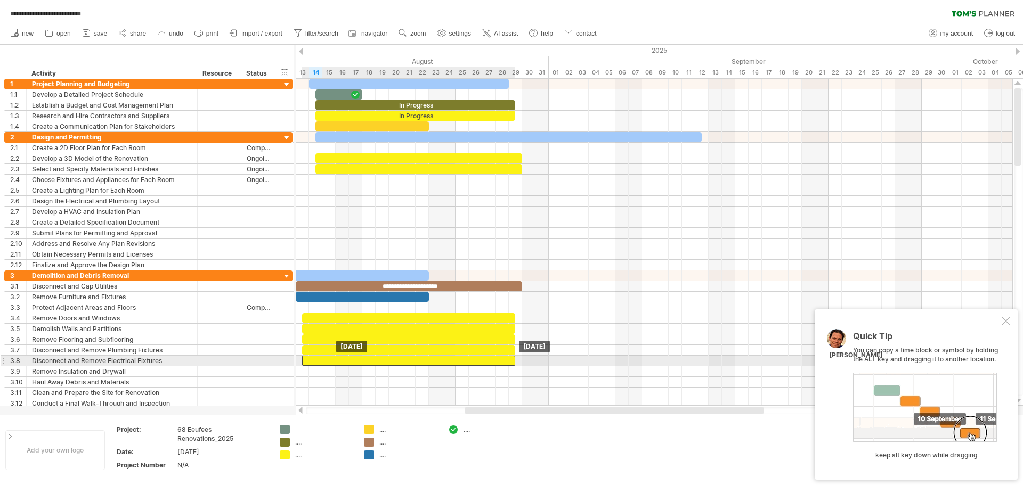
drag, startPoint x: 326, startPoint y: 351, endPoint x: 326, endPoint y: 361, distance: 9.6
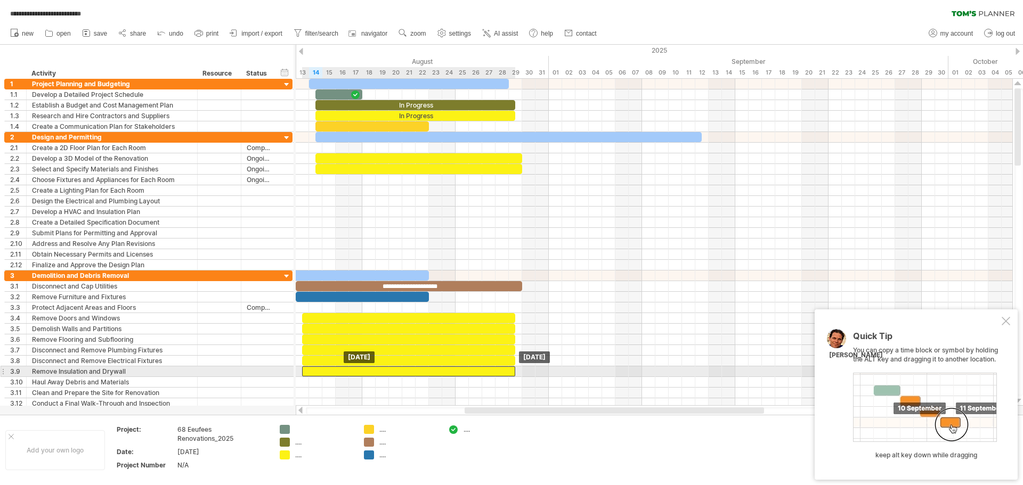
drag, startPoint x: 347, startPoint y: 363, endPoint x: 348, endPoint y: 371, distance: 7.5
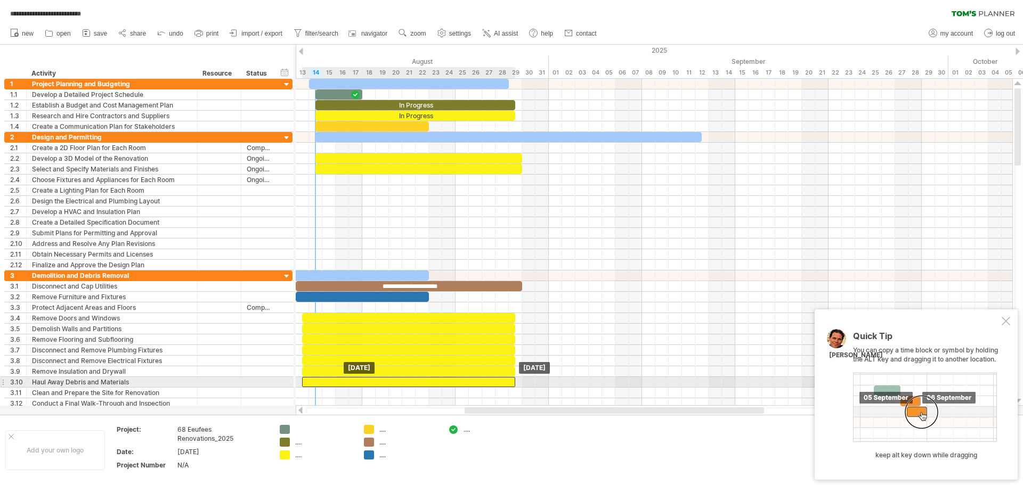
drag, startPoint x: 320, startPoint y: 372, endPoint x: 323, endPoint y: 380, distance: 8.4
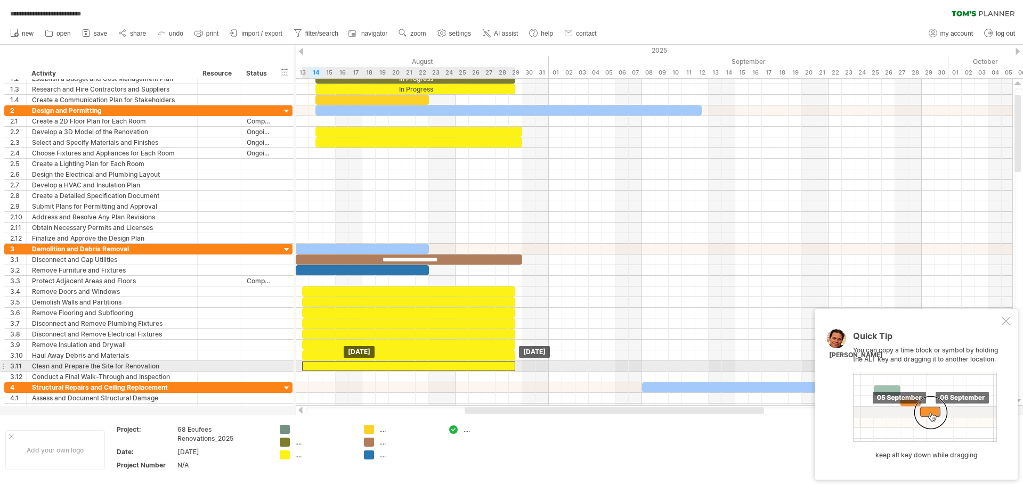
drag, startPoint x: 343, startPoint y: 357, endPoint x: 345, endPoint y: 364, distance: 7.6
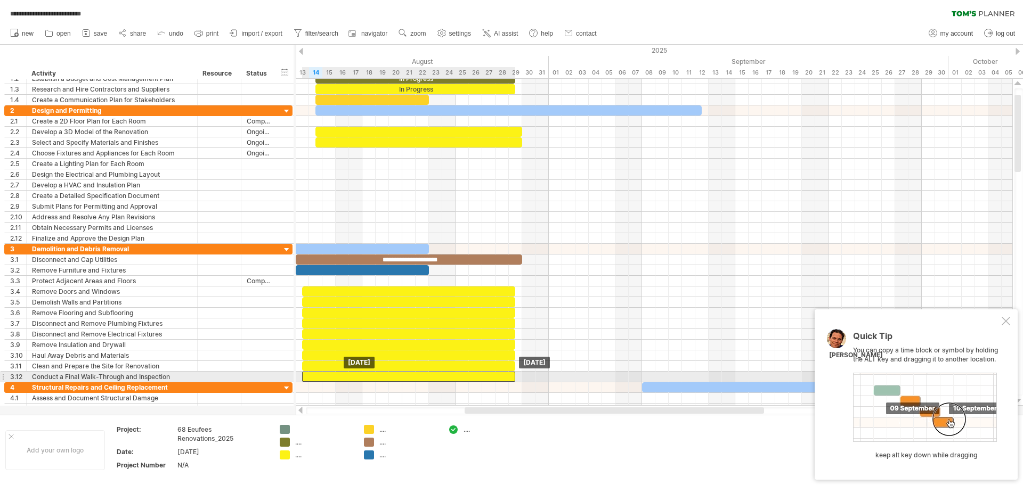
drag, startPoint x: 332, startPoint y: 368, endPoint x: 332, endPoint y: 377, distance: 8.5
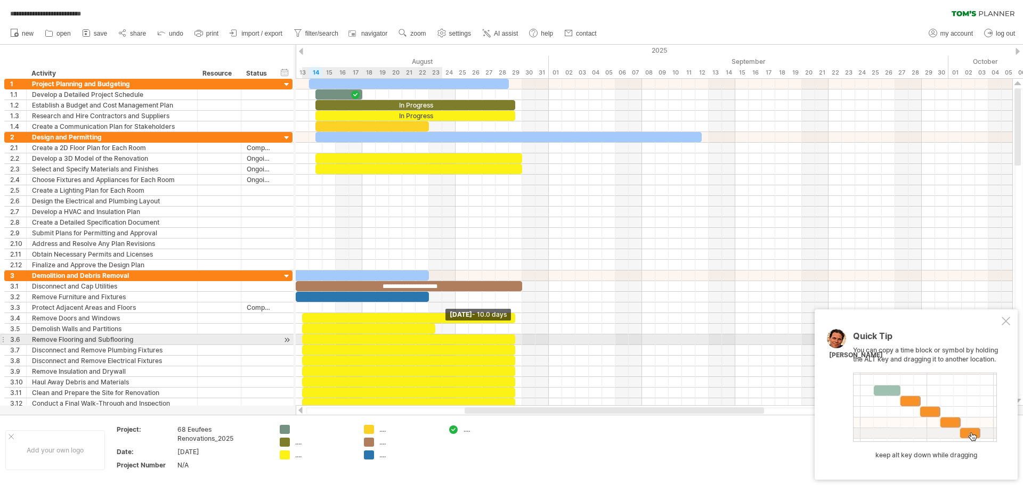
drag, startPoint x: 513, startPoint y: 331, endPoint x: 436, endPoint y: 336, distance: 76.8
click at [642, 336] on div "**********" at bounding box center [642, 340] width 0 height 138
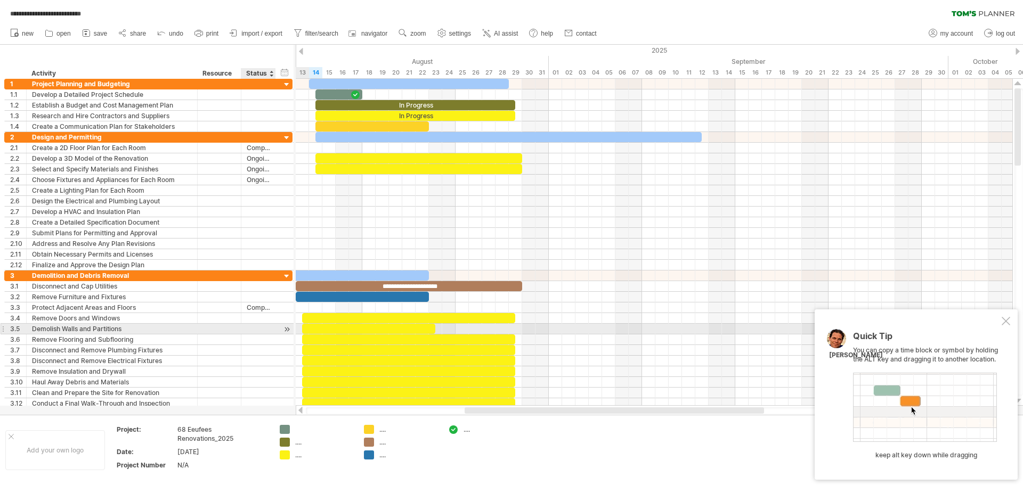
click at [285, 331] on div at bounding box center [287, 329] width 10 height 11
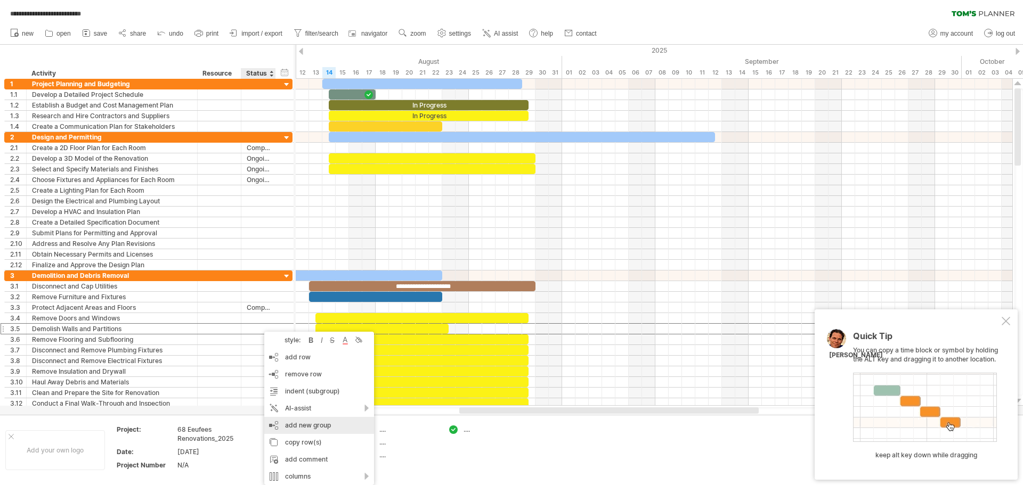
click at [338, 426] on div "add new group" at bounding box center [319, 425] width 110 height 17
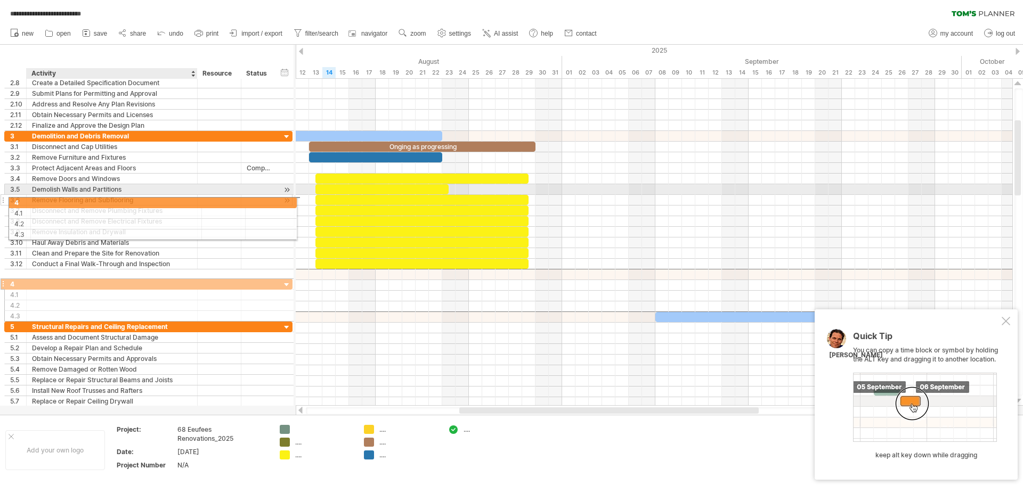
drag, startPoint x: 88, startPoint y: 275, endPoint x: 96, endPoint y: 201, distance: 74.5
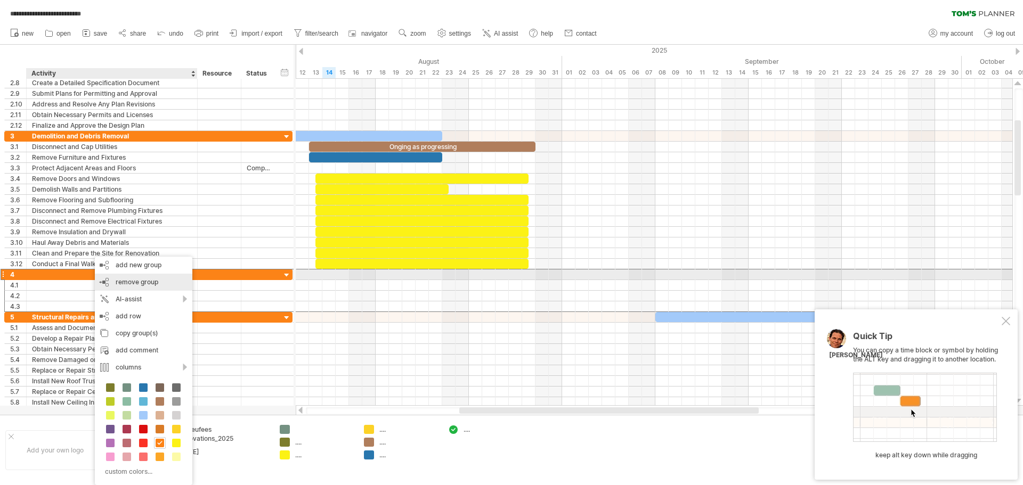
click at [127, 277] on div "remove group remove selected groups" at bounding box center [143, 282] width 97 height 17
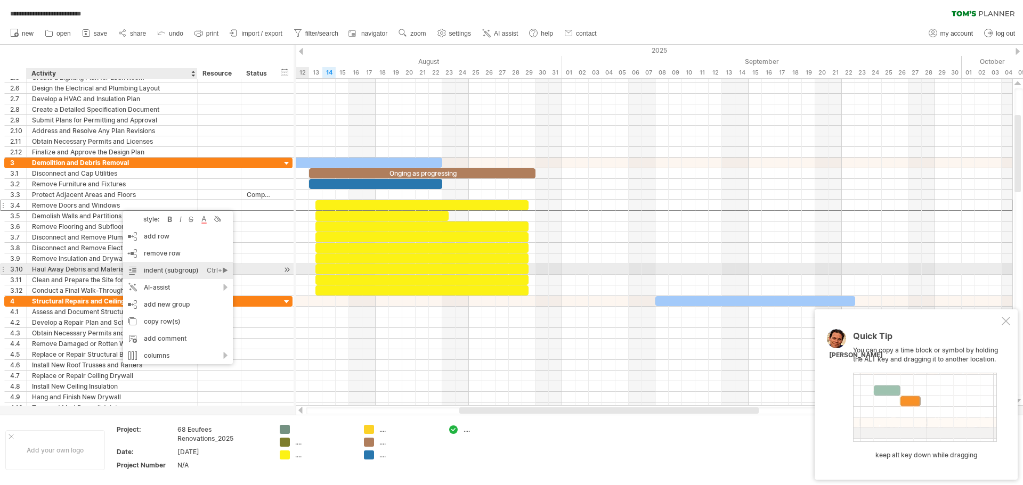
click at [191, 274] on div "indent (subgroup) Ctrl+► Cmd+►" at bounding box center [178, 270] width 110 height 17
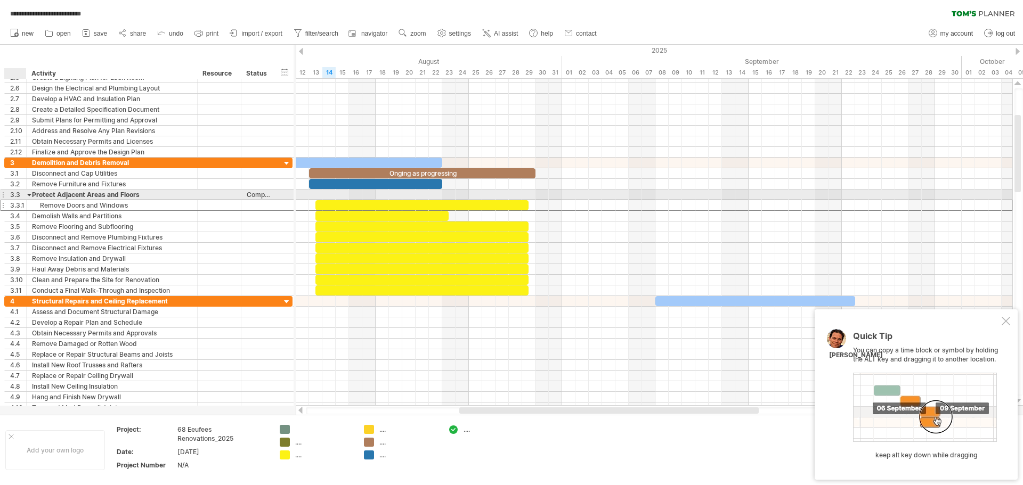
click at [28, 194] on div at bounding box center [29, 195] width 5 height 10
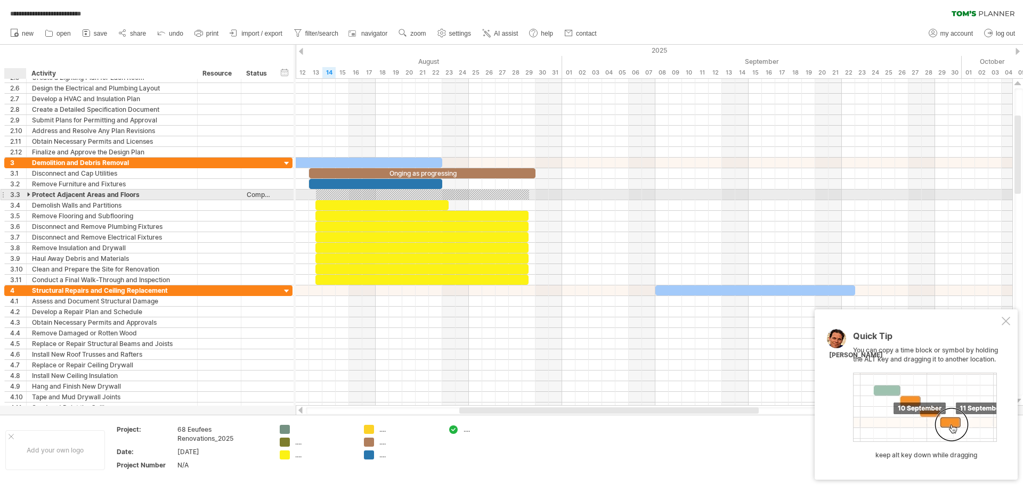
click at [28, 194] on div at bounding box center [29, 195] width 5 height 10
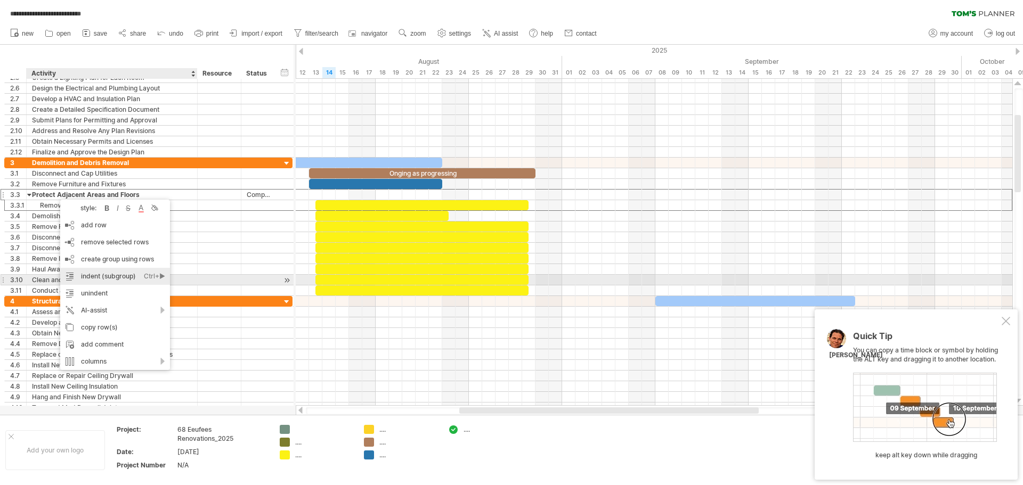
click at [124, 277] on div "indent (subgroup) Ctrl+► Cmd+►" at bounding box center [115, 276] width 110 height 17
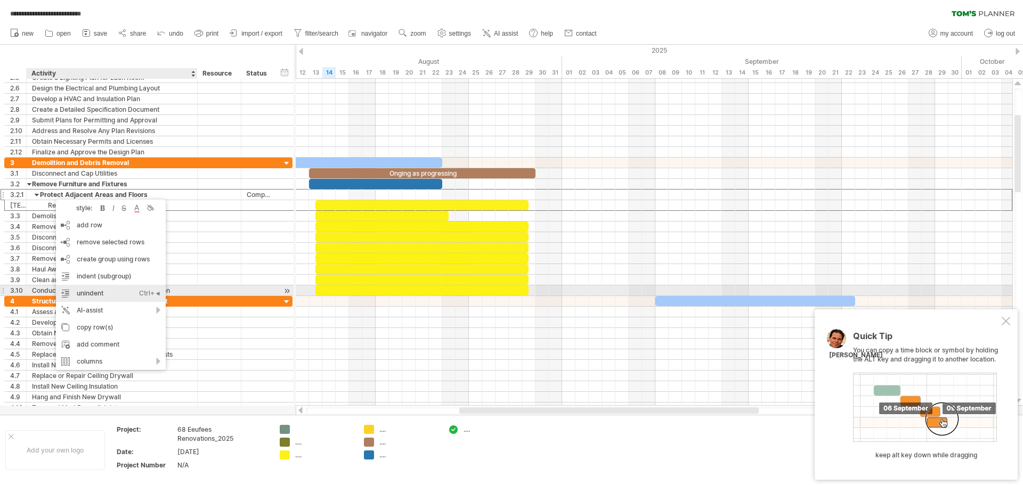
click at [118, 295] on div "unindent Ctrl+◄ Cmd+◄" at bounding box center [111, 293] width 110 height 17
click at [110, 293] on div "unindent Ctrl+◄ Cmd+◄" at bounding box center [111, 293] width 110 height 17
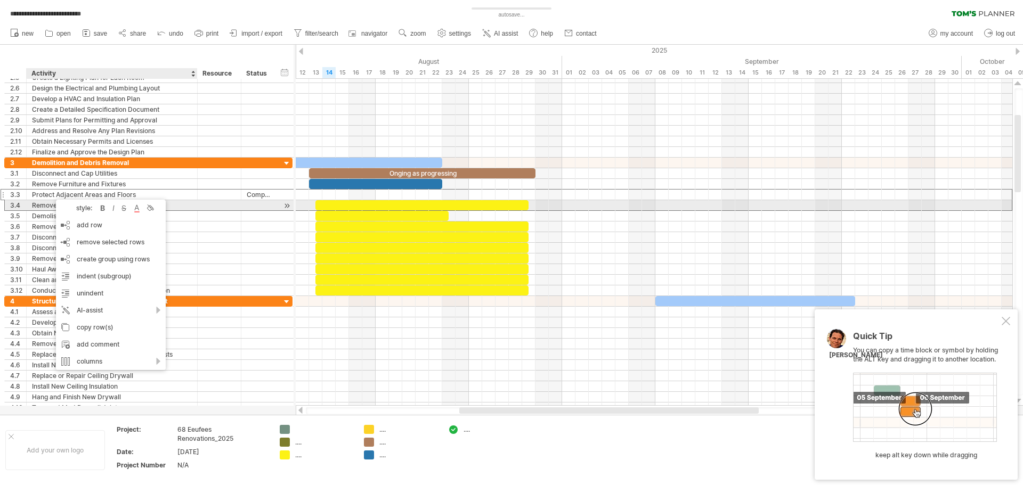
click at [26, 210] on div "**********" at bounding box center [148, 205] width 288 height 11
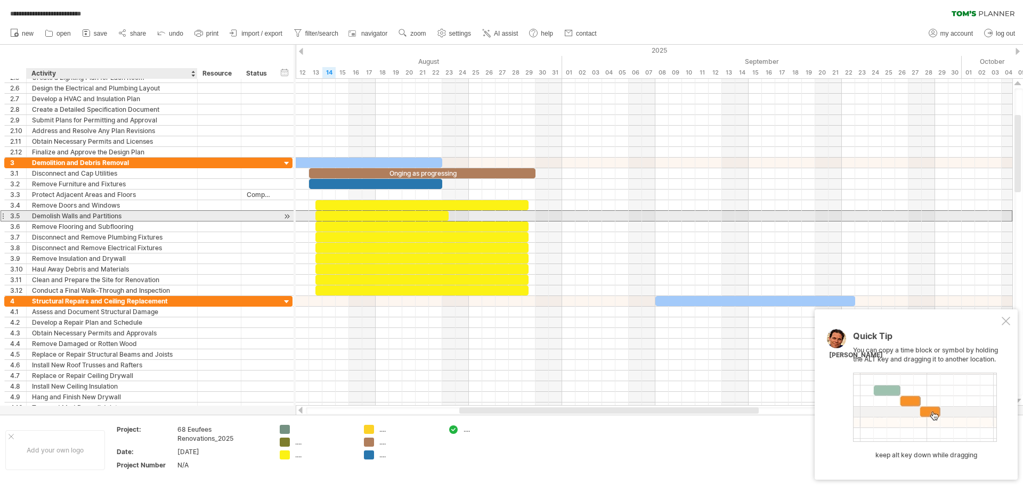
click at [71, 217] on div "Demolish Walls and Partitions" at bounding box center [112, 216] width 160 height 10
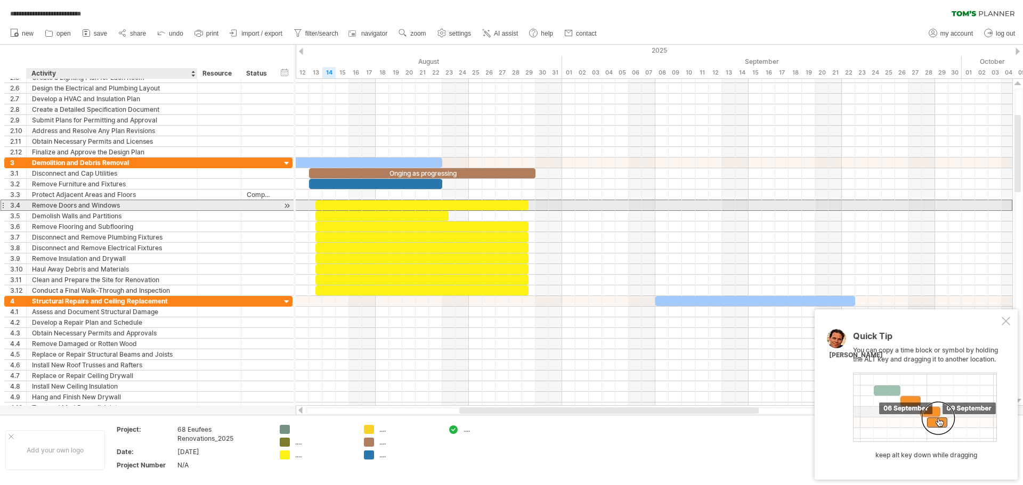
click at [39, 203] on div "Remove Doors and Windows" at bounding box center [112, 205] width 160 height 10
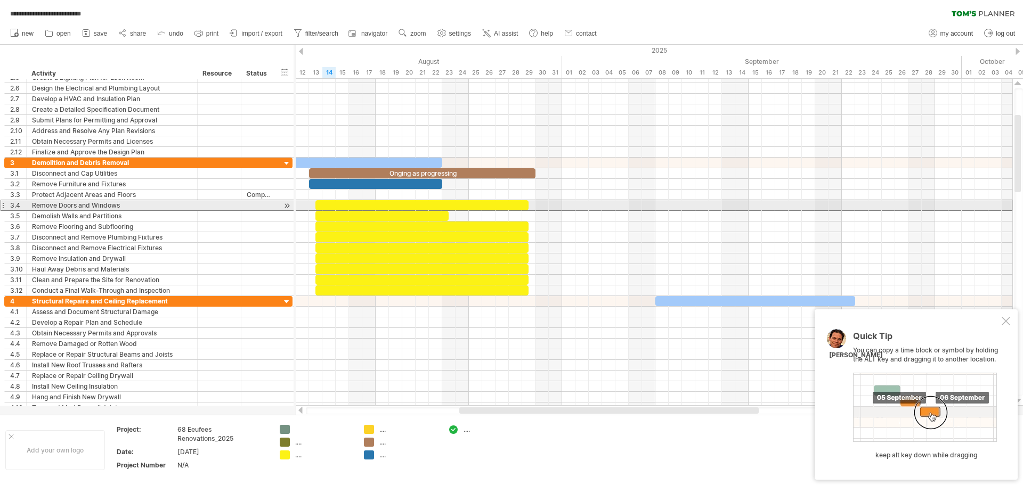
click at [3, 206] on div at bounding box center [3, 205] width 4 height 11
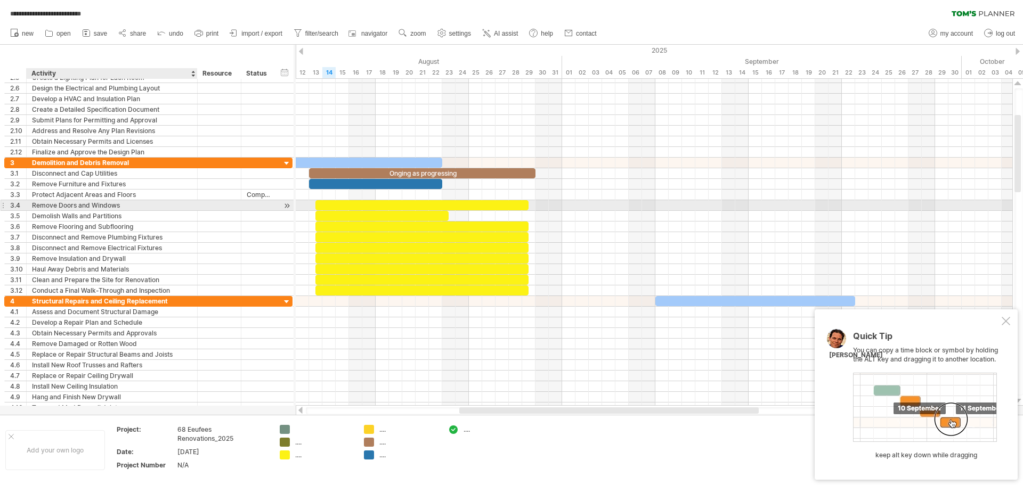
click at [165, 207] on div "Remove Doors and Windows" at bounding box center [112, 205] width 160 height 10
click at [165, 207] on input "**********" at bounding box center [112, 205] width 160 height 10
click at [131, 209] on input "**********" at bounding box center [112, 205] width 160 height 10
click at [26, 207] on div at bounding box center [24, 205] width 5 height 11
click at [21, 208] on div "3.4" at bounding box center [18, 205] width 16 height 10
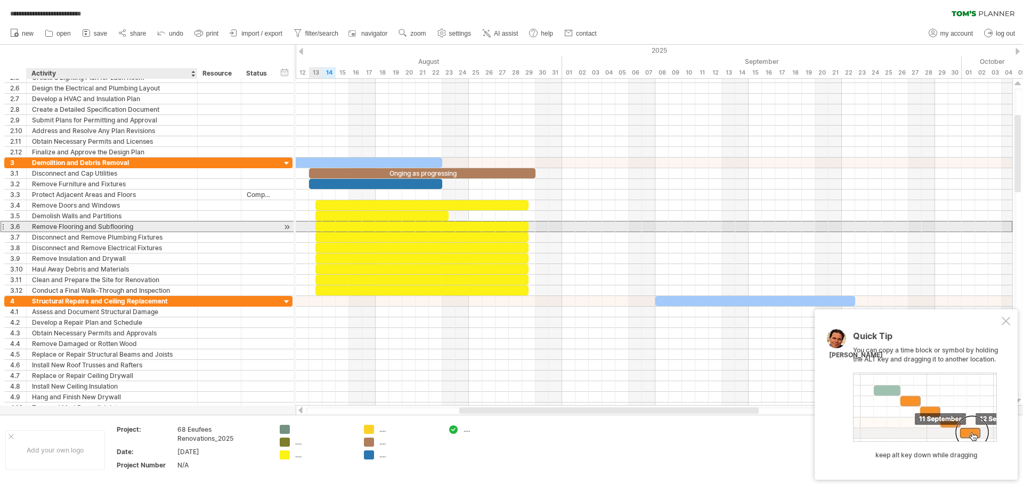
click at [47, 230] on div "Remove Flooring and Subflooring" at bounding box center [112, 227] width 160 height 10
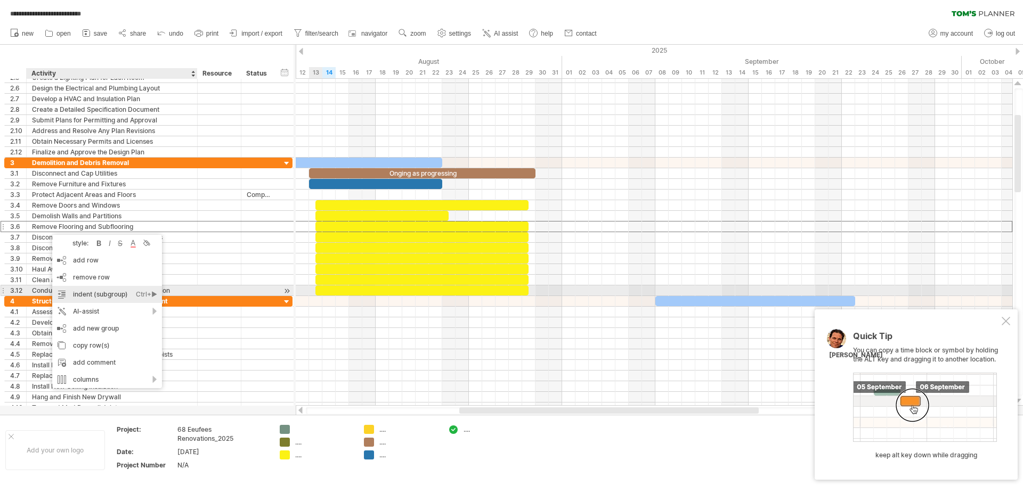
click at [86, 290] on div "indent (subgroup) Ctrl+► Cmd+►" at bounding box center [107, 294] width 110 height 17
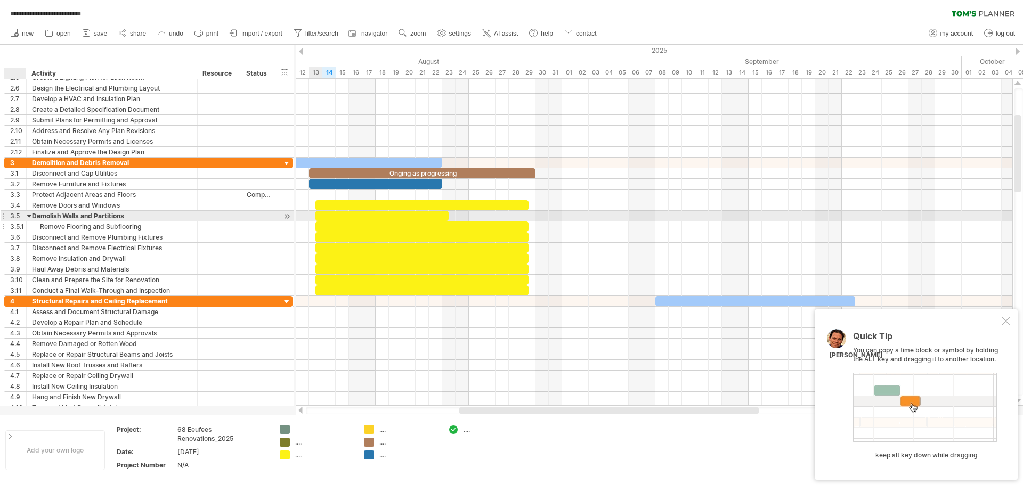
click at [30, 215] on div at bounding box center [29, 216] width 5 height 10
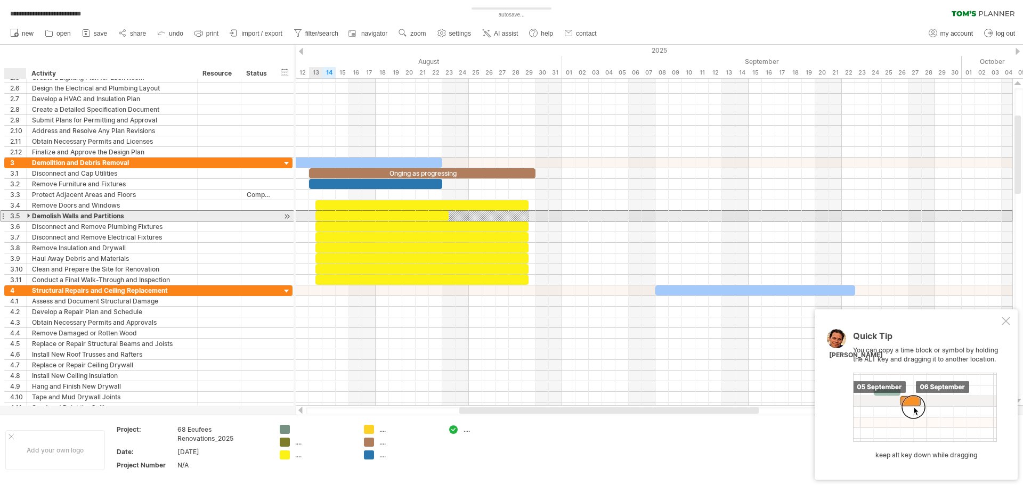
click at [27, 217] on div "**********" at bounding box center [112, 216] width 171 height 10
click at [29, 216] on div at bounding box center [29, 216] width 5 height 10
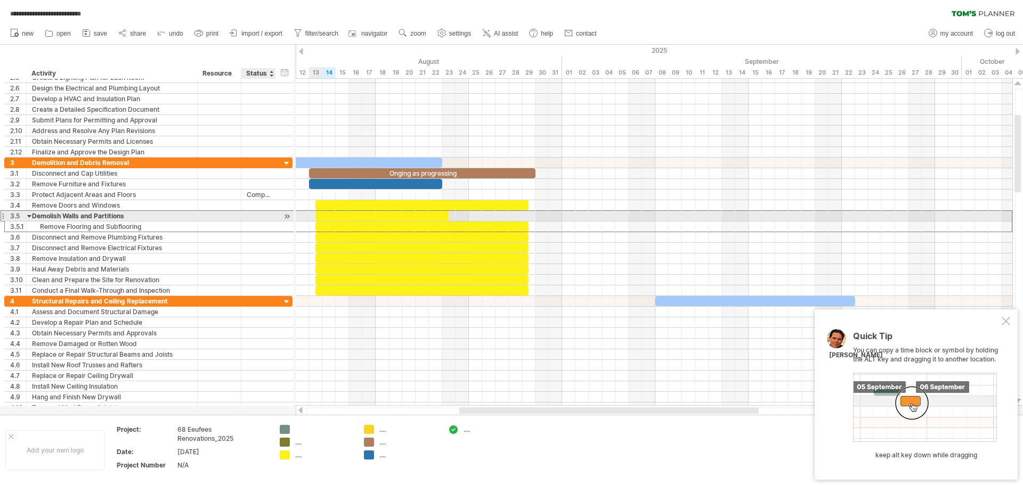
click at [287, 218] on div at bounding box center [287, 216] width 10 height 11
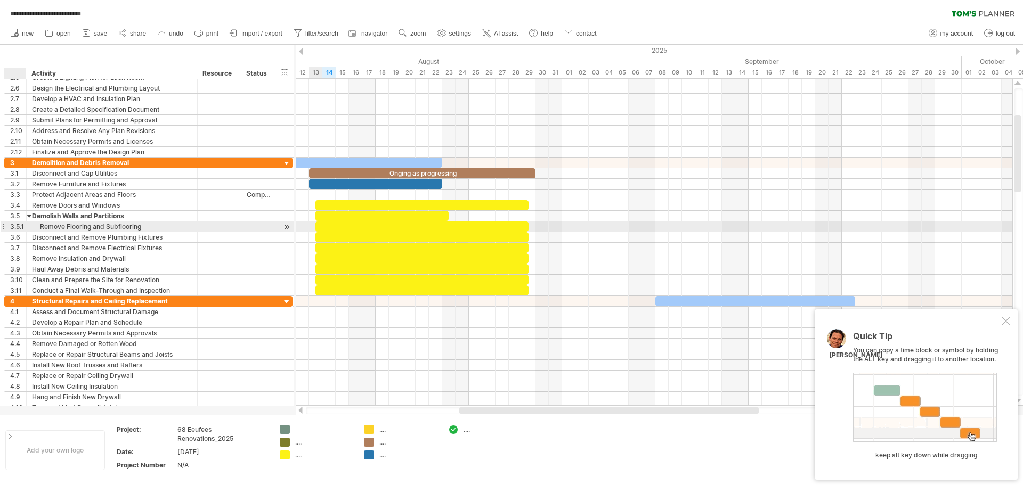
click at [20, 226] on div "3.5.1" at bounding box center [18, 227] width 16 height 10
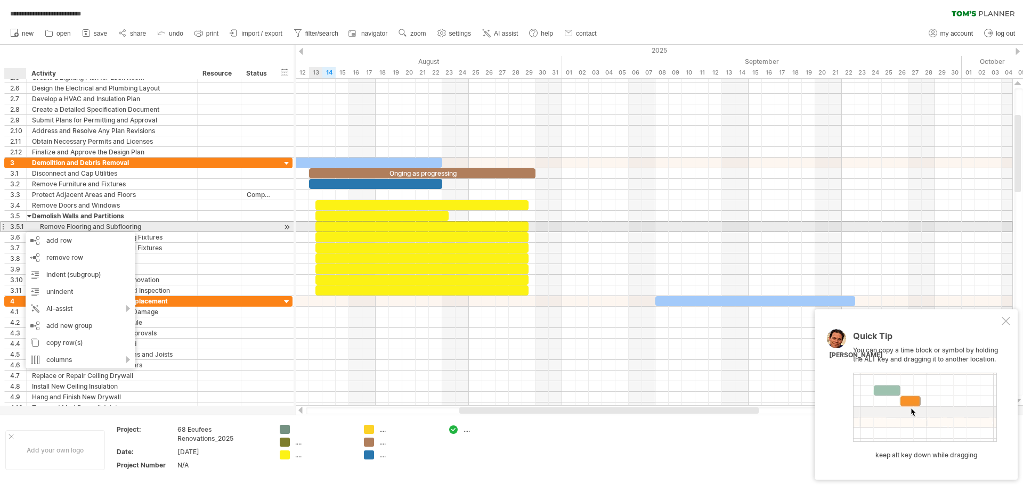
click at [108, 222] on div "Remove Flooring and Subflooring" at bounding box center [112, 227] width 160 height 10
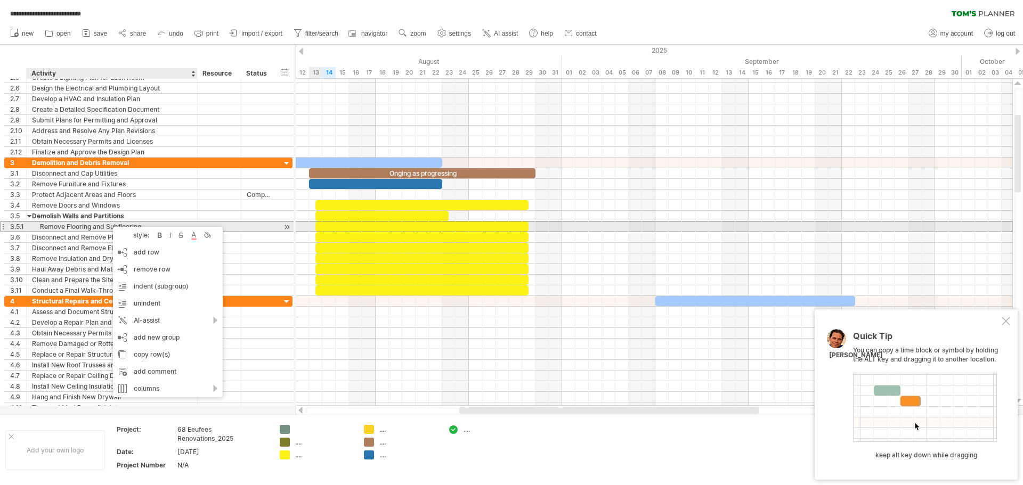
click at [77, 224] on div "Remove Flooring and Subflooring" at bounding box center [112, 227] width 160 height 10
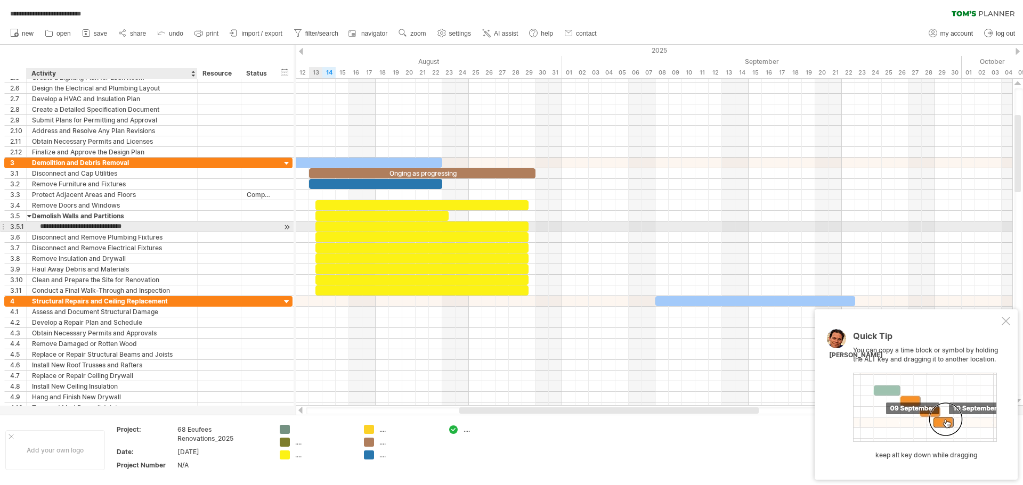
click at [34, 225] on input "**********" at bounding box center [112, 227] width 160 height 10
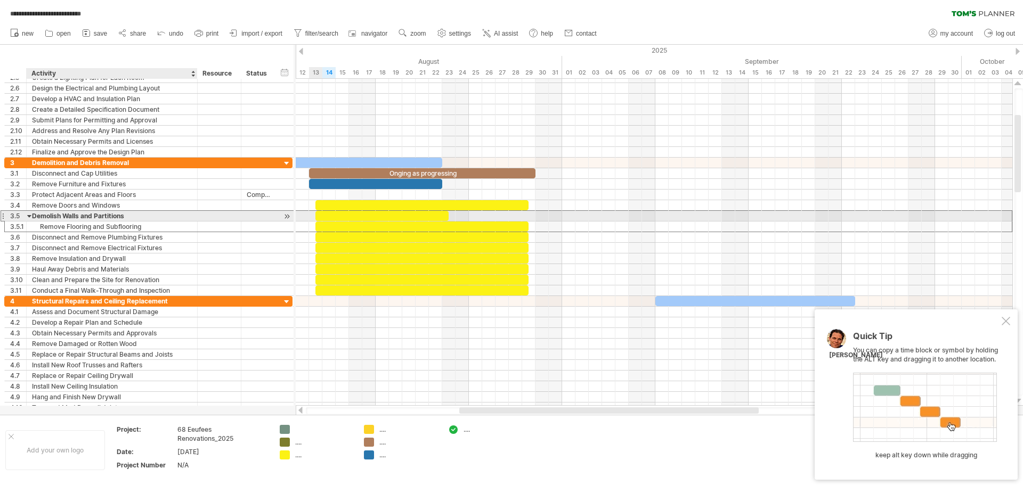
click at [160, 214] on div "Demolish Walls and Partitions" at bounding box center [112, 216] width 160 height 10
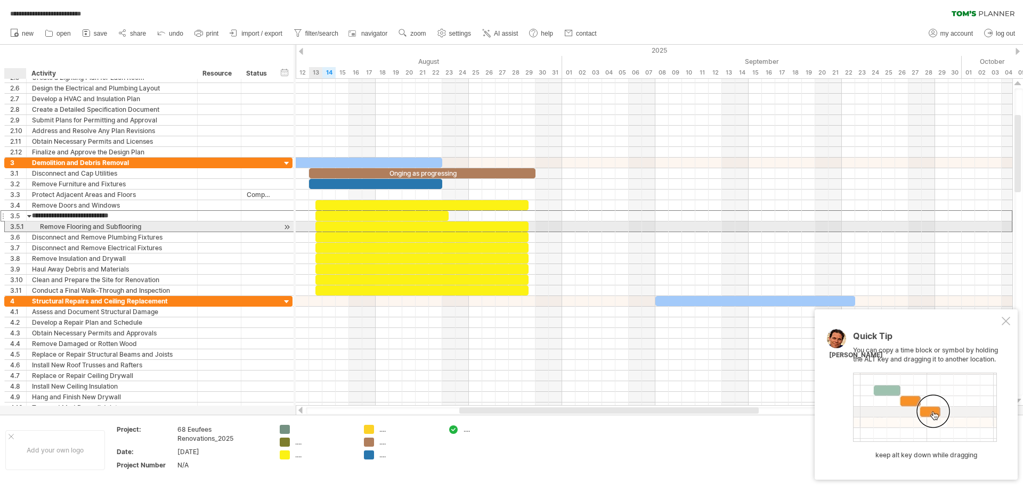
click at [27, 223] on div "**********" at bounding box center [112, 227] width 171 height 10
click at [24, 227] on div at bounding box center [24, 227] width 5 height 11
click at [20, 226] on div "3.5.1" at bounding box center [18, 227] width 16 height 10
click at [21, 226] on div "3.5.1" at bounding box center [18, 227] width 16 height 10
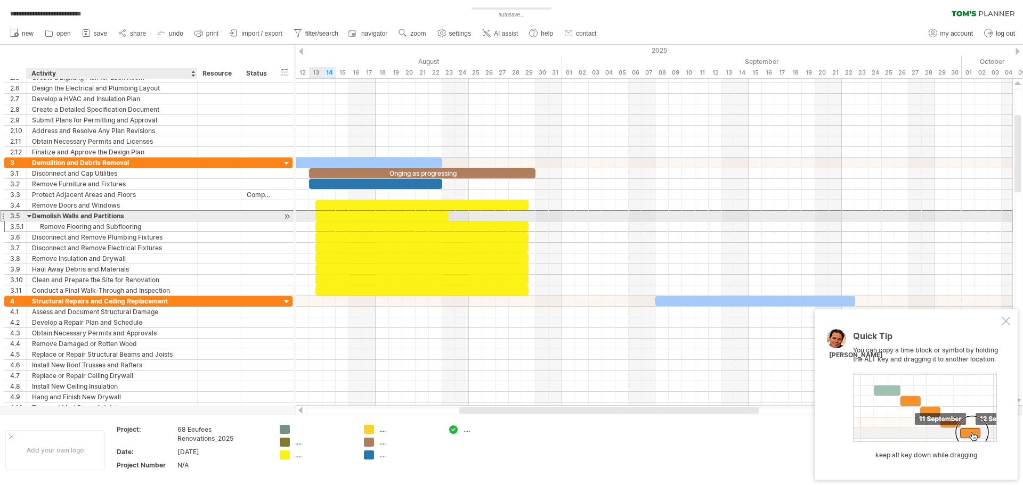
click at [33, 217] on div "Demolish Walls and Partitions" at bounding box center [112, 216] width 160 height 10
click at [176, 219] on input "**********" at bounding box center [112, 216] width 160 height 10
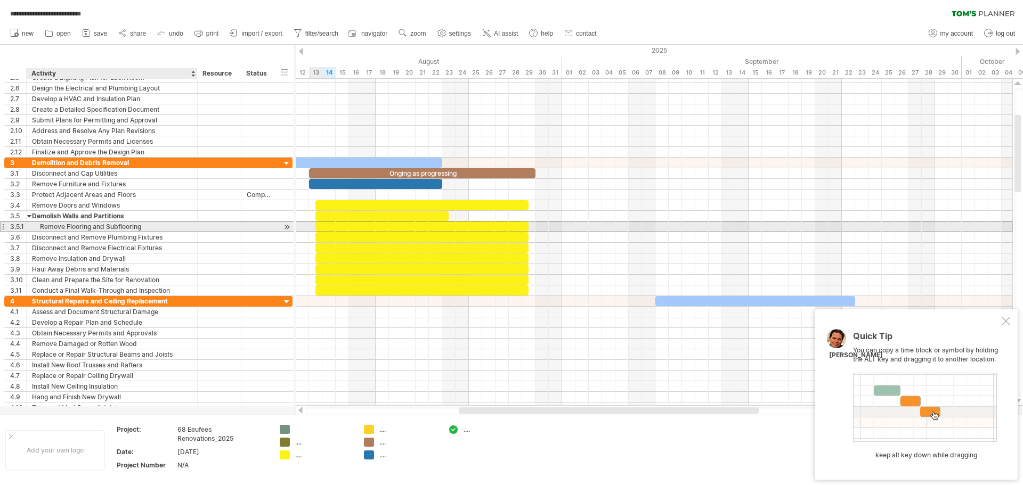
click at [91, 230] on div "Remove Flooring and Subflooring" at bounding box center [112, 227] width 160 height 10
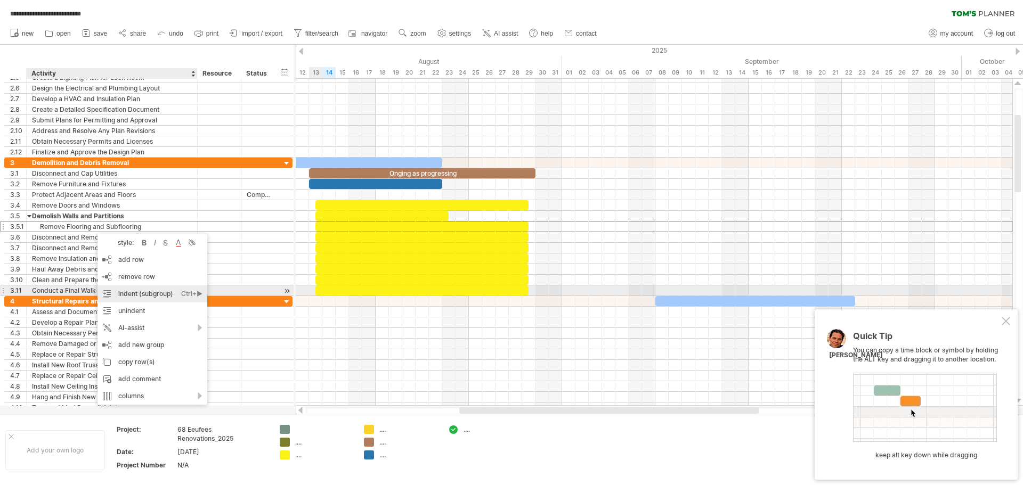
drag, startPoint x: 155, startPoint y: 300, endPoint x: 156, endPoint y: 307, distance: 7.0
click at [156, 307] on div "style: bold italic strikethrough text color background color add row Ctrl+Enter…" at bounding box center [152, 319] width 110 height 170
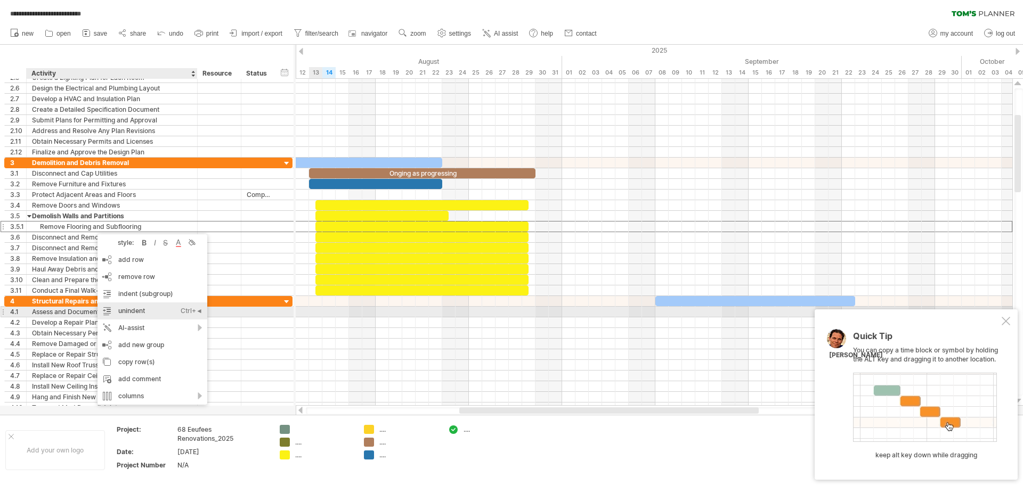
click at [152, 312] on div "unindent Ctrl+◄ Cmd+◄" at bounding box center [152, 310] width 110 height 17
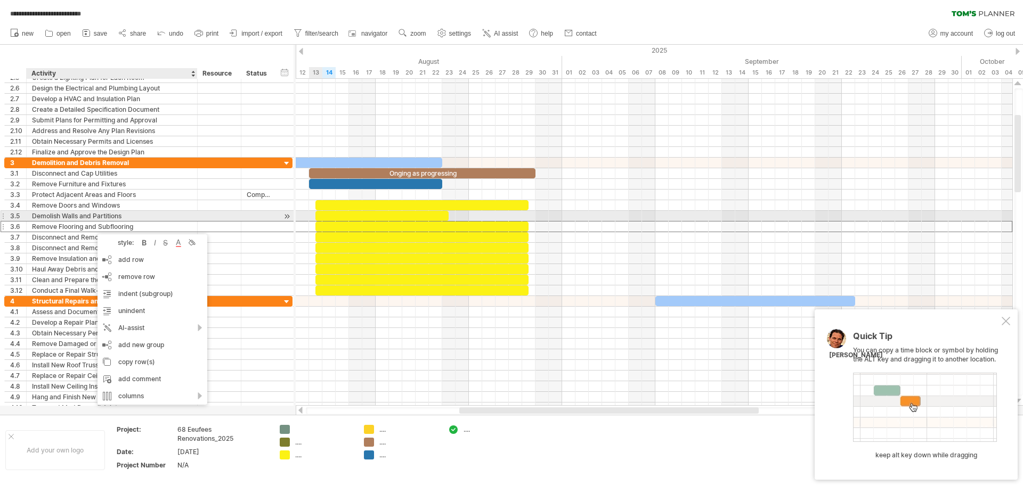
click at [48, 217] on div "Demolish Walls and Partitions" at bounding box center [112, 216] width 160 height 10
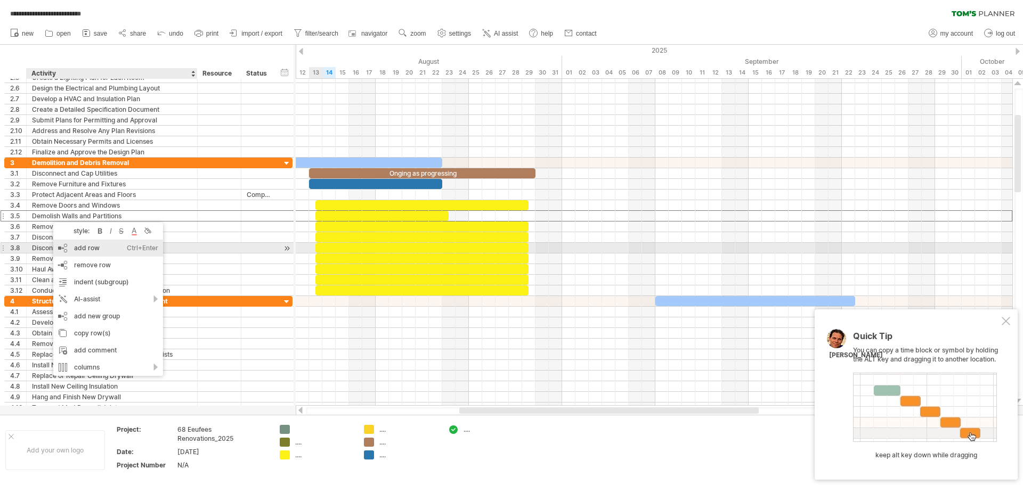
click at [102, 251] on div "add row Ctrl+Enter Cmd+Enter" at bounding box center [108, 248] width 110 height 17
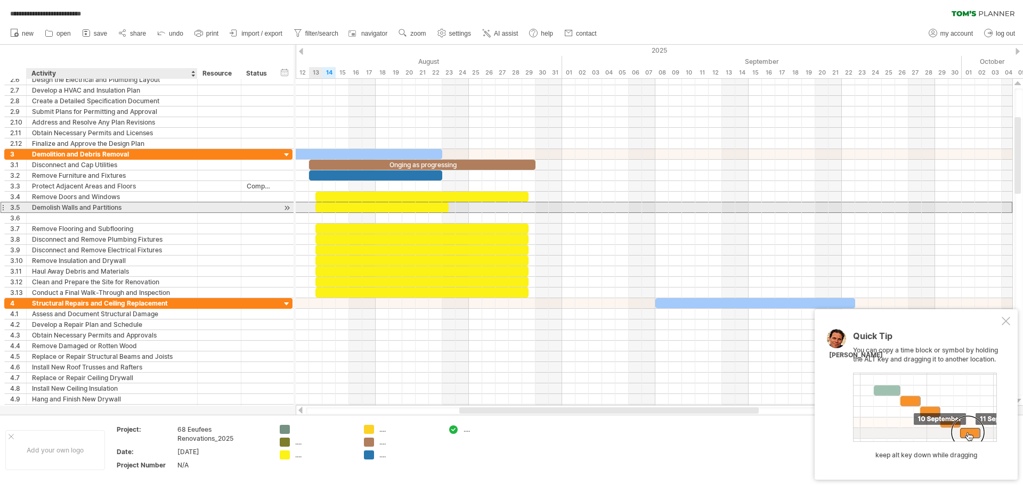
click at [58, 207] on div "Demolish Walls and Partitions" at bounding box center [112, 207] width 160 height 10
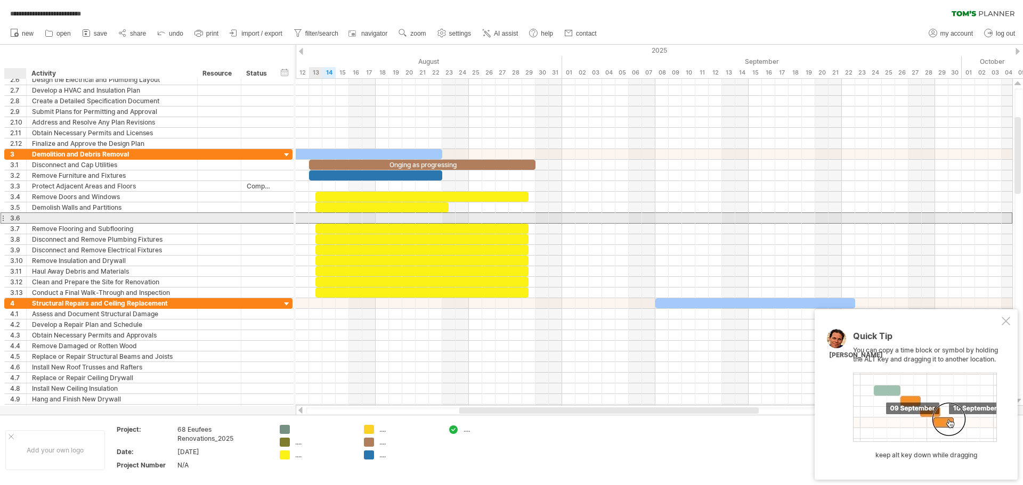
click at [20, 221] on div "3.6" at bounding box center [18, 218] width 16 height 10
click at [22, 210] on div at bounding box center [24, 207] width 5 height 11
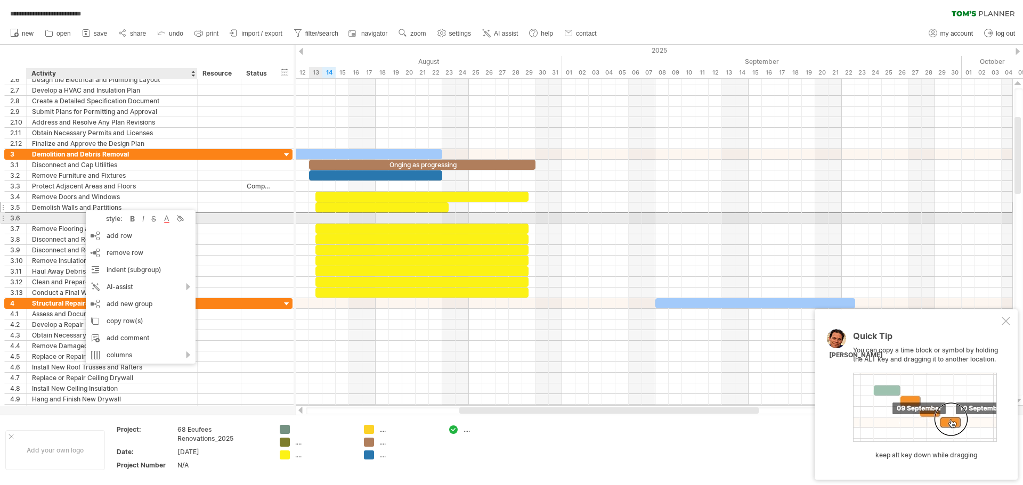
click at [51, 217] on div at bounding box center [112, 218] width 160 height 10
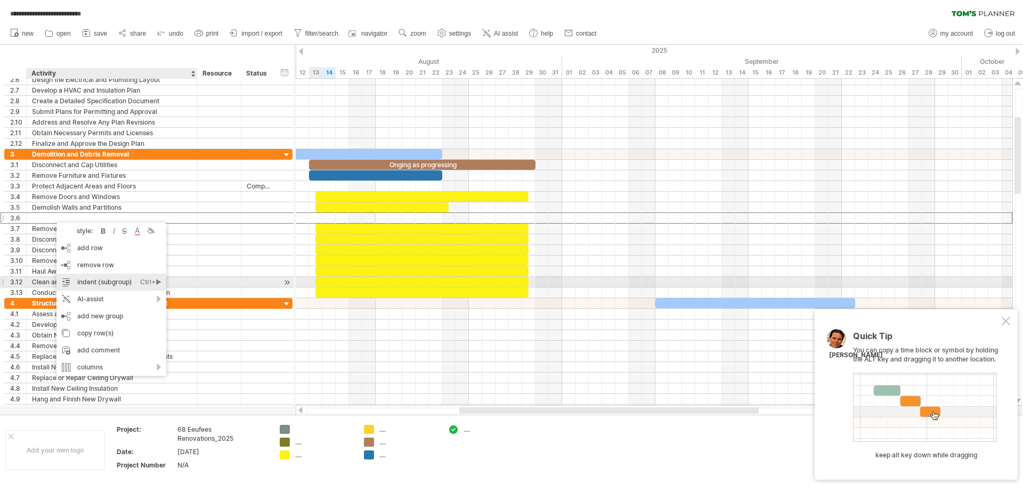
click at [121, 281] on div "indent (subgroup) Ctrl+► Cmd+►" at bounding box center [111, 282] width 110 height 17
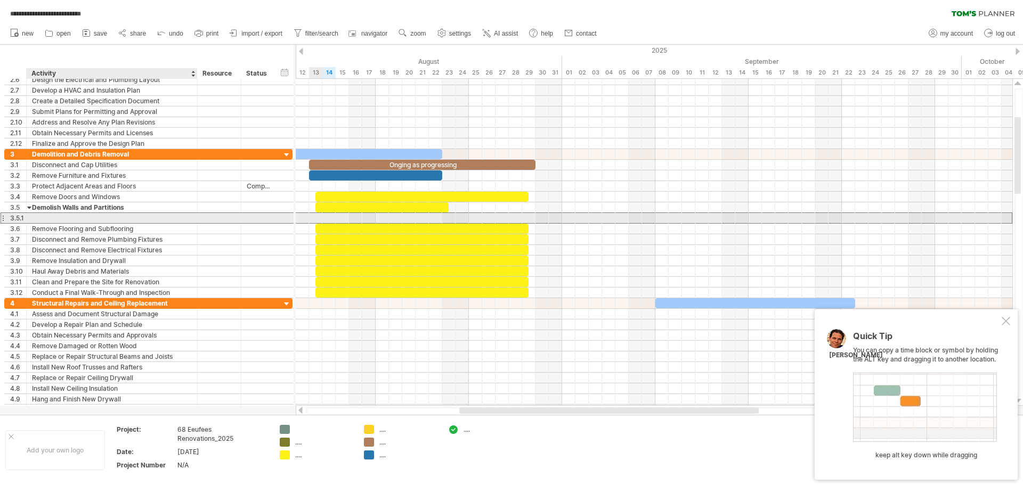
click at [55, 215] on div at bounding box center [112, 218] width 160 height 10
click at [73, 217] on div at bounding box center [112, 218] width 160 height 10
type input "**********"
click at [325, 218] on div at bounding box center [654, 218] width 716 height 11
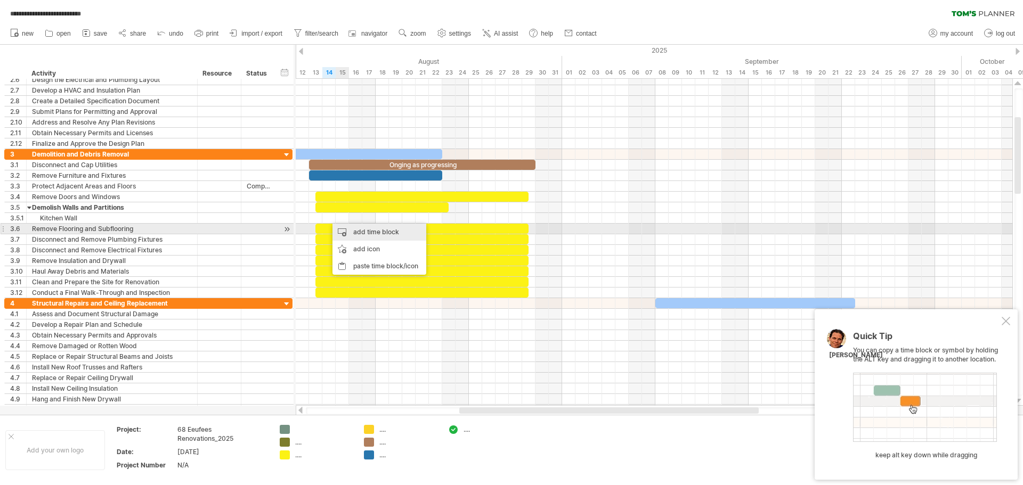
click at [363, 232] on div "add time block" at bounding box center [379, 232] width 94 height 17
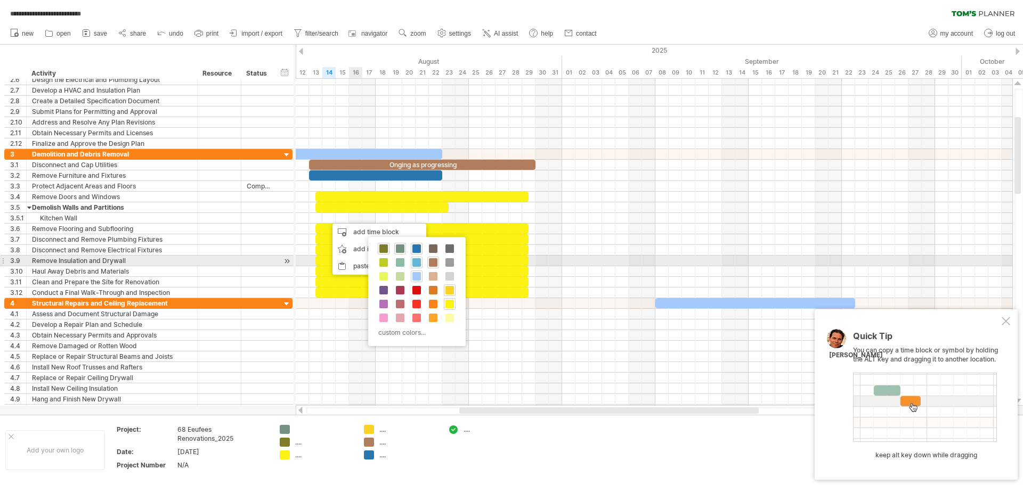
click at [415, 264] on span at bounding box center [416, 262] width 9 height 9
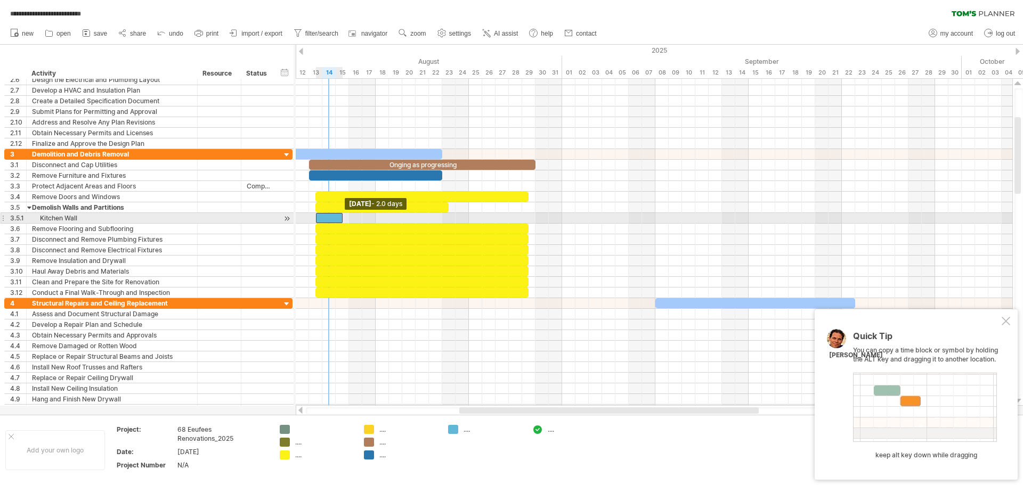
drag, startPoint x: 328, startPoint y: 219, endPoint x: 316, endPoint y: 220, distance: 11.2
click at [316, 220] on span at bounding box center [316, 218] width 4 height 10
click at [338, 220] on div "In Progress In Progress Onging as progressing [DATE] - 1.5 days [DATE] - 2.0 da…" at bounding box center [654, 242] width 716 height 327
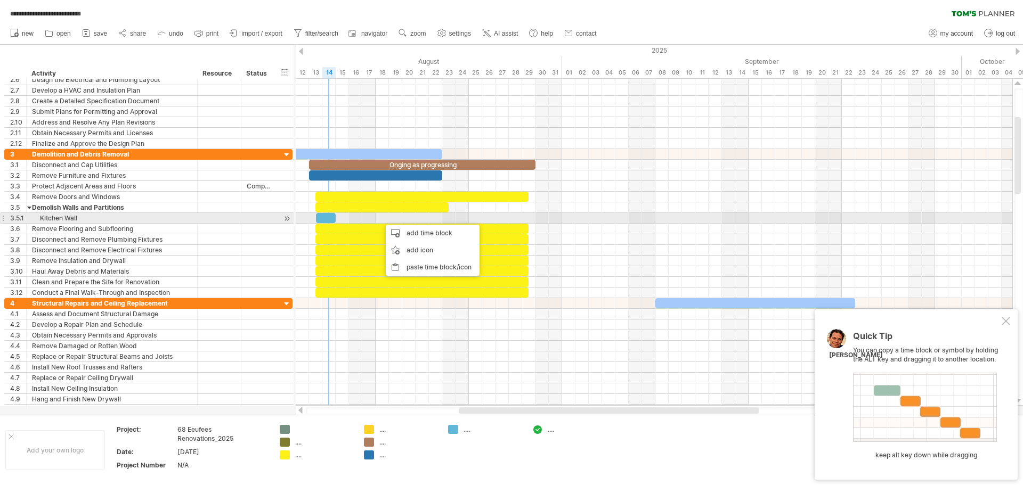
click at [326, 220] on div at bounding box center [326, 218] width 20 height 10
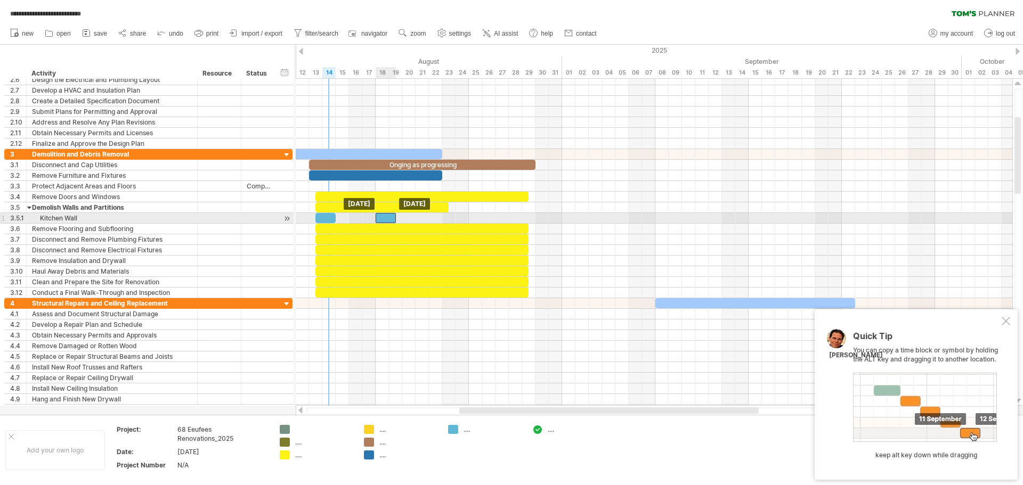
drag, startPoint x: 327, startPoint y: 218, endPoint x: 388, endPoint y: 218, distance: 61.2
click at [388, 218] on div at bounding box center [385, 218] width 20 height 10
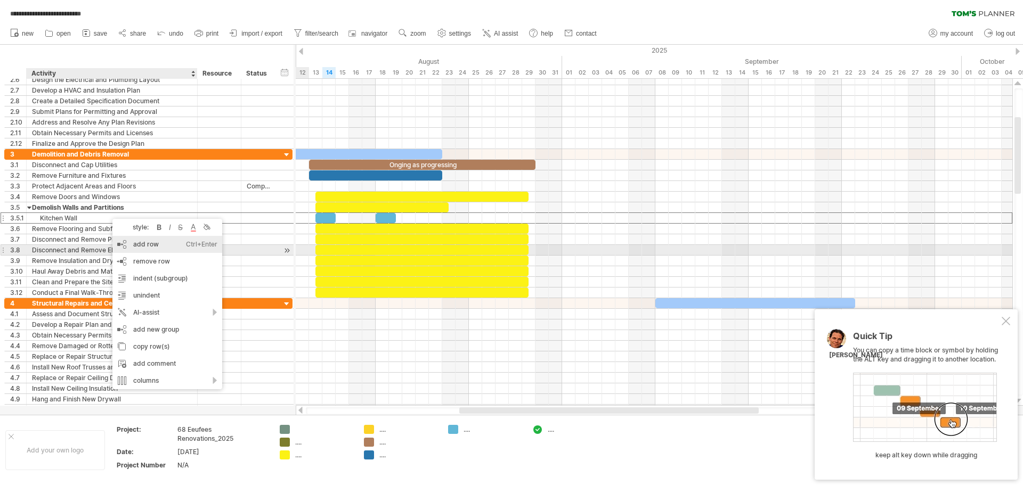
click at [158, 249] on div "add row Ctrl+Enter Cmd+Enter" at bounding box center [167, 244] width 110 height 17
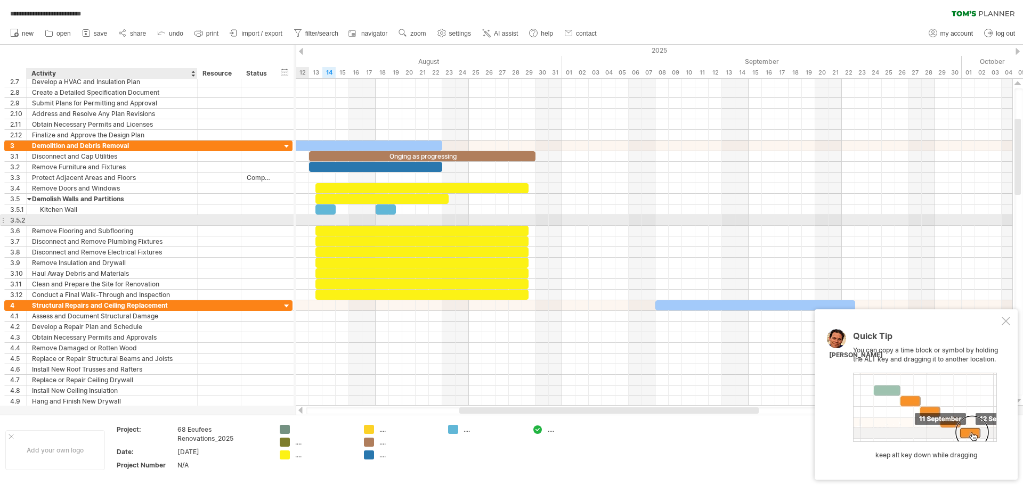
click at [68, 217] on div at bounding box center [112, 220] width 160 height 10
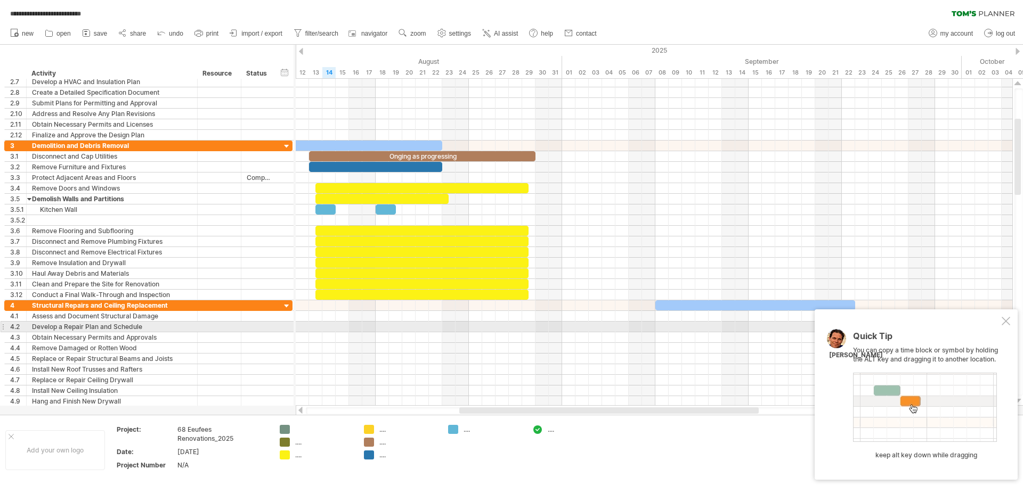
click at [1002, 324] on div at bounding box center [1005, 321] width 9 height 9
